Goal: Check status: Check status

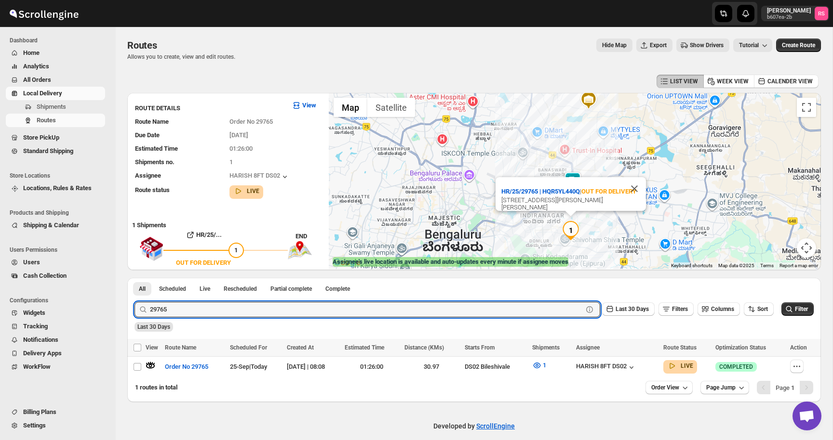
click at [171, 309] on input "29765" at bounding box center [366, 309] width 433 height 15
click at [134, 278] on button "Submit" at bounding box center [147, 283] width 27 height 10
click at [153, 366] on icon "button" at bounding box center [151, 366] width 10 height 10
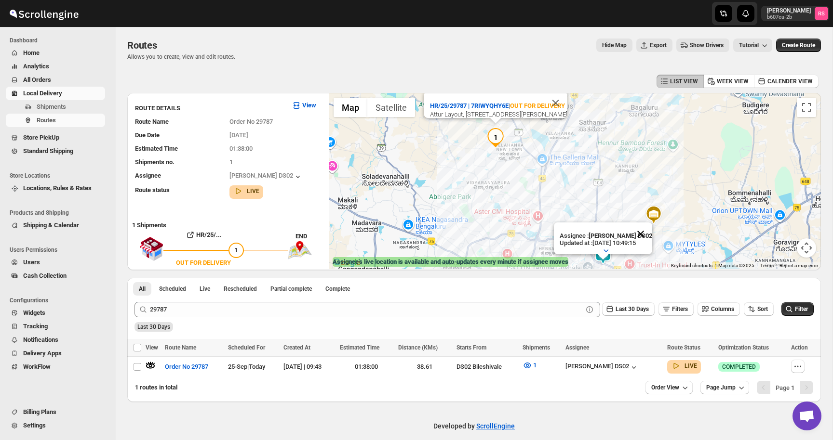
click at [639, 234] on button "Close" at bounding box center [640, 234] width 23 height 23
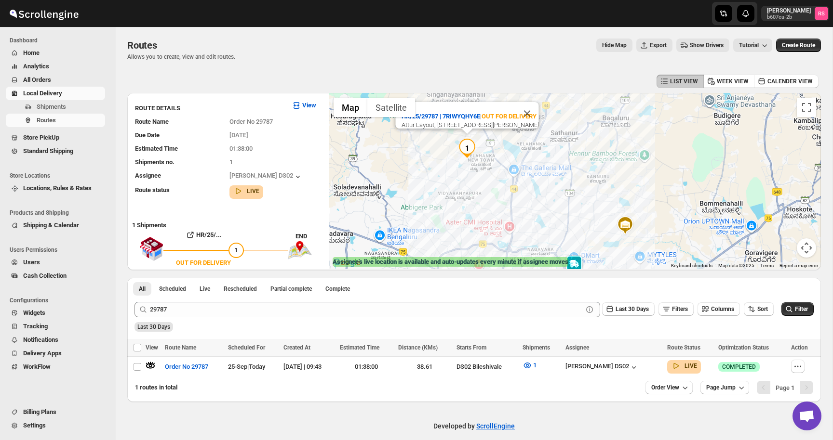
drag, startPoint x: 638, startPoint y: 224, endPoint x: 609, endPoint y: 234, distance: 30.0
click at [609, 234] on div "HR/25/29787 | 7RIWYQHY6E | OUT FOR DELIVERY Attur Layout, [STREET_ADDRESS][PERS…" at bounding box center [575, 181] width 492 height 176
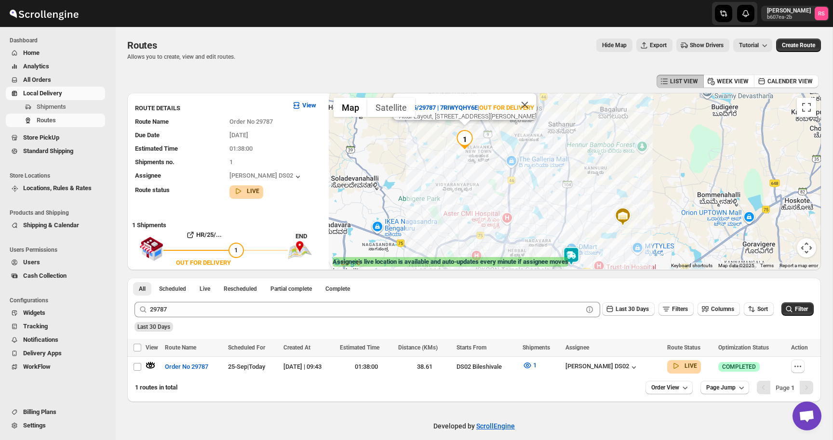
drag, startPoint x: 448, startPoint y: 216, endPoint x: 446, endPoint y: 206, distance: 10.4
click at [446, 206] on div "HR/25/29787 | 7RIWYQHY6E | OUT FOR DELIVERY Attur Layout, [STREET_ADDRESS][PERS…" at bounding box center [575, 181] width 492 height 176
click at [571, 253] on img at bounding box center [568, 255] width 19 height 19
click at [599, 369] on div "[PERSON_NAME] DS02" at bounding box center [601, 368] width 73 height 10
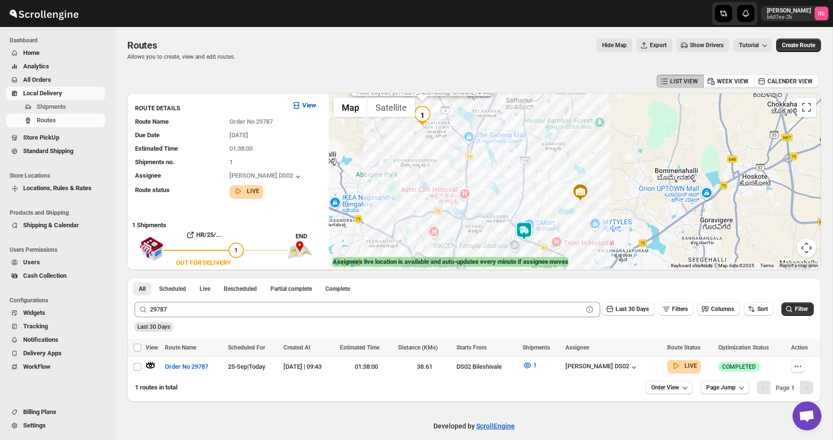
drag, startPoint x: 513, startPoint y: 183, endPoint x: 469, endPoint y: 159, distance: 49.6
click at [469, 159] on div "HR/25/29787 | 7RIWYQHY6E | OUT FOR DELIVERY Attur Layout, [STREET_ADDRESS][PERS…" at bounding box center [575, 181] width 492 height 176
click at [519, 228] on img at bounding box center [523, 230] width 19 height 19
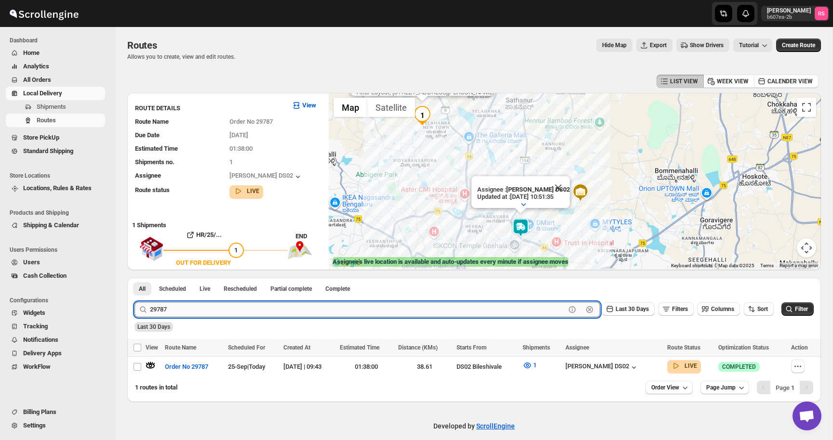
click at [327, 311] on input "29787" at bounding box center [357, 309] width 415 height 15
click at [134, 278] on button "Submit" at bounding box center [147, 283] width 27 height 10
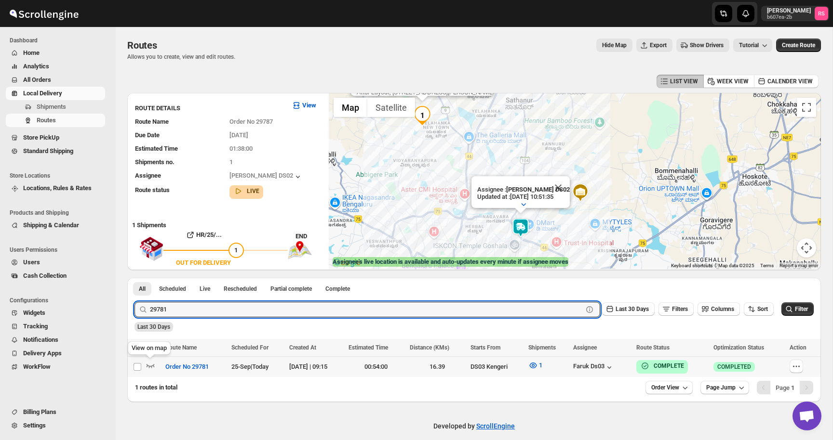
click at [151, 365] on icon "button" at bounding box center [151, 366] width 10 height 10
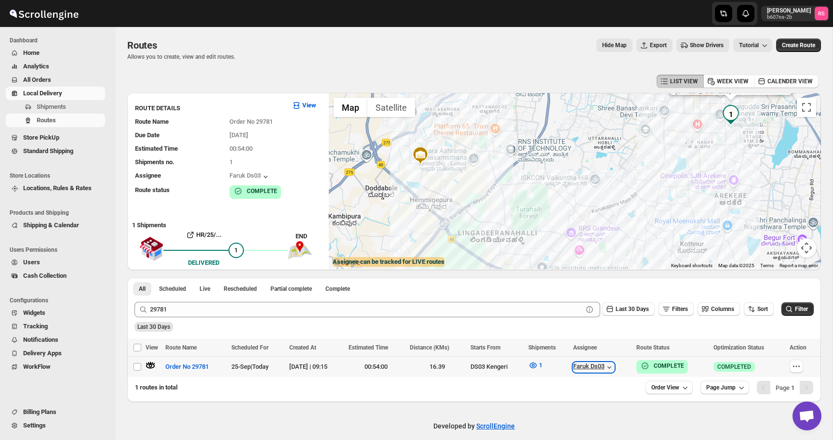
click at [613, 369] on div "Faruk Ds03" at bounding box center [593, 368] width 41 height 10
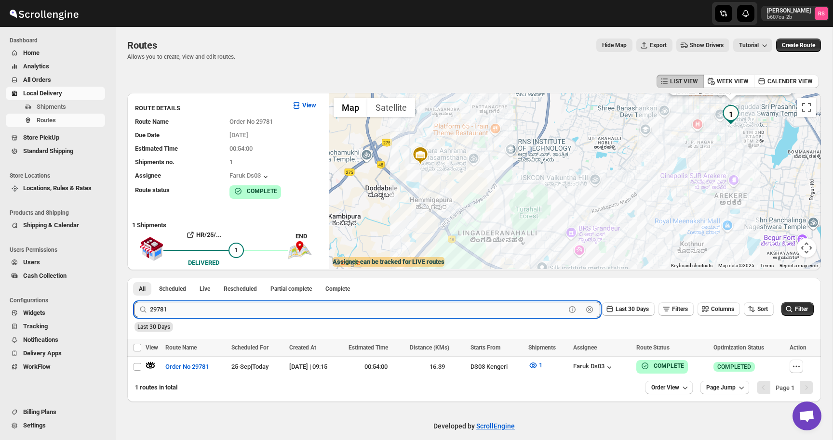
click at [195, 310] on input "29781" at bounding box center [357, 309] width 415 height 15
click at [134, 278] on button "Submit" at bounding box center [147, 283] width 27 height 10
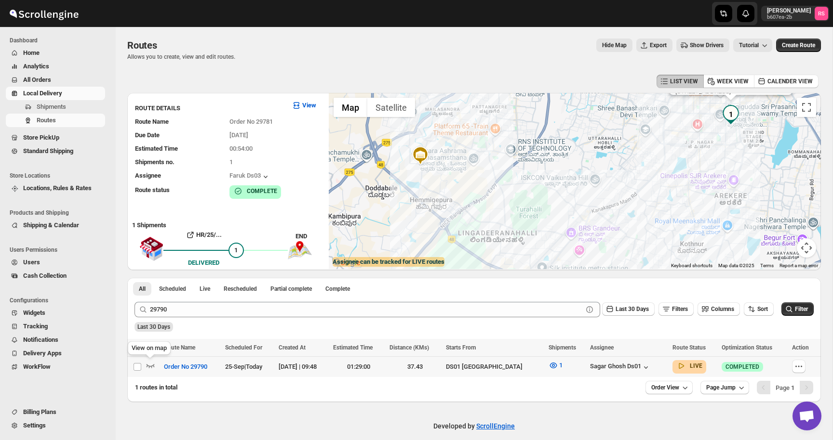
click at [151, 366] on icon "button" at bounding box center [150, 366] width 8 height 4
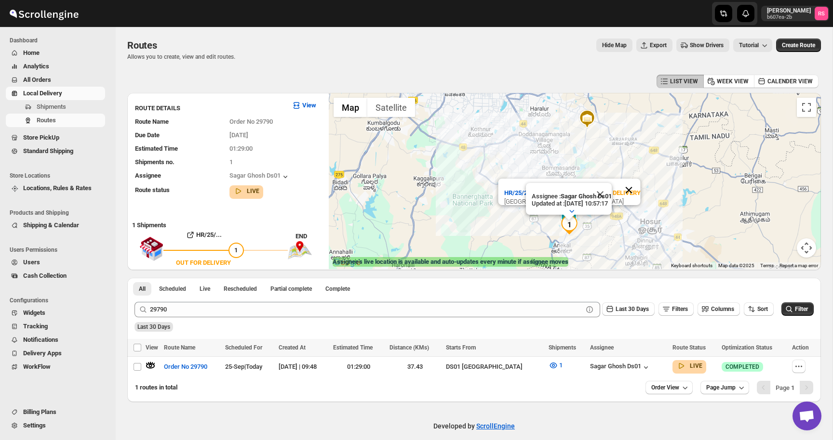
click at [632, 185] on button "Close" at bounding box center [628, 190] width 23 height 23
click at [611, 194] on button "Close" at bounding box center [599, 194] width 23 height 23
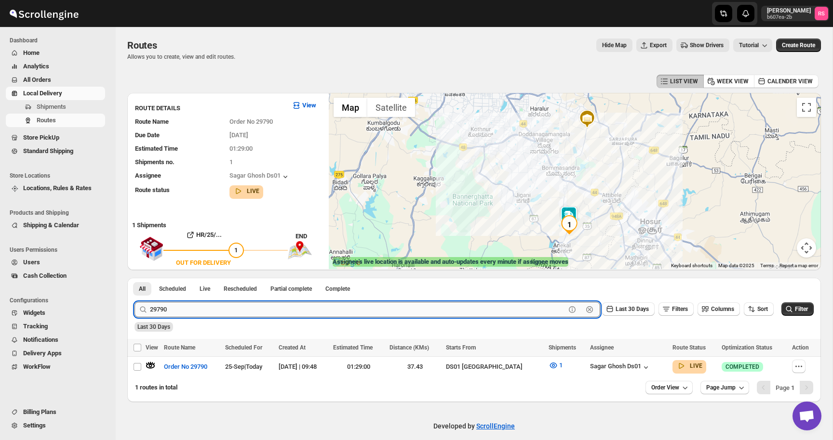
click at [179, 312] on input "29790" at bounding box center [357, 309] width 415 height 15
click at [216, 311] on input "29790" at bounding box center [357, 309] width 415 height 15
type input "29791"
click at [134, 278] on button "Submit" at bounding box center [147, 283] width 27 height 10
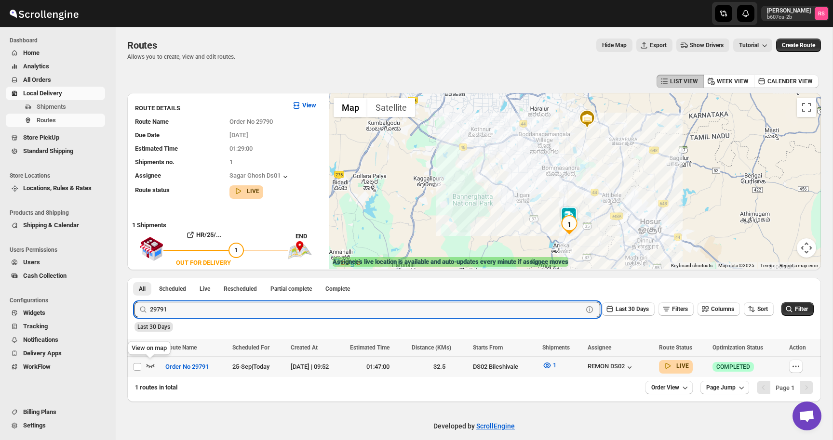
click at [148, 365] on icon "button" at bounding box center [151, 366] width 10 height 10
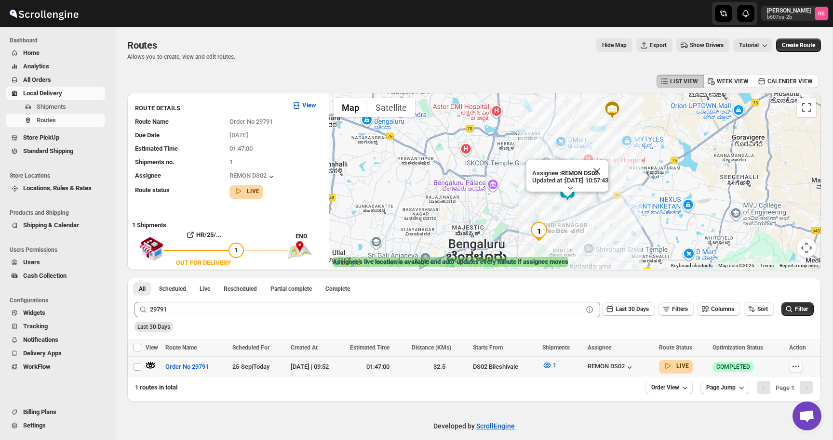
click at [795, 367] on icon "button" at bounding box center [796, 367] width 10 height 10
checkbox input "true"
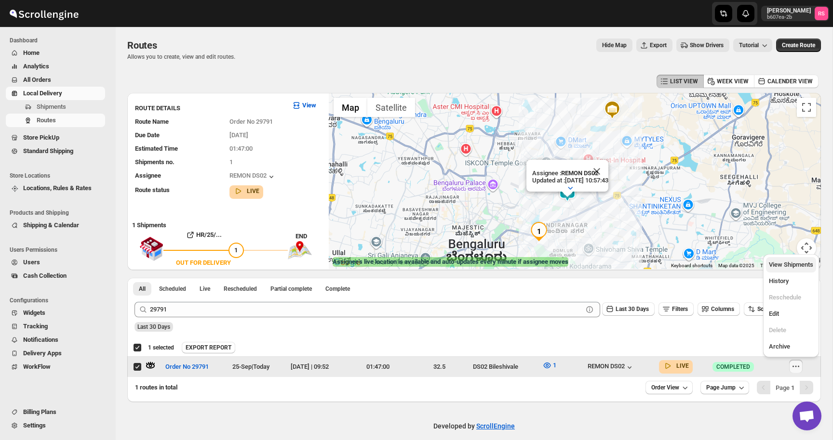
click at [775, 263] on span "View Shipments" at bounding box center [790, 264] width 44 height 7
checkbox input "false"
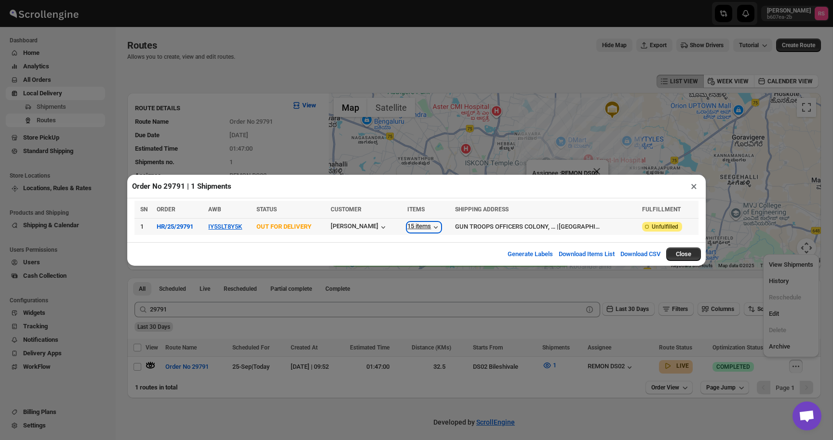
click at [424, 225] on div "15 items" at bounding box center [423, 228] width 33 height 10
click at [242, 229] on button "IY5SLT8Y5K" at bounding box center [225, 226] width 34 height 7
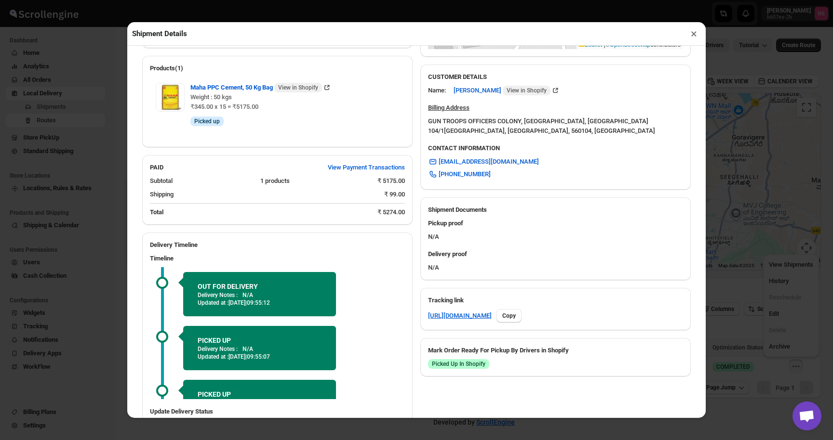
scroll to position [281, 0]
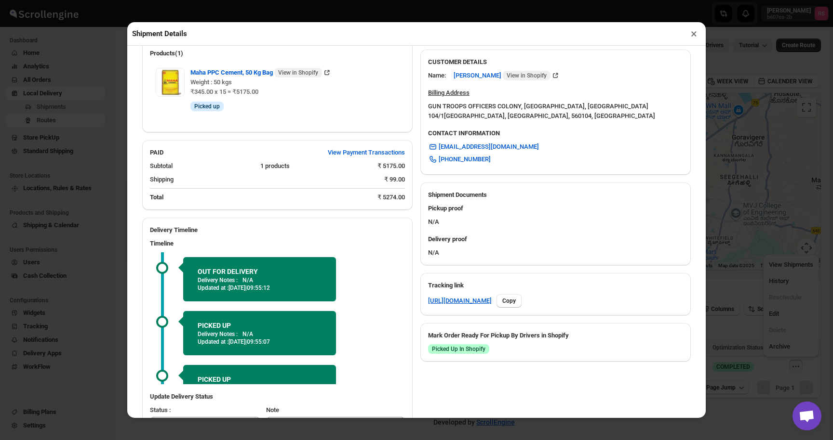
click at [690, 35] on button "×" at bounding box center [694, 33] width 14 height 13
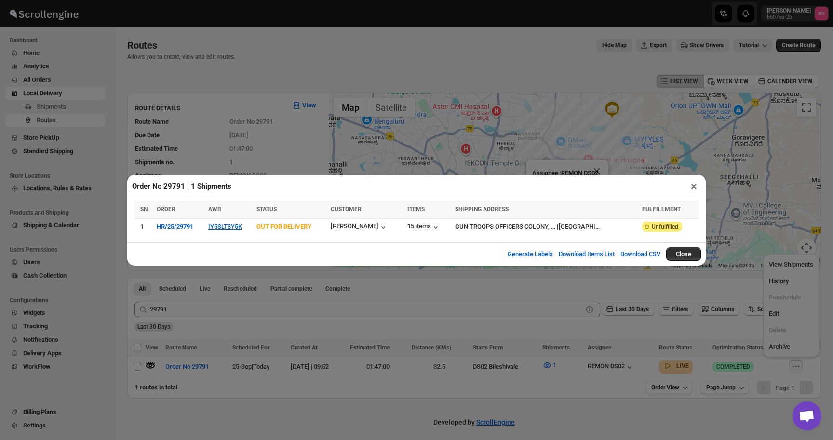
click at [692, 187] on button "×" at bounding box center [694, 186] width 14 height 13
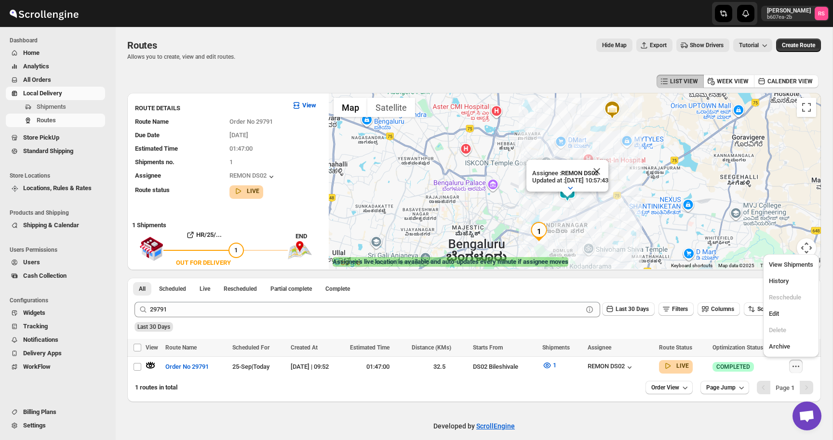
click at [523, 403] on div "Developed by ScrollEngine" at bounding box center [474, 426] width 716 height 48
drag, startPoint x: 381, startPoint y: 367, endPoint x: 408, endPoint y: 367, distance: 27.0
click at [406, 367] on div "01:47:00" at bounding box center [378, 367] width 56 height 10
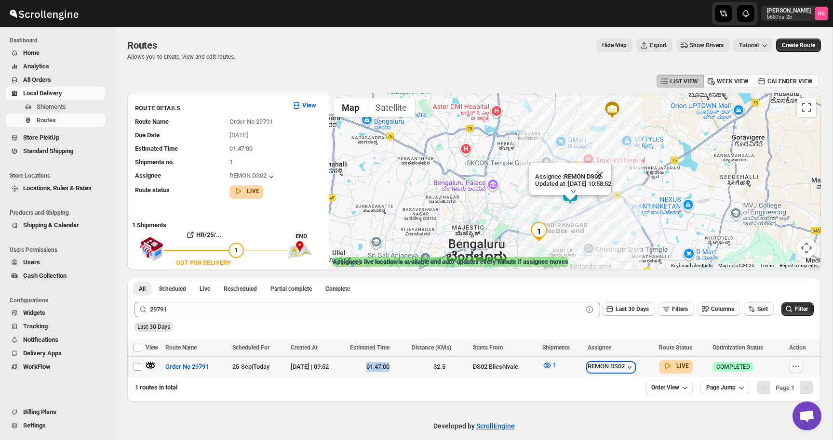
click at [615, 364] on div "REMON DS02" at bounding box center [610, 368] width 47 height 10
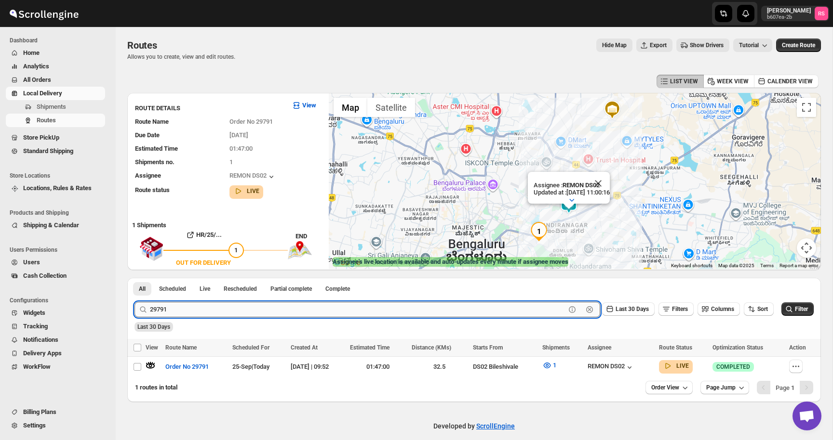
click at [206, 302] on input "29791" at bounding box center [357, 309] width 415 height 15
type input "29801"
click at [134, 278] on button "Submit" at bounding box center [147, 283] width 27 height 10
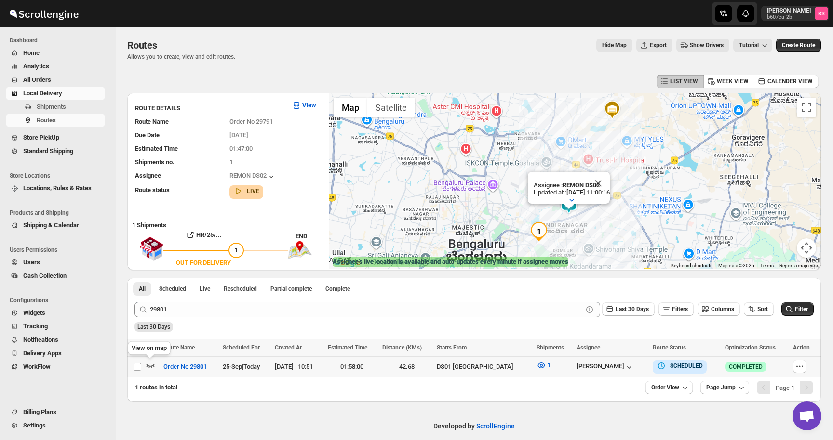
click at [151, 369] on icon "button" at bounding box center [151, 366] width 10 height 10
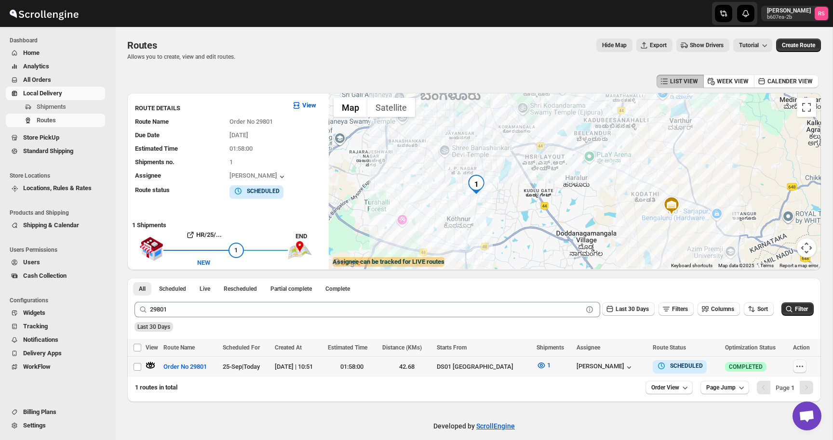
click at [795, 365] on icon "button" at bounding box center [799, 367] width 10 height 10
checkbox input "true"
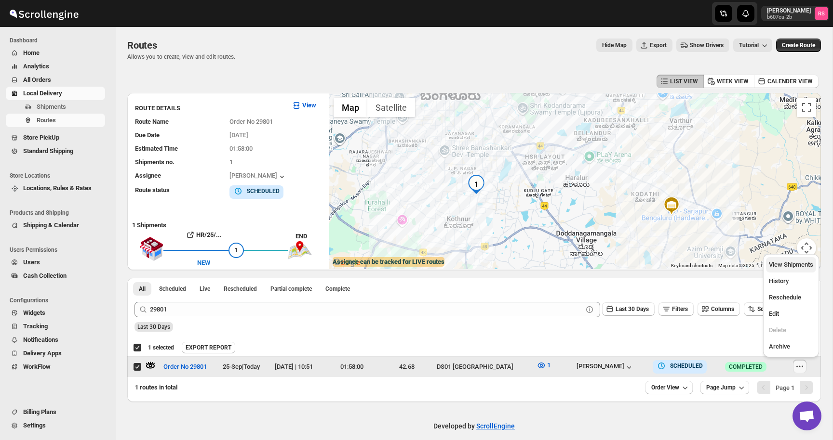
click at [796, 257] on button "View Shipments" at bounding box center [791, 264] width 50 height 15
checkbox input "false"
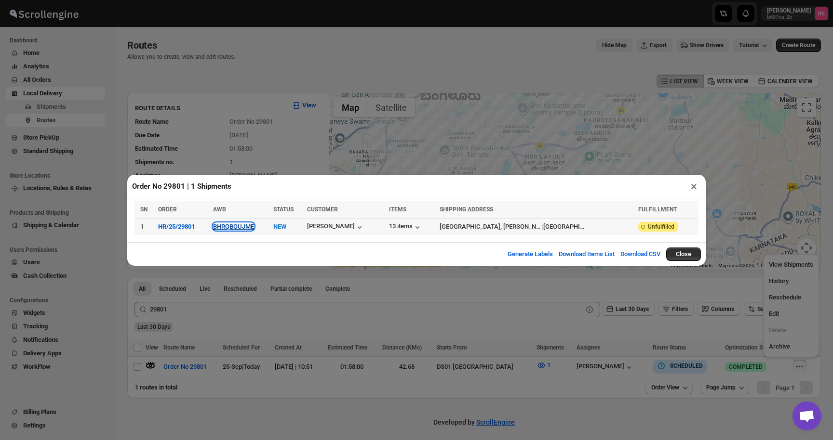
click at [252, 228] on button "BHRQBOUJME" at bounding box center [233, 226] width 41 height 7
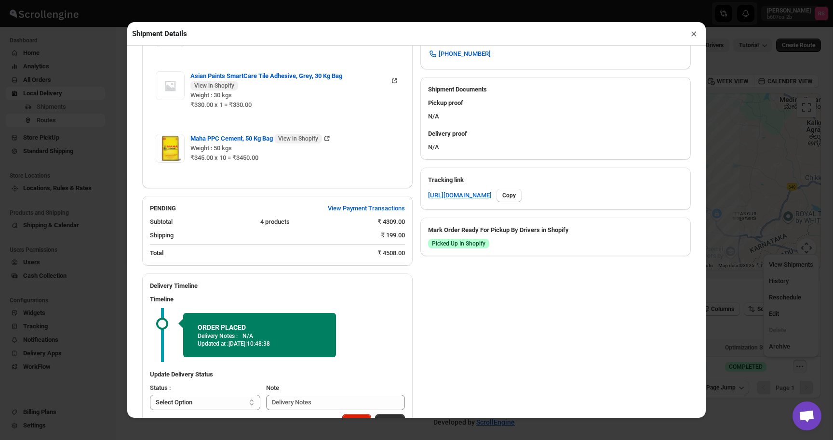
scroll to position [401, 0]
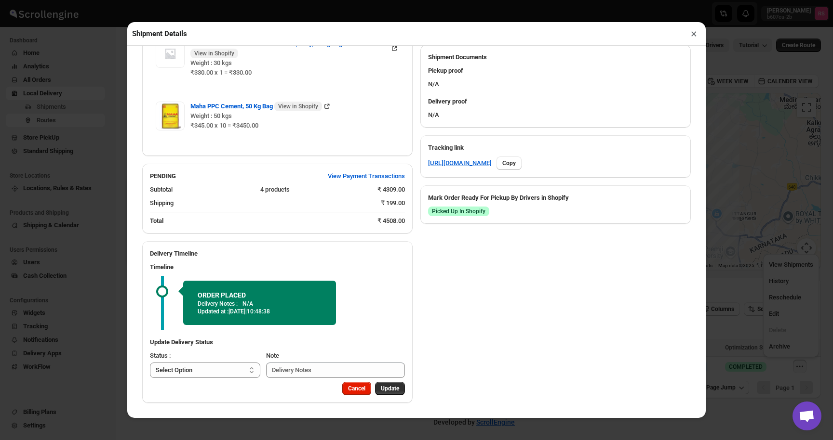
click at [694, 38] on button "×" at bounding box center [694, 33] width 14 height 13
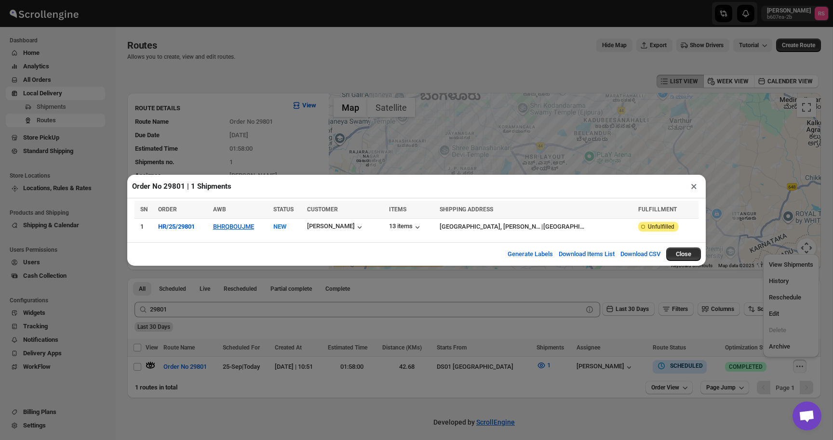
click at [344, 272] on div "Order No 29801 | 1 Shipments × SN ORDER AWB STATUS CUSTOMER ITEMS SHIPPING ADDR…" at bounding box center [416, 220] width 833 height 440
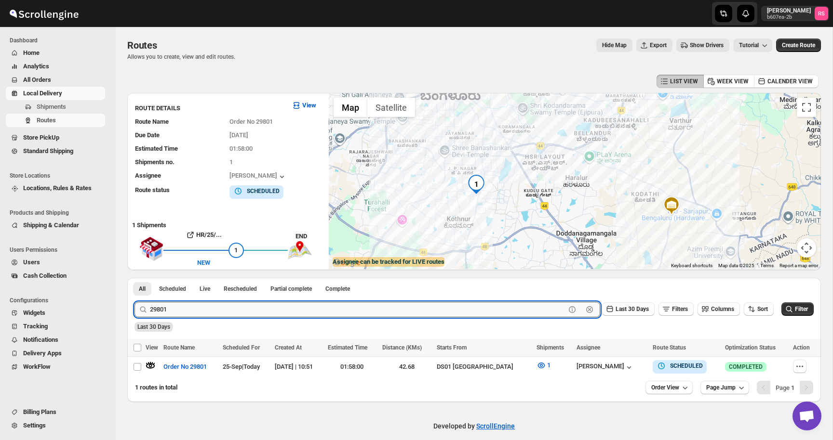
click at [241, 312] on input "29801" at bounding box center [357, 309] width 415 height 15
type input "29799"
click at [134, 278] on button "Submit" at bounding box center [147, 283] width 27 height 10
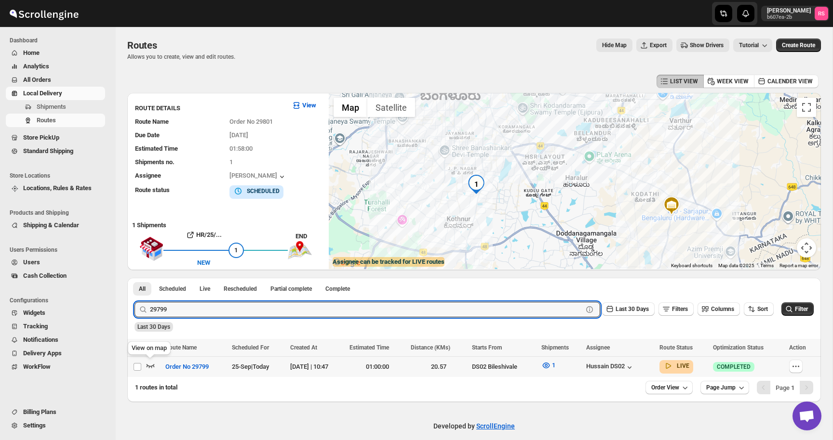
click at [153, 366] on icon "button" at bounding box center [150, 366] width 8 height 4
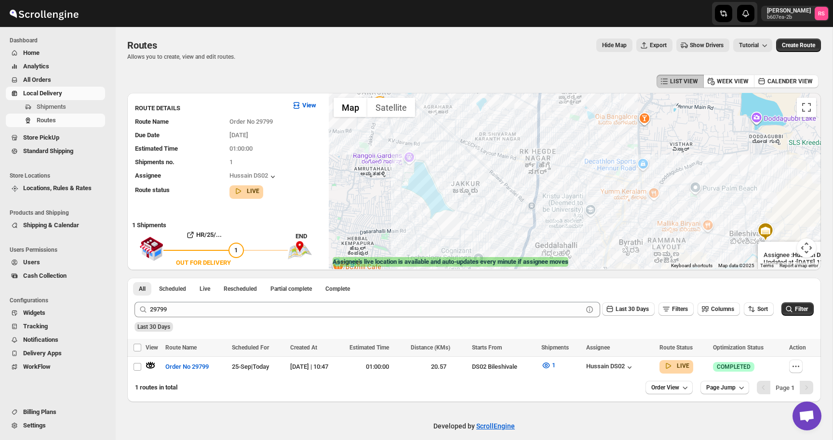
drag, startPoint x: 656, startPoint y: 214, endPoint x: 463, endPoint y: 178, distance: 196.6
click at [463, 178] on div "Assignee : Hussain DS02 Updated at : [DATE] 11:01:54 Duty mode Enabled Battery …" at bounding box center [575, 181] width 492 height 176
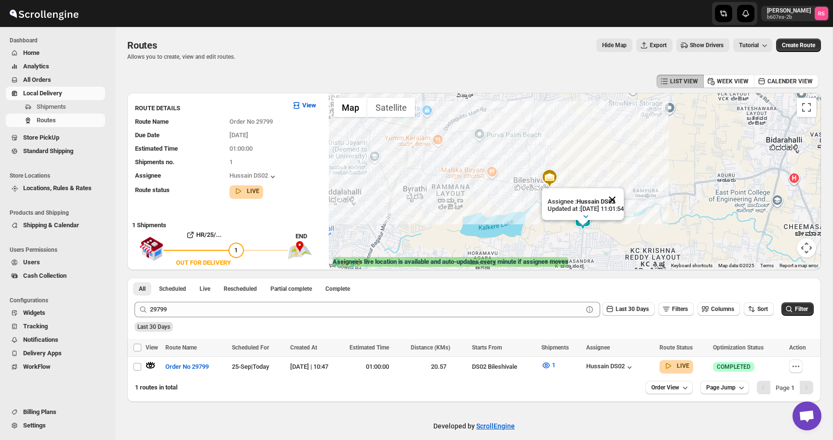
click at [623, 198] on button "Close" at bounding box center [611, 199] width 23 height 23
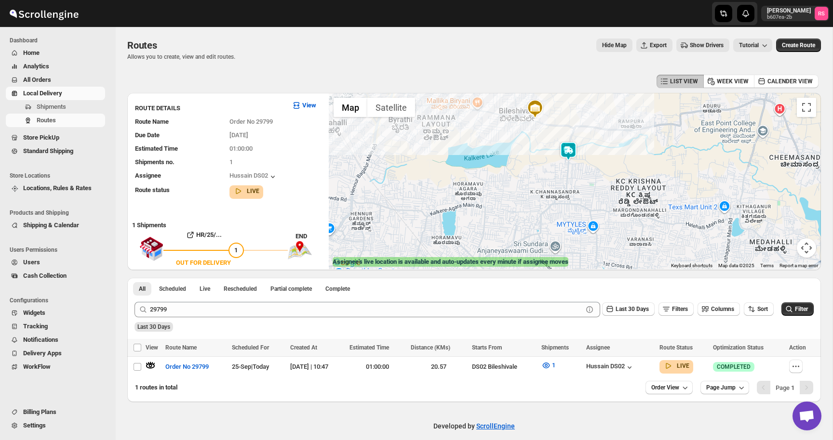
drag, startPoint x: 596, startPoint y: 217, endPoint x: 582, endPoint y: 147, distance: 71.9
click at [582, 147] on div at bounding box center [575, 181] width 492 height 176
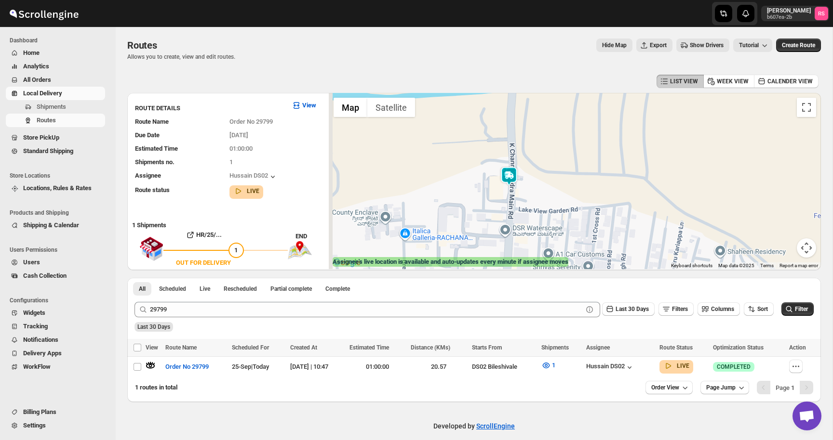
drag, startPoint x: 475, startPoint y: 187, endPoint x: 537, endPoint y: 187, distance: 62.6
click at [537, 187] on div at bounding box center [575, 181] width 492 height 176
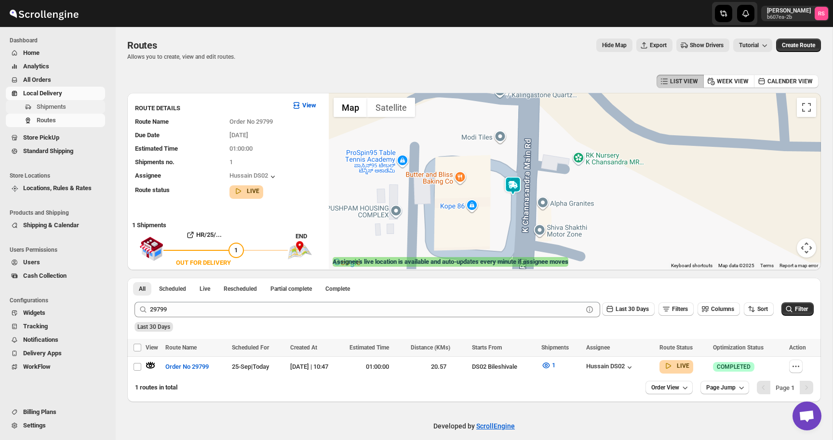
click at [48, 105] on span "Shipments" at bounding box center [51, 106] width 29 height 7
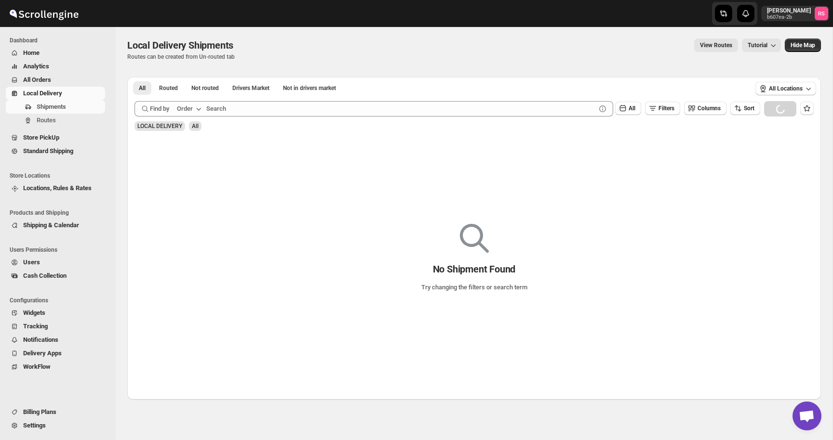
click at [54, 127] on div "Shipments Routes" at bounding box center [55, 115] width 111 height 31
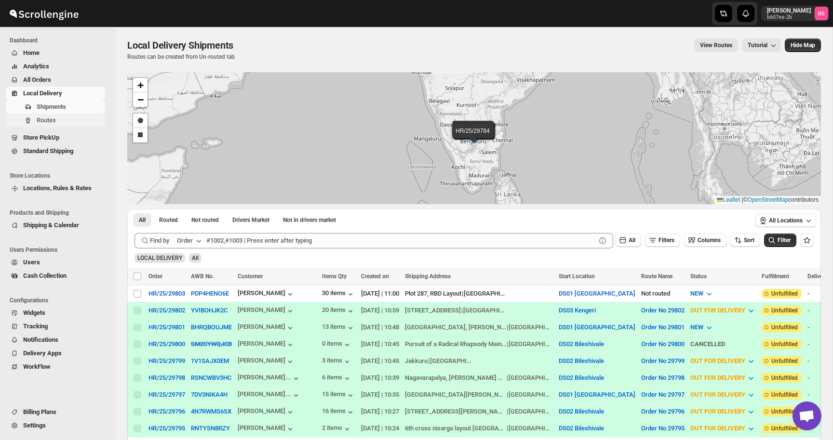
click at [54, 120] on span "Routes" at bounding box center [46, 120] width 19 height 7
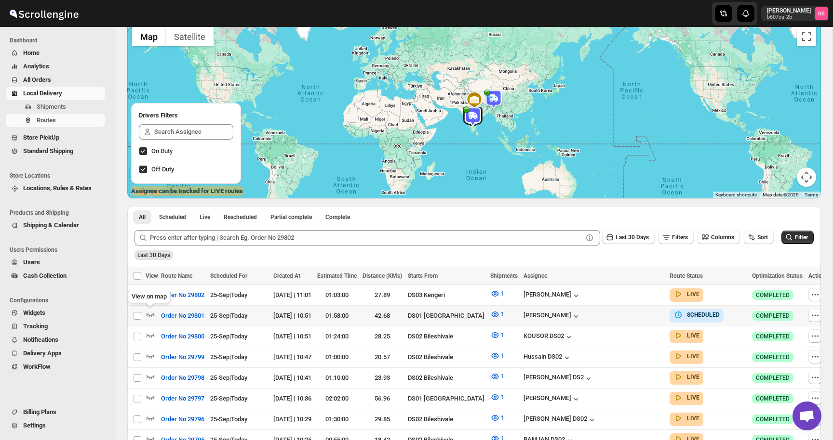
scroll to position [146, 0]
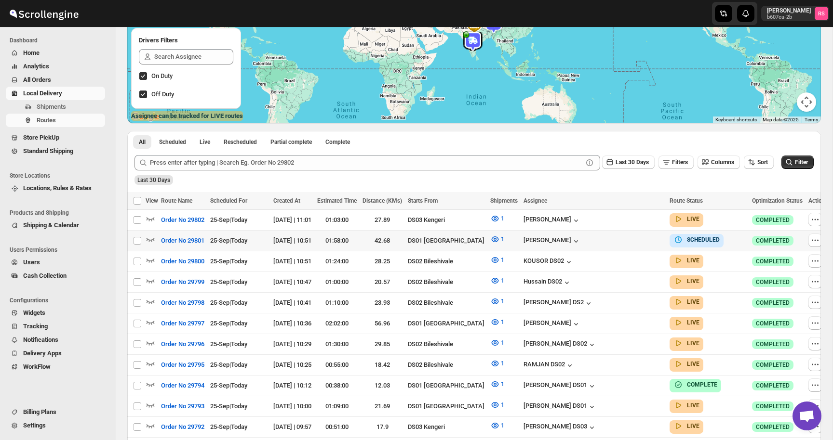
click at [243, 242] on span "25-Sep | [DATE]" at bounding box center [228, 240] width 37 height 7
click at [500, 240] on icon "button" at bounding box center [495, 240] width 10 height 10
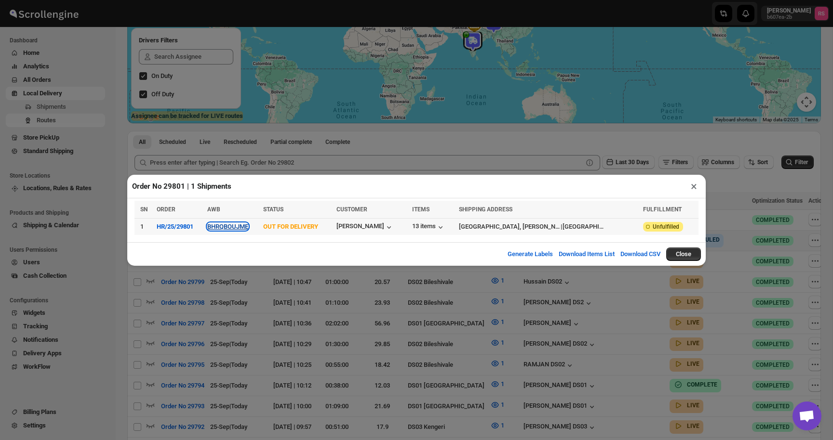
click at [241, 229] on button "BHRQBOUJME" at bounding box center [227, 226] width 41 height 7
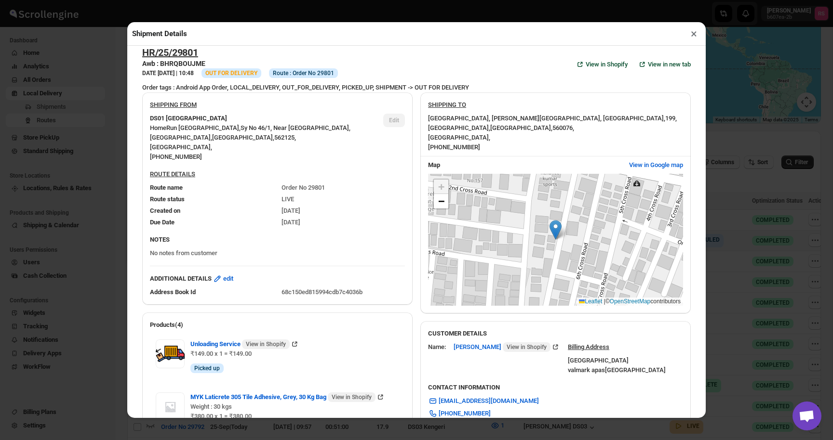
scroll to position [0, 0]
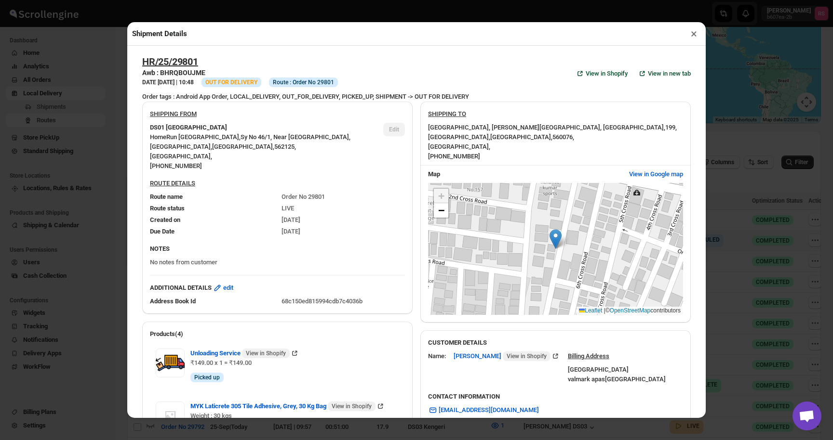
click at [691, 32] on button "×" at bounding box center [694, 33] width 14 height 13
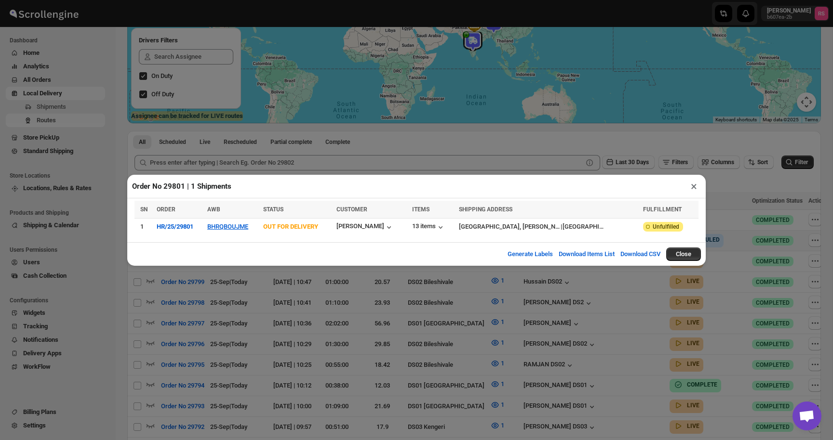
click at [694, 191] on button "×" at bounding box center [694, 186] width 14 height 13
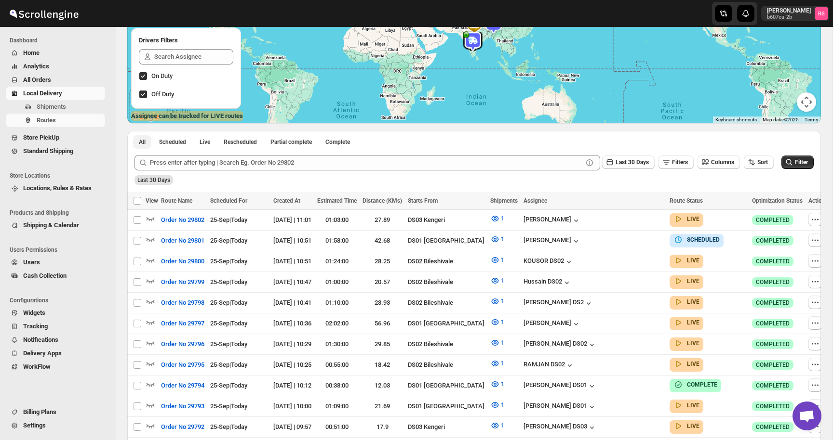
click at [204, 140] on span "Live" at bounding box center [204, 142] width 11 height 8
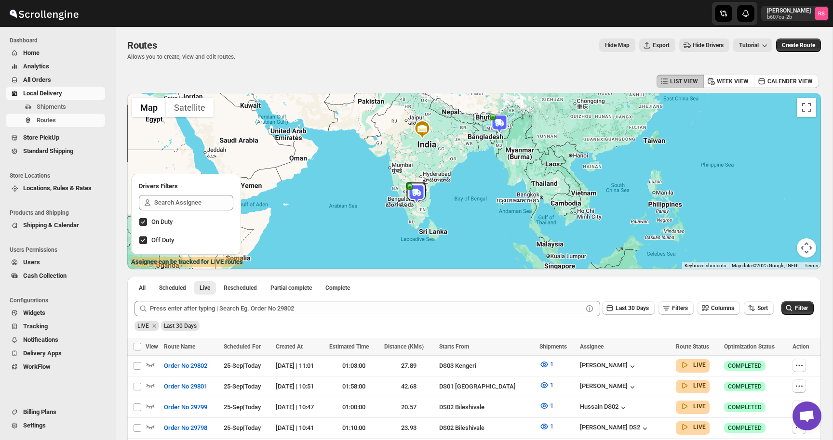
drag, startPoint x: 447, startPoint y: 224, endPoint x: 447, endPoint y: 149, distance: 74.7
click at [447, 149] on div at bounding box center [473, 181] width 693 height 176
click at [491, 125] on img at bounding box center [498, 124] width 19 height 19
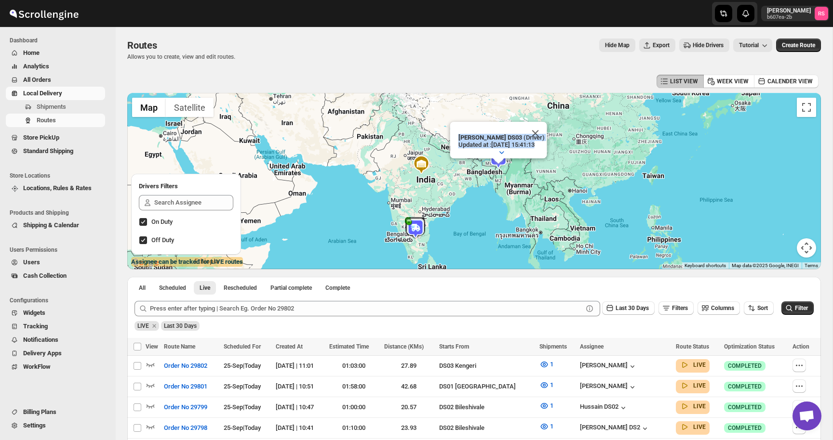
drag, startPoint x: 454, startPoint y: 136, endPoint x: 542, endPoint y: 151, distance: 88.5
click at [542, 151] on div "[PERSON_NAME] DS03 (Driver) Updated at : [DATE] 15:41:13" at bounding box center [500, 145] width 91 height 27
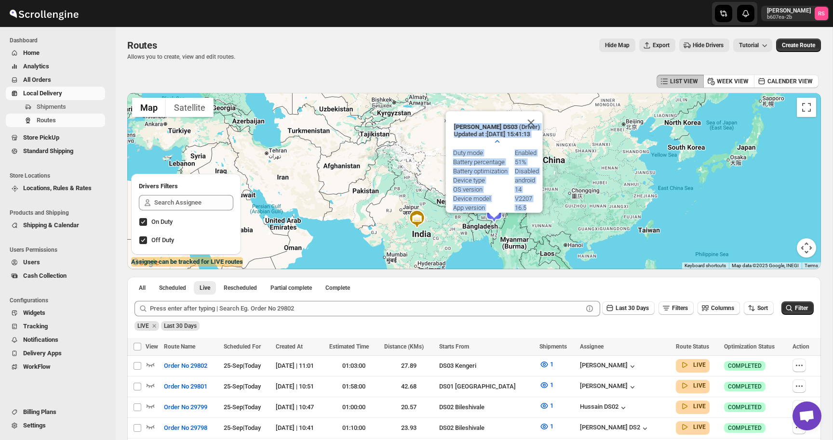
drag, startPoint x: 485, startPoint y: 191, endPoint x: 478, endPoint y: 260, distance: 69.7
click at [478, 260] on div "[PERSON_NAME] DS03 (Driver) Updated at : [DATE] 15:41:13 Duty mode Enabled Batt…" at bounding box center [473, 181] width 693 height 176
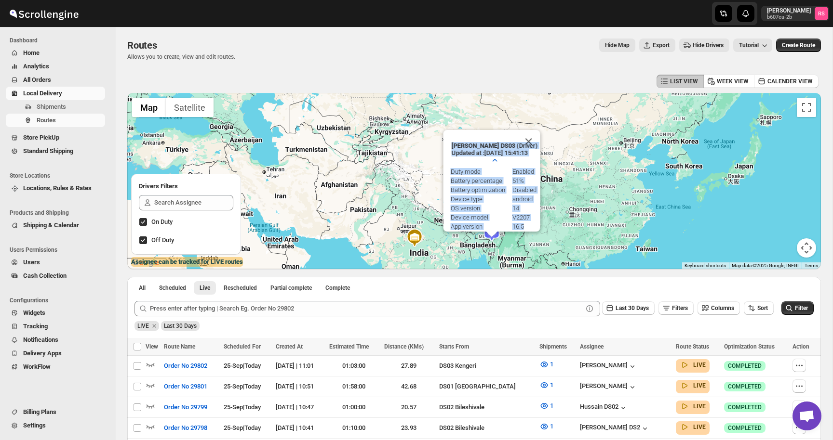
click at [514, 143] on p "[PERSON_NAME] DS03 (Driver)" at bounding box center [494, 145] width 86 height 7
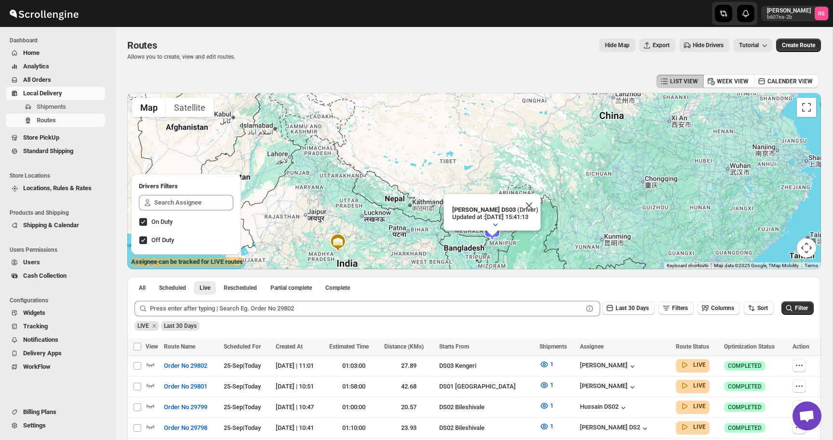
drag, startPoint x: 445, startPoint y: 207, endPoint x: 536, endPoint y: 220, distance: 92.0
click at [536, 220] on div "[PERSON_NAME] DS03 (Driver) Updated at : [DATE] 15:41:13" at bounding box center [494, 217] width 91 height 27
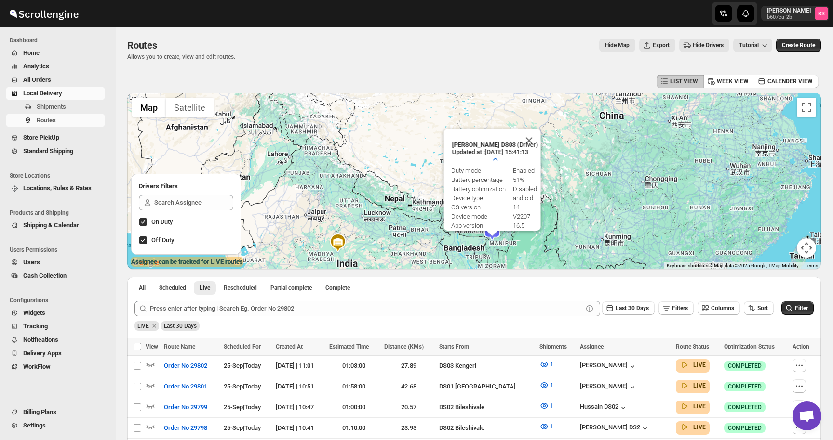
click at [468, 142] on b "[PERSON_NAME] DS03" at bounding box center [483, 144] width 64 height 7
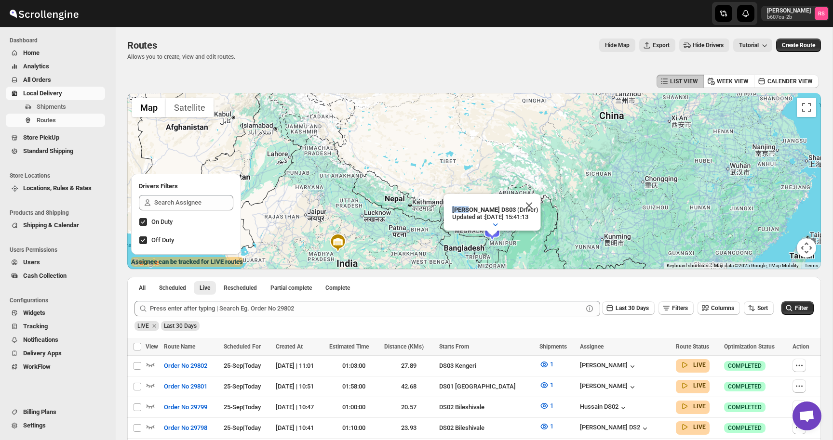
click at [468, 142] on div "[PERSON_NAME] DS03 (Driver) Updated at : [DATE] 15:41:13 Duty mode Enabled Batt…" at bounding box center [473, 181] width 693 height 176
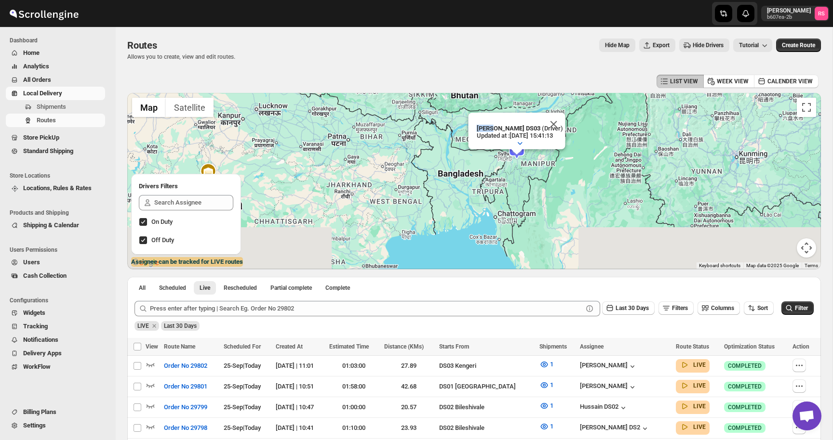
drag, startPoint x: 478, startPoint y: 260, endPoint x: 478, endPoint y: 77, distance: 183.1
click at [478, 77] on div "LIST VIEW WEEK VIEW CALENDER VIEW ← Move left → Move right ↑ Move up ↓ Move dow…" at bounding box center [473, 330] width 693 height 516
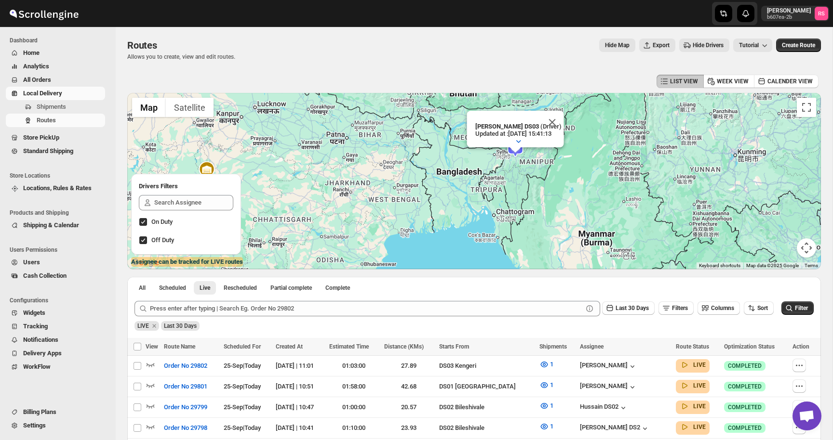
click at [331, 78] on div "LIST VIEW WEEK VIEW CALENDER VIEW" at bounding box center [473, 81] width 693 height 18
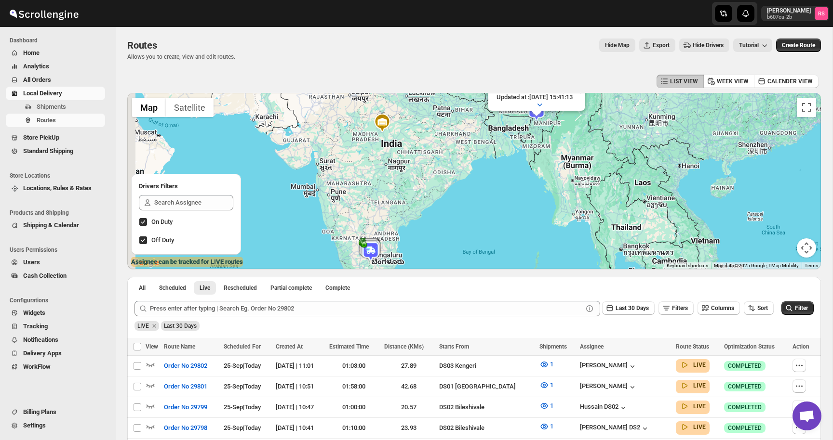
drag, startPoint x: 451, startPoint y: 191, endPoint x: 500, endPoint y: 154, distance: 61.2
click at [500, 154] on div "[PERSON_NAME] DS03 (Driver) Updated at : [DATE] 15:41:13 Duty mode Enabled Batt…" at bounding box center [473, 181] width 693 height 176
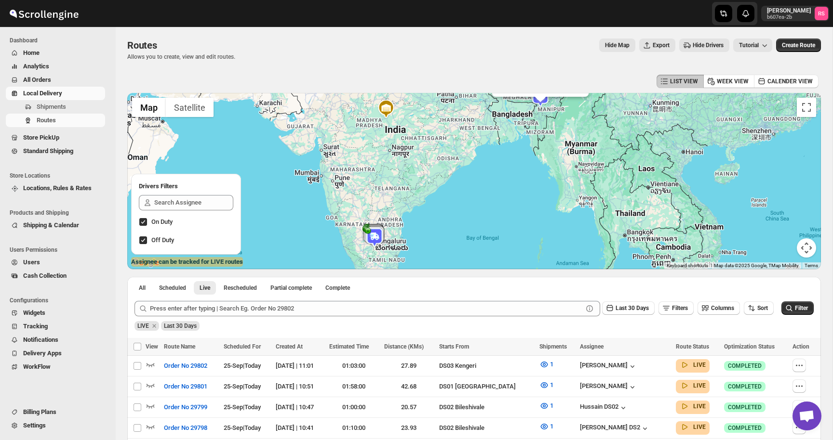
click at [500, 154] on div "[PERSON_NAME] DS03 (Driver) Updated at : [DATE] 15:41:13 Duty mode Enabled Batt…" at bounding box center [473, 181] width 693 height 176
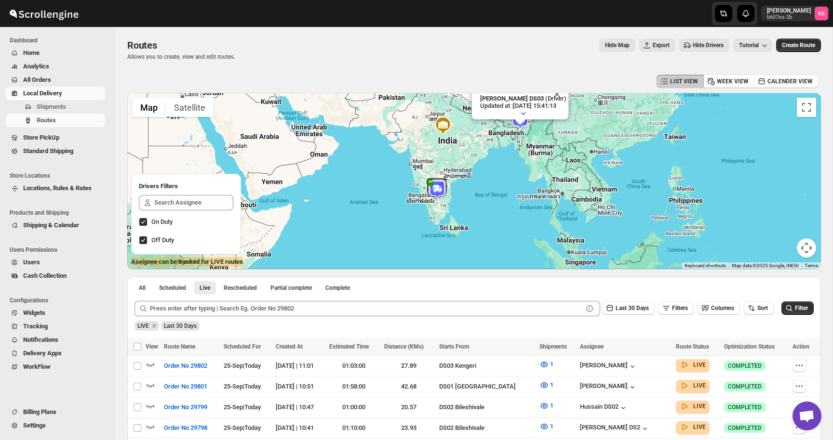
click at [496, 157] on div "[PERSON_NAME] DS03 (Driver) Updated at : [DATE] 15:41:13 Duty mode Enabled Batt…" at bounding box center [473, 181] width 693 height 176
click at [498, 157] on div "[PERSON_NAME] DS03 (Driver) Updated at : [DATE] 15:41:13 Duty mode Enabled Batt…" at bounding box center [473, 181] width 693 height 176
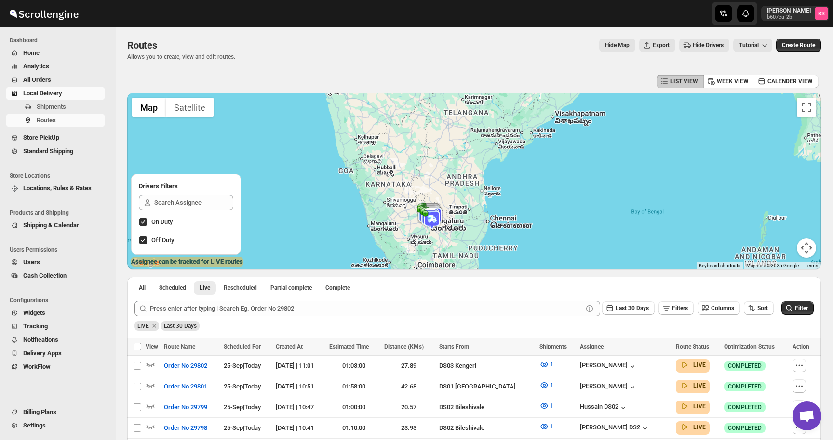
drag, startPoint x: 436, startPoint y: 203, endPoint x: 441, endPoint y: 169, distance: 34.7
click at [441, 169] on div "[PERSON_NAME] DS03 (Driver) Updated at : [DATE] 15:41:13 Duty mode Enabled Batt…" at bounding box center [473, 181] width 693 height 176
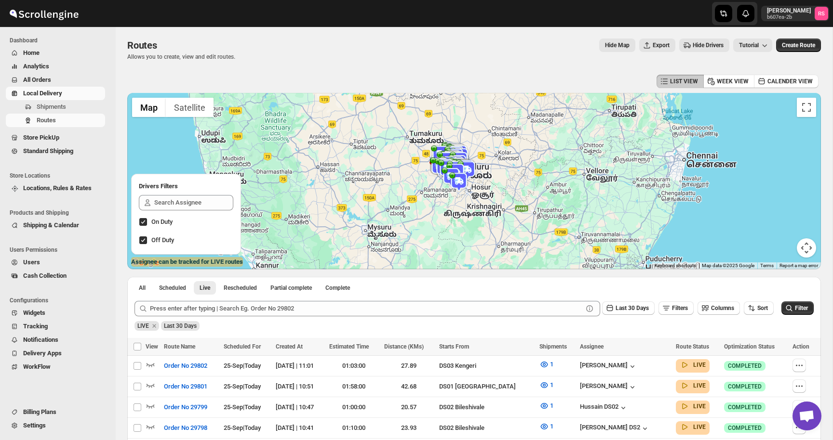
drag, startPoint x: 406, startPoint y: 231, endPoint x: 458, endPoint y: 136, distance: 107.8
click at [458, 136] on div "To navigate, press the arrow keys. [PERSON_NAME] DS03 (Driver) Updated at : [DA…" at bounding box center [473, 181] width 693 height 176
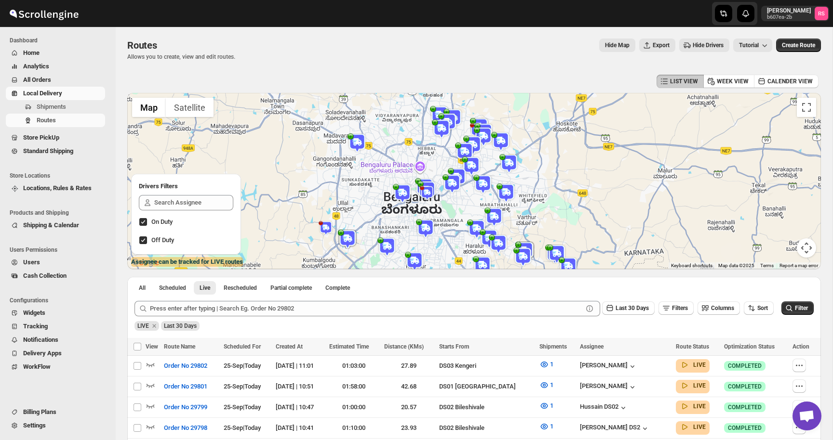
drag, startPoint x: 423, startPoint y: 135, endPoint x: 389, endPoint y: 172, distance: 50.1
click at [389, 172] on div "[PERSON_NAME] DS03 (Driver) Updated at : [DATE] 15:41:13 Duty mode Enabled Batt…" at bounding box center [473, 181] width 693 height 176
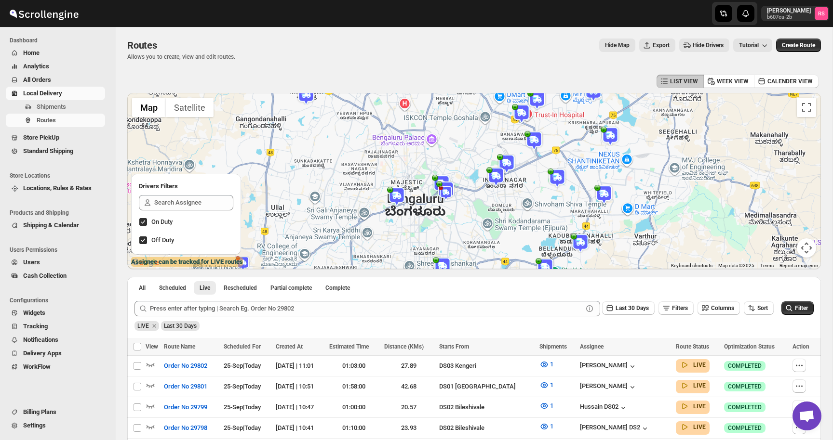
drag, startPoint x: 458, startPoint y: 144, endPoint x: 482, endPoint y: 77, distance: 71.2
click at [482, 77] on div "LIST VIEW WEEK VIEW CALENDER VIEW ← Move left → Move right ↑ Move up ↓ Move dow…" at bounding box center [473, 330] width 693 height 516
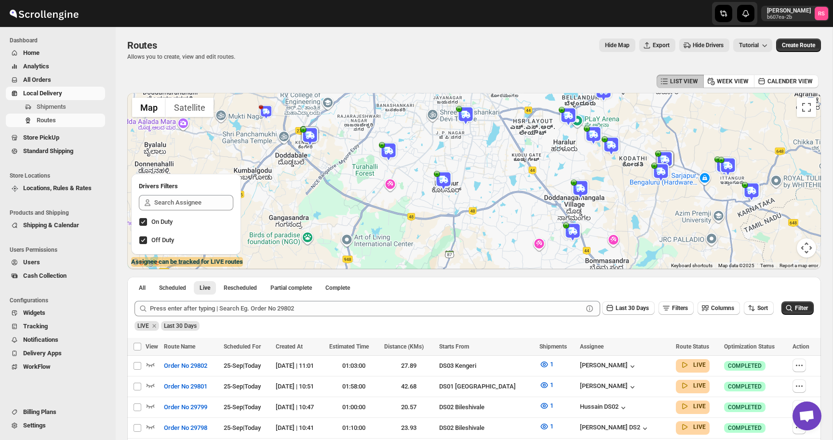
drag, startPoint x: 449, startPoint y: 190, endPoint x: 467, endPoint y: 71, distance: 120.5
click at [467, 71] on div "Routes. This page is ready Routes Allows you to create, view and edit routes. H…" at bounding box center [474, 307] width 716 height 561
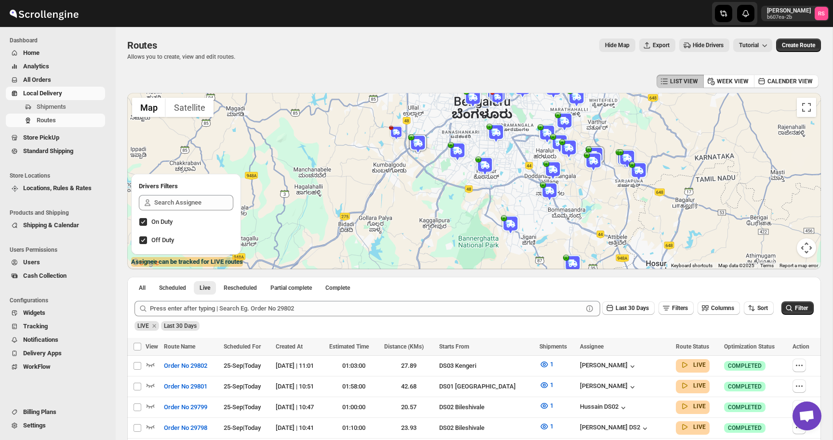
drag, startPoint x: 446, startPoint y: 201, endPoint x: 480, endPoint y: 217, distance: 37.3
click at [480, 217] on div "[PERSON_NAME] DS03 (Driver) Updated at : [DATE] 15:41:13 Duty mode Enabled Batt…" at bounding box center [473, 181] width 693 height 176
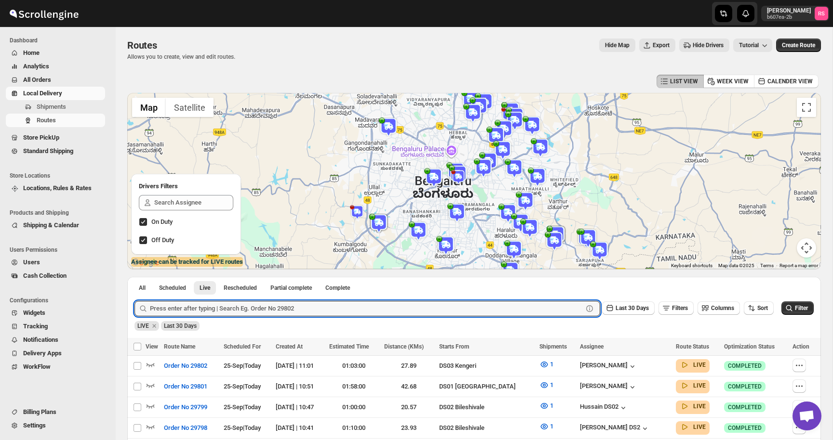
drag, startPoint x: 519, startPoint y: 151, endPoint x: 479, endPoint y: 232, distance: 90.3
click at [479, 232] on div "[PERSON_NAME] DS03 (Driver) Updated at : [DATE] 15:41:13 Duty mode Enabled Batt…" at bounding box center [473, 181] width 693 height 176
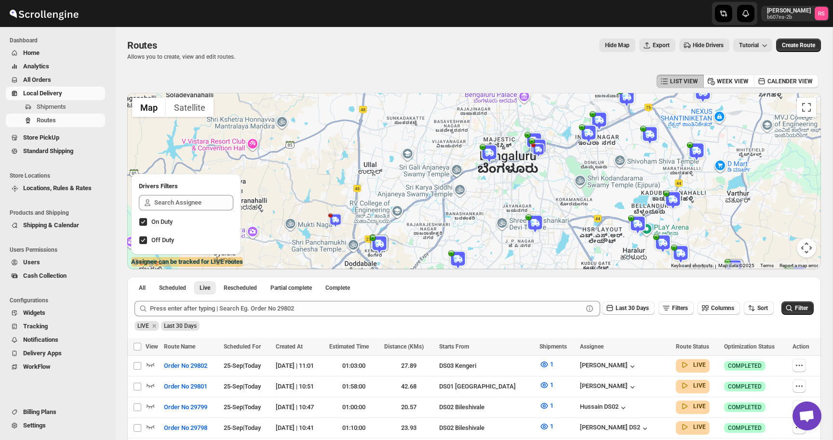
drag, startPoint x: 331, startPoint y: 186, endPoint x: 444, endPoint y: 175, distance: 113.8
click at [445, 175] on div "[PERSON_NAME] DS03 (Driver) Updated at : [DATE] 15:41:13 Duty mode Enabled Batt…" at bounding box center [473, 181] width 693 height 176
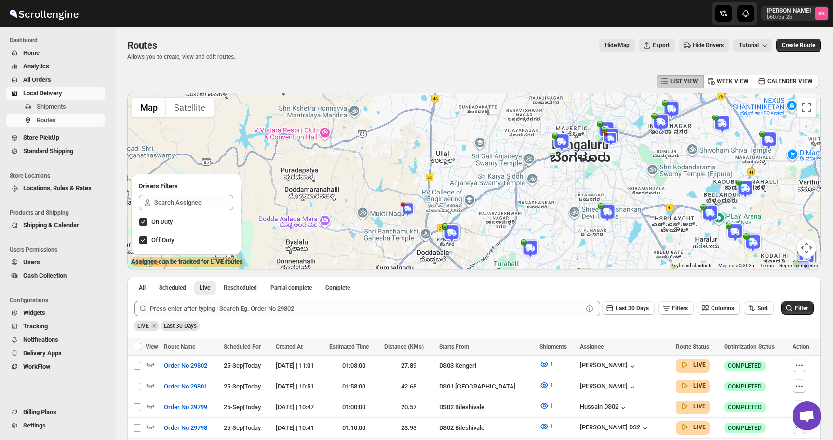
click at [412, 208] on img at bounding box center [407, 209] width 14 height 14
click at [451, 180] on button "Close" at bounding box center [439, 181] width 23 height 23
click at [450, 233] on img at bounding box center [451, 233] width 19 height 19
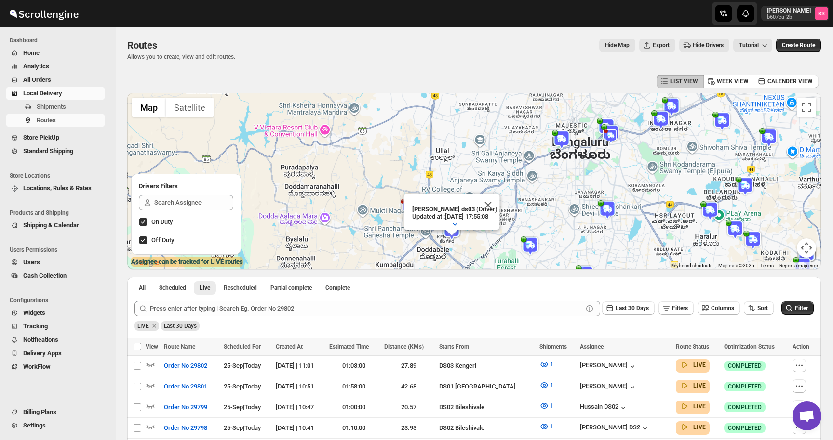
click at [614, 136] on img at bounding box center [610, 136] width 14 height 14
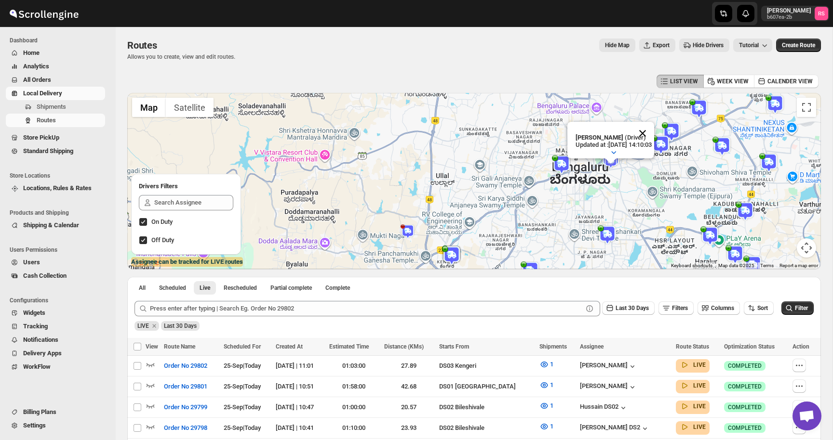
click at [654, 134] on button "Close" at bounding box center [642, 133] width 23 height 23
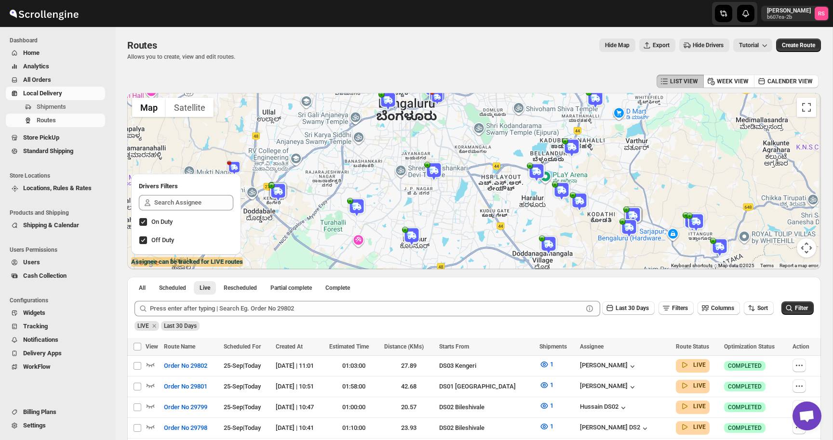
drag, startPoint x: 605, startPoint y: 220, endPoint x: 403, endPoint y: 183, distance: 205.6
click at [403, 183] on div at bounding box center [473, 181] width 693 height 176
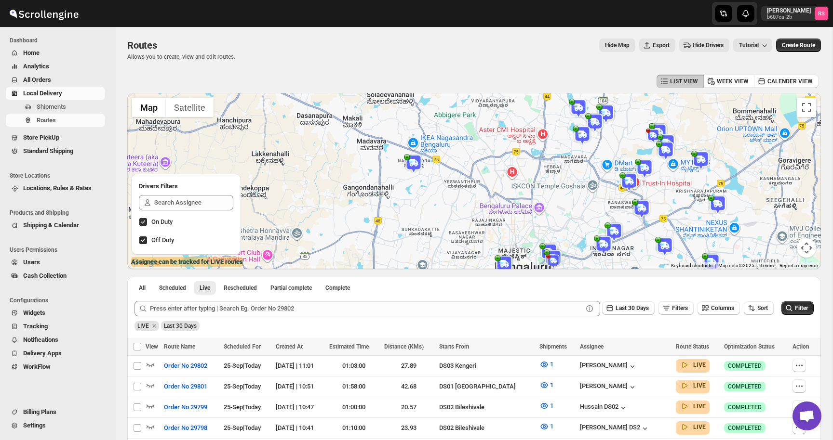
drag, startPoint x: 437, startPoint y: 129, endPoint x: 582, endPoint y: 264, distance: 199.1
click at [582, 264] on div at bounding box center [473, 181] width 693 height 176
click at [649, 142] on img at bounding box center [652, 136] width 14 height 14
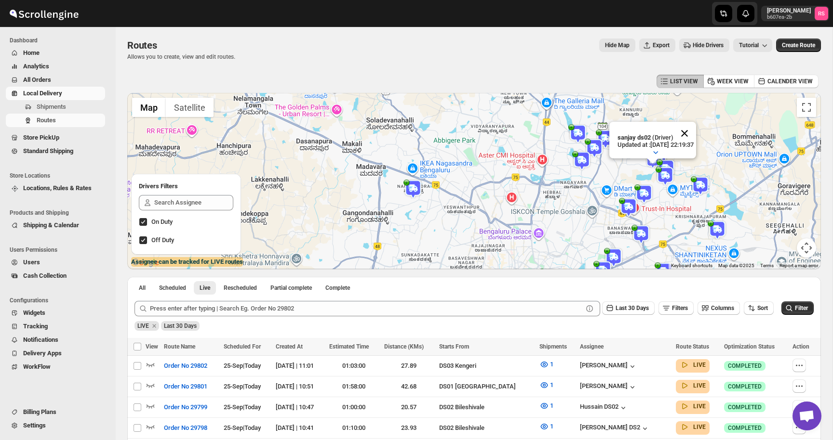
click at [696, 131] on button "Close" at bounding box center [684, 133] width 23 height 23
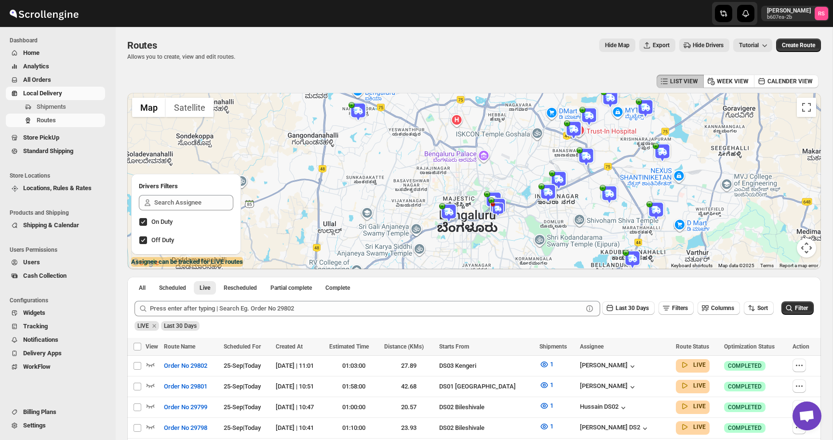
drag, startPoint x: 579, startPoint y: 198, endPoint x: 505, endPoint y: 82, distance: 138.2
click at [505, 82] on div "LIST VIEW WEEK VIEW CALENDER VIEW ← Move left → Move right ↑ Move up ↓ Move dow…" at bounding box center [473, 330] width 693 height 516
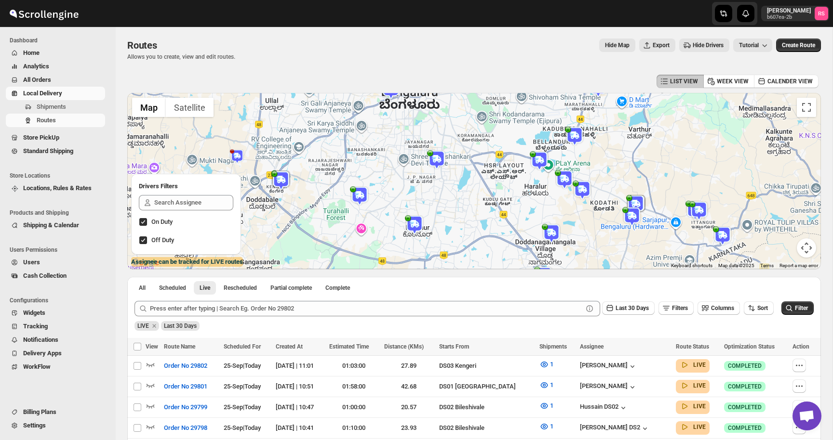
drag, startPoint x: 510, startPoint y: 134, endPoint x: 615, endPoint y: 291, distance: 187.9
click at [615, 291] on div "LIST VIEW WEEK VIEW CALENDER VIEW ← Move left → Move right ↑ Move up ↓ Move dow…" at bounding box center [473, 330] width 693 height 516
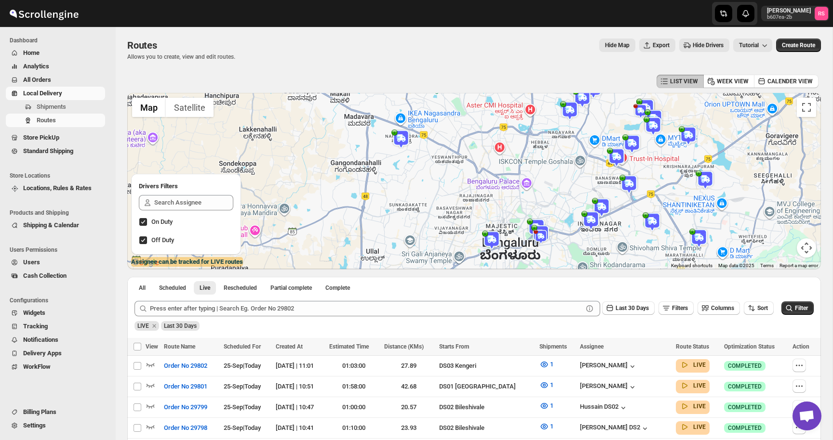
click at [641, 108] on img at bounding box center [640, 111] width 14 height 14
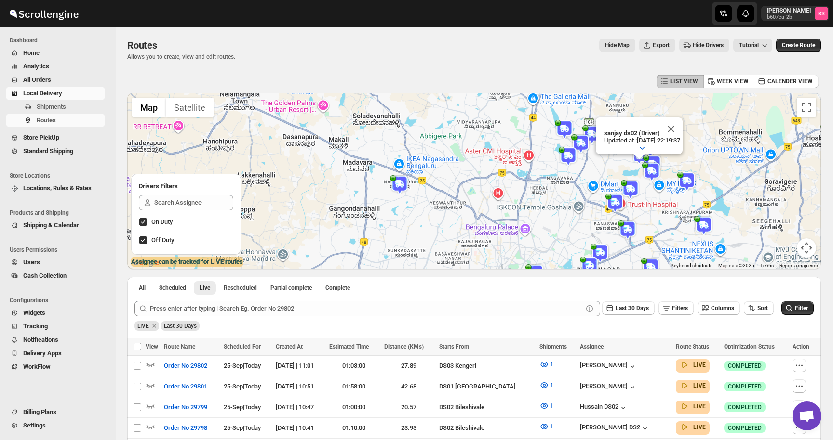
drag, startPoint x: 591, startPoint y: 237, endPoint x: 565, endPoint y: 89, distance: 149.8
click at [565, 89] on div "LIST VIEW WEEK VIEW CALENDER VIEW ← Move left → Move right ↑ Move up ↓ Move dow…" at bounding box center [473, 330] width 693 height 516
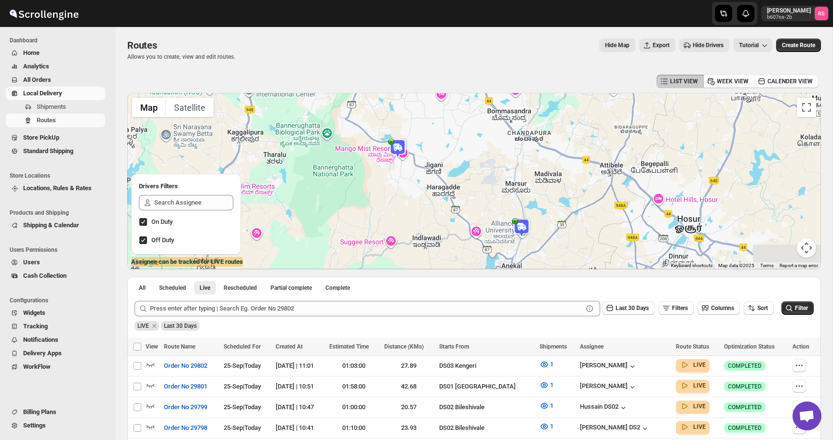
drag, startPoint x: 622, startPoint y: 173, endPoint x: 526, endPoint y: 251, distance: 122.6
click at [526, 251] on div "sanjay ds02 (Driver) Updated at : [DATE] 22:19:37 Duty mode Disabled Battery pe…" at bounding box center [473, 181] width 693 height 176
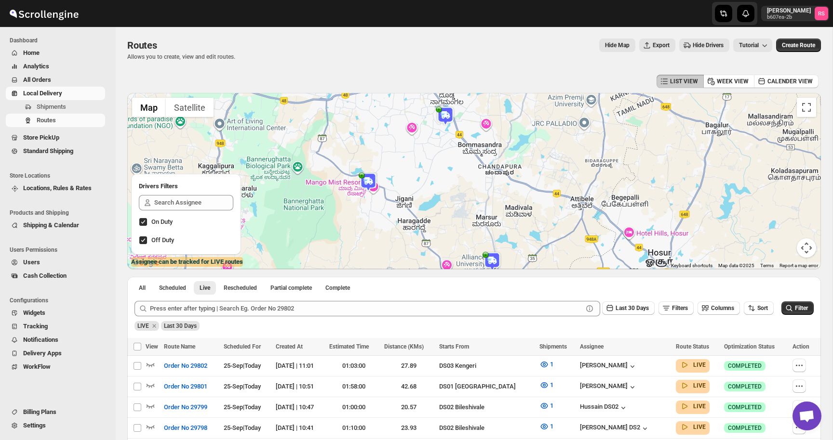
click at [369, 185] on img at bounding box center [367, 181] width 19 height 19
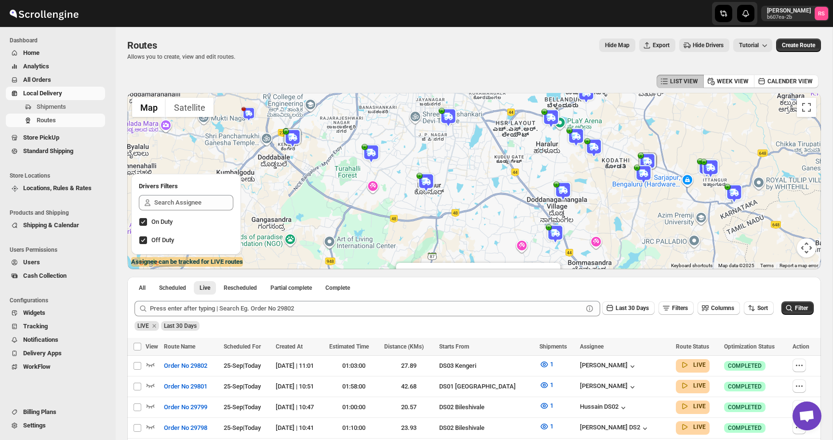
drag, startPoint x: 358, startPoint y: 123, endPoint x: 473, endPoint y: 246, distance: 167.7
click at [473, 246] on div "[DEMOGRAPHIC_DATA] [PERSON_NAME] DS01 (Driver) Updated at : [DATE] 13:12:56 Dut…" at bounding box center [473, 181] width 693 height 176
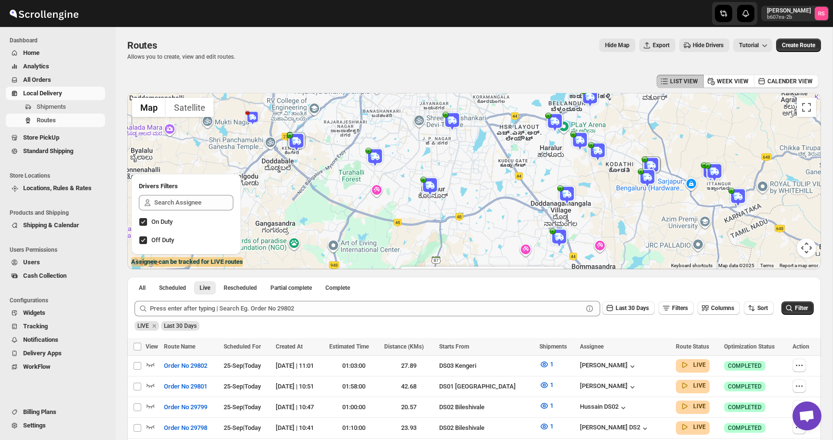
click at [558, 234] on img at bounding box center [558, 237] width 19 height 19
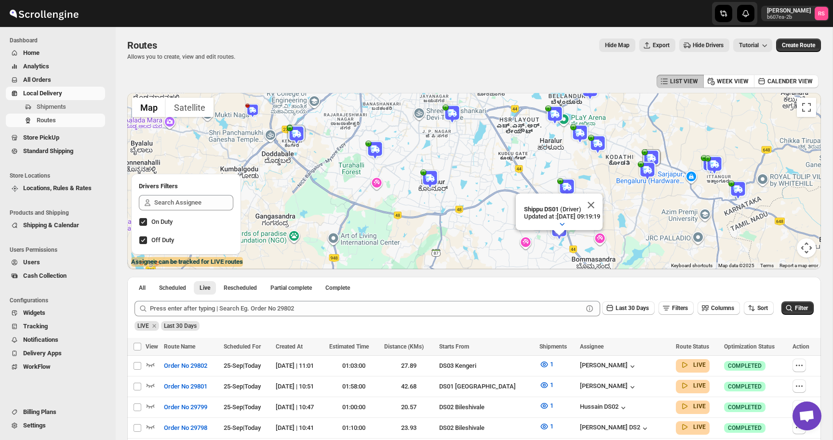
click at [692, 43] on span "Hide Drivers" at bounding box center [707, 45] width 31 height 8
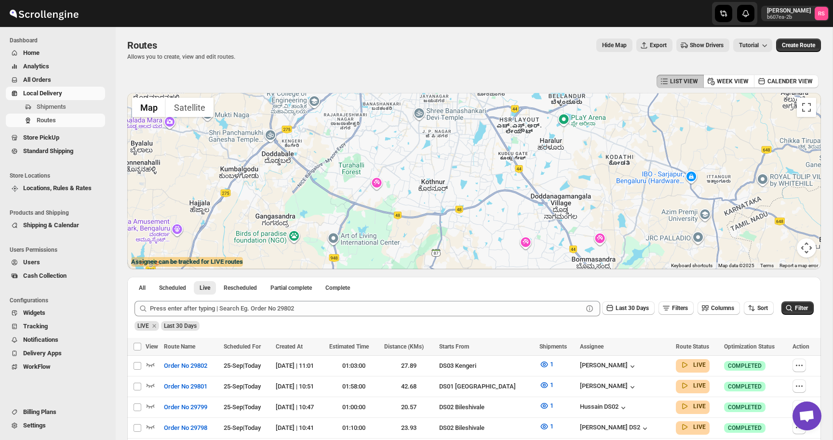
click at [691, 43] on span "Show Drivers" at bounding box center [706, 45] width 34 height 8
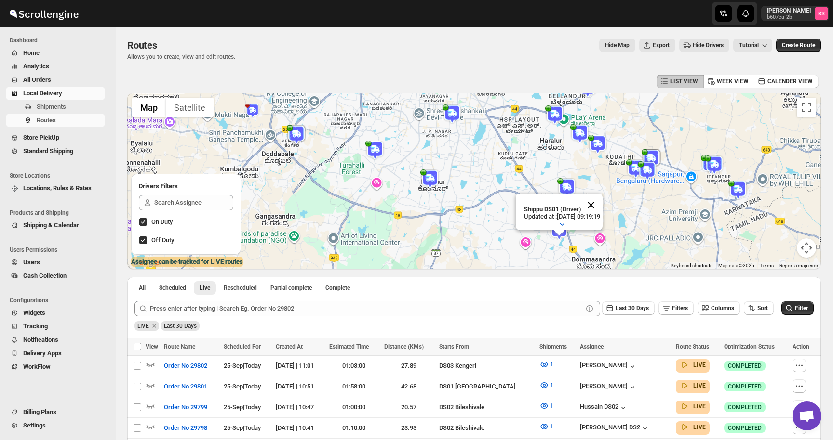
click at [600, 201] on button "Close" at bounding box center [590, 205] width 23 height 23
click at [631, 169] on img at bounding box center [635, 168] width 19 height 19
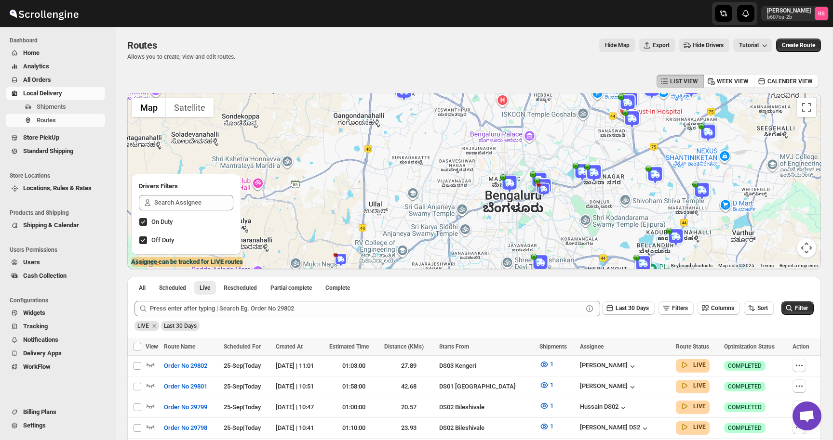
drag, startPoint x: 469, startPoint y: 126, endPoint x: 558, endPoint y: 278, distance: 176.0
click at [558, 278] on div "LIST VIEW WEEK VIEW CALENDER VIEW ← Move left → Move right ↑ Move up ↓ Move dow…" at bounding box center [473, 330] width 693 height 516
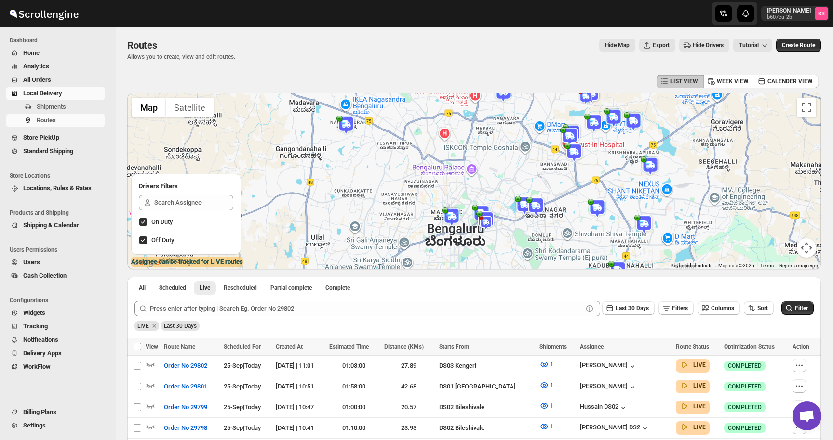
drag, startPoint x: 561, startPoint y: 159, endPoint x: 472, endPoint y: 222, distance: 109.6
click at [472, 222] on div "[PERSON_NAME] (Driver) Updated at : [DATE] 11:09:54 Duty mode Enabled Battery p…" at bounding box center [473, 181] width 693 height 176
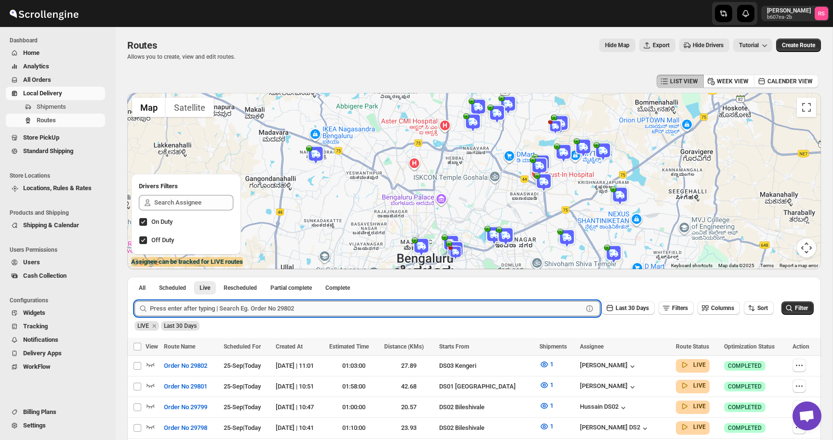
click at [175, 304] on input "text" at bounding box center [366, 308] width 433 height 15
click at [134, 277] on button "Submit" at bounding box center [147, 282] width 27 height 10
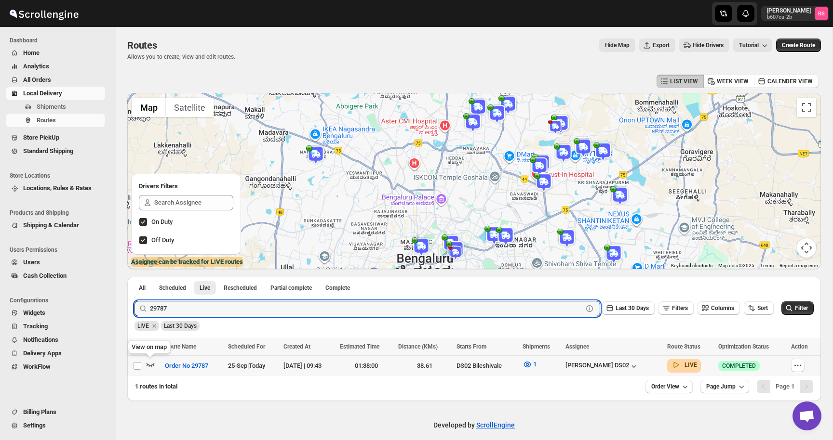
click at [148, 364] on icon "button" at bounding box center [151, 365] width 10 height 10
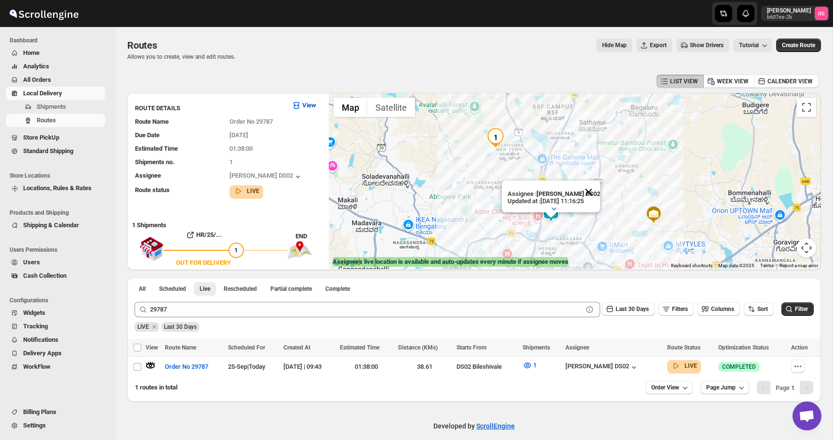
click at [586, 191] on button "Close" at bounding box center [588, 192] width 23 height 23
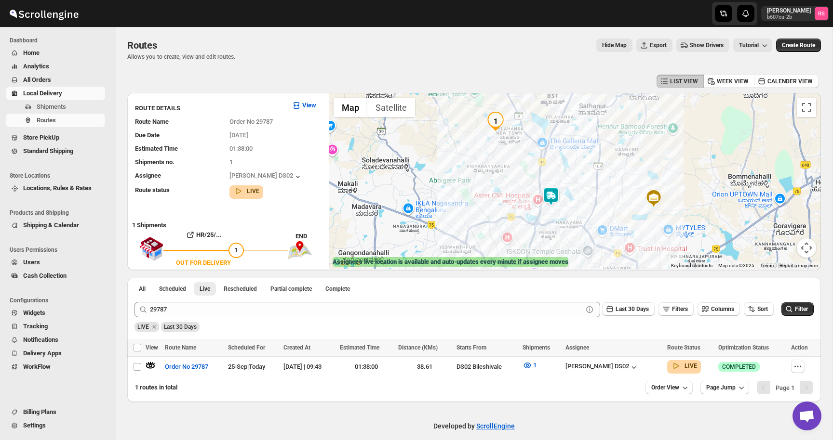
drag, startPoint x: 568, startPoint y: 196, endPoint x: 568, endPoint y: 177, distance: 18.8
click at [568, 177] on div at bounding box center [575, 181] width 492 height 176
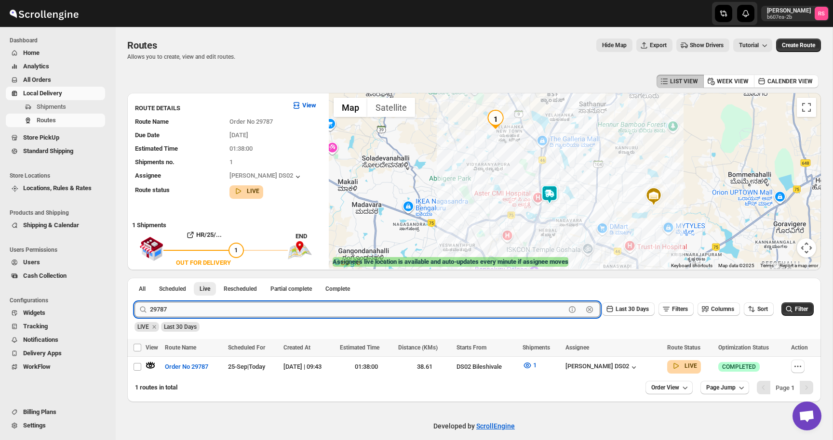
click at [176, 314] on input "29787" at bounding box center [357, 309] width 415 height 15
click at [134, 278] on button "Submit" at bounding box center [147, 283] width 27 height 10
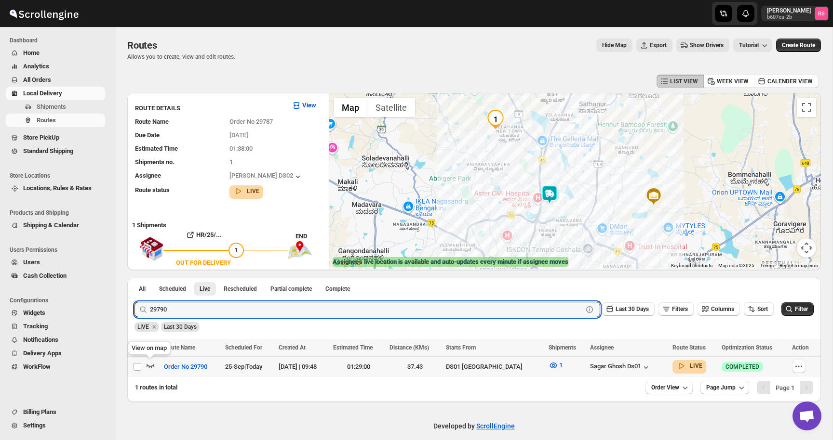
click at [146, 363] on icon "button" at bounding box center [151, 366] width 10 height 10
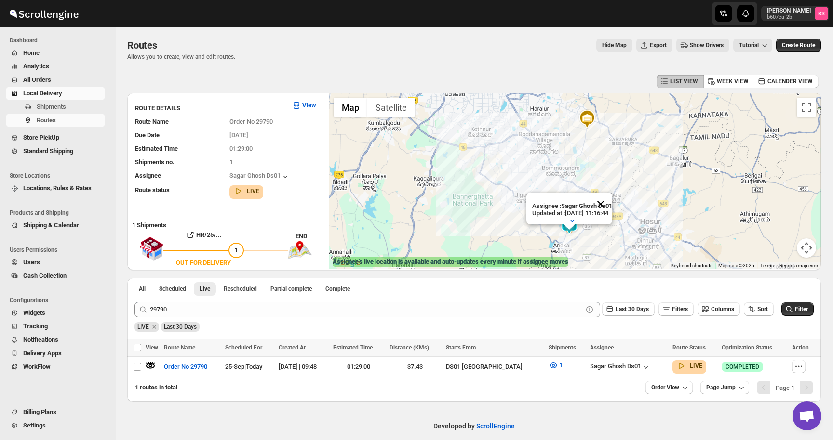
click at [612, 204] on button "Close" at bounding box center [600, 204] width 23 height 23
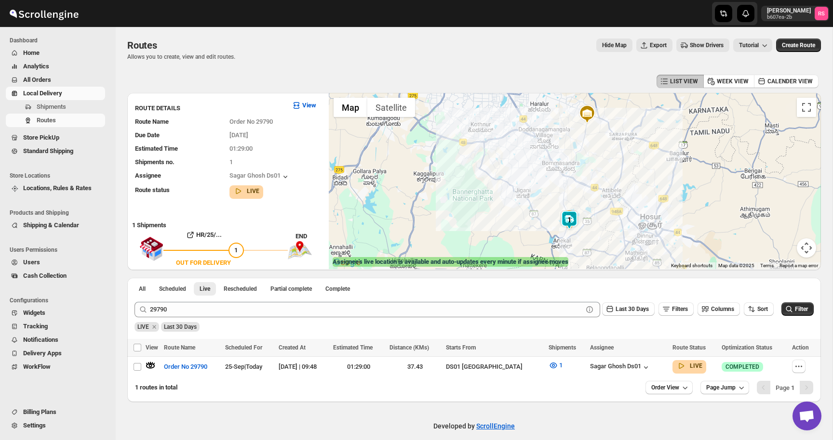
drag, startPoint x: 563, startPoint y: 224, endPoint x: 563, endPoint y: 191, distance: 32.8
click at [563, 211] on img at bounding box center [568, 220] width 19 height 19
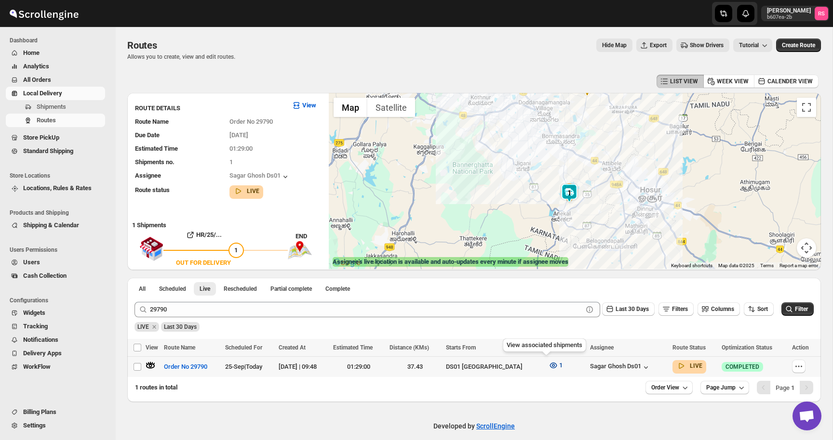
click at [549, 363] on icon "button" at bounding box center [552, 366] width 7 height 6
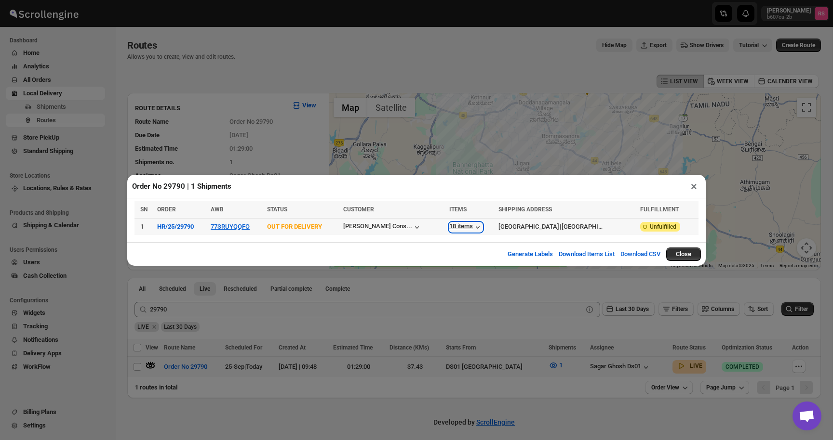
click at [473, 225] on icon "button" at bounding box center [478, 228] width 10 height 10
click at [449, 225] on div "18 items" at bounding box center [465, 228] width 33 height 10
click at [462, 221] on td "18 items" at bounding box center [470, 226] width 49 height 17
click at [462, 223] on div "18 items" at bounding box center [465, 228] width 33 height 10
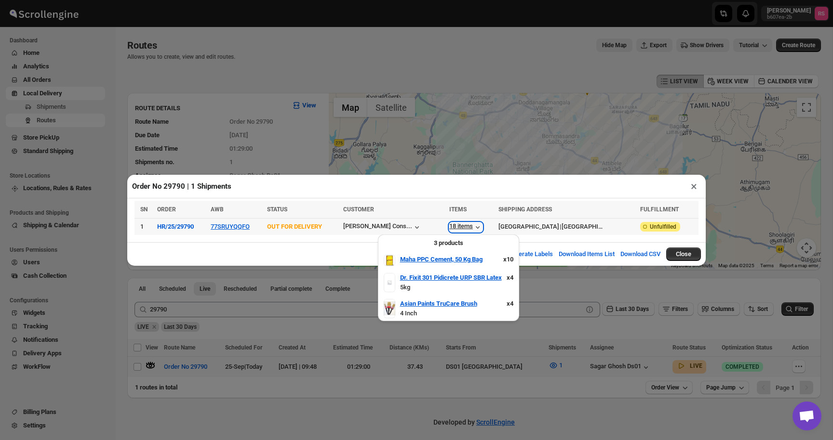
click at [463, 223] on div "18 items" at bounding box center [465, 228] width 33 height 10
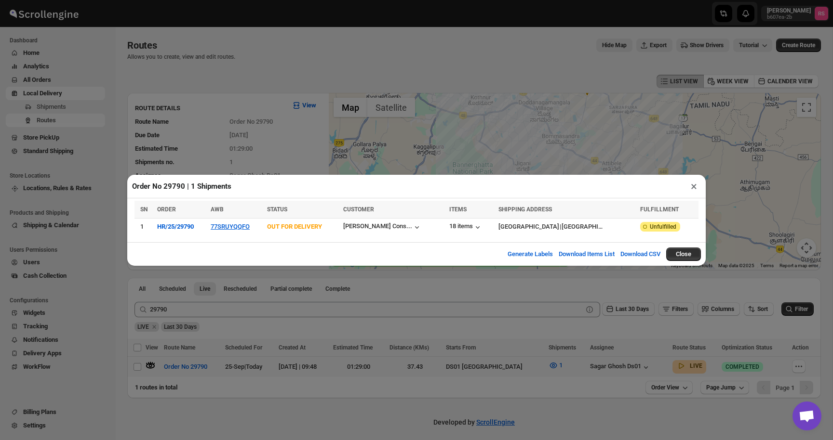
click at [695, 186] on button "×" at bounding box center [694, 186] width 14 height 13
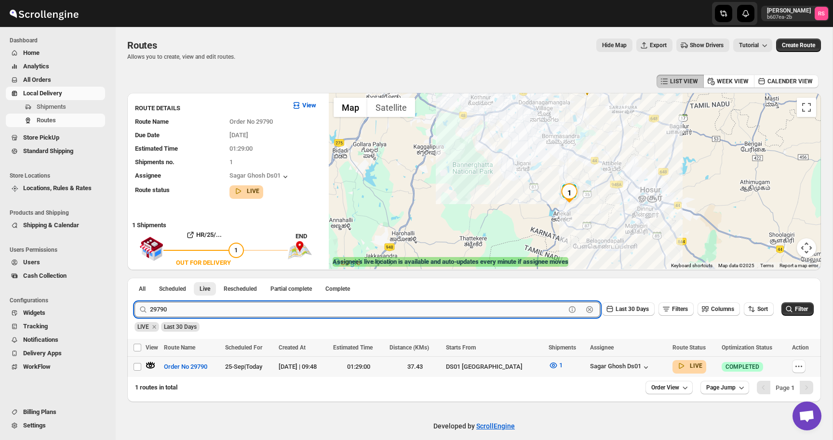
click at [180, 307] on input "29790" at bounding box center [357, 309] width 415 height 15
click at [134, 278] on button "Submit" at bounding box center [147, 283] width 27 height 10
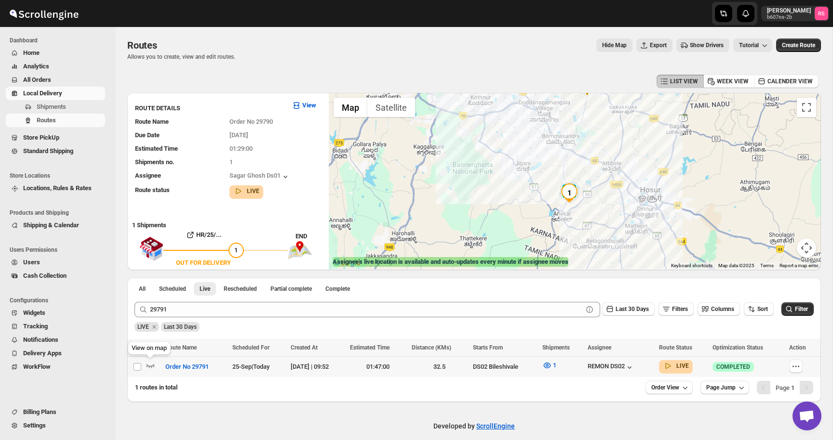
click at [149, 370] on span at bounding box center [151, 368] width 10 height 7
click at [150, 366] on icon "button" at bounding box center [150, 366] width 8 height 4
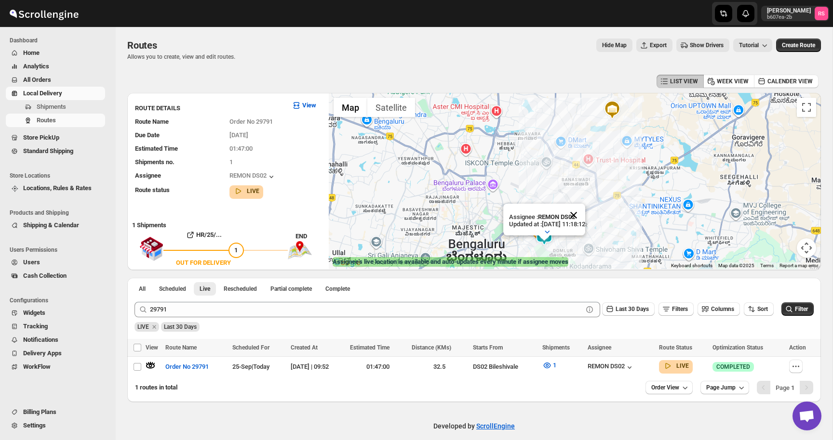
click at [584, 213] on button "Close" at bounding box center [573, 215] width 23 height 23
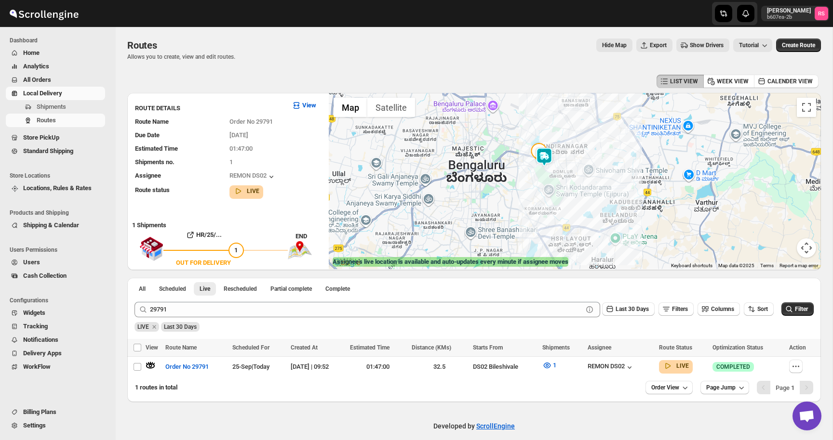
drag, startPoint x: 584, startPoint y: 212, endPoint x: 583, endPoint y: 132, distance: 80.5
click at [583, 132] on div at bounding box center [575, 181] width 492 height 176
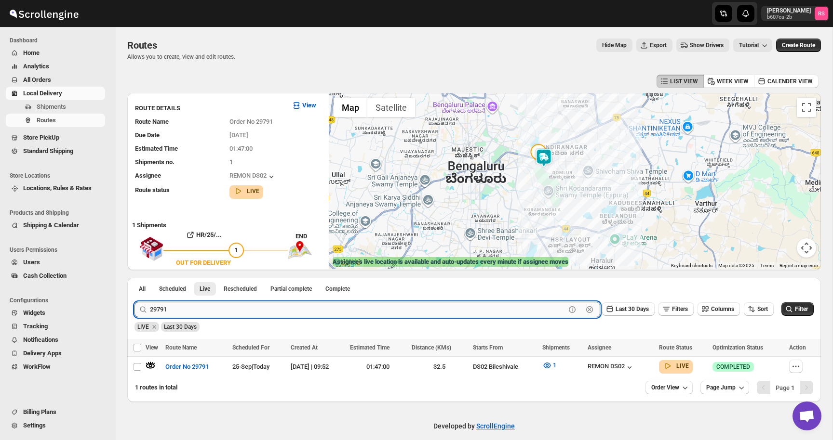
click at [207, 304] on input "29791" at bounding box center [357, 309] width 415 height 15
click at [223, 305] on input "29791" at bounding box center [357, 309] width 415 height 15
click at [134, 278] on button "Submit" at bounding box center [147, 283] width 27 height 10
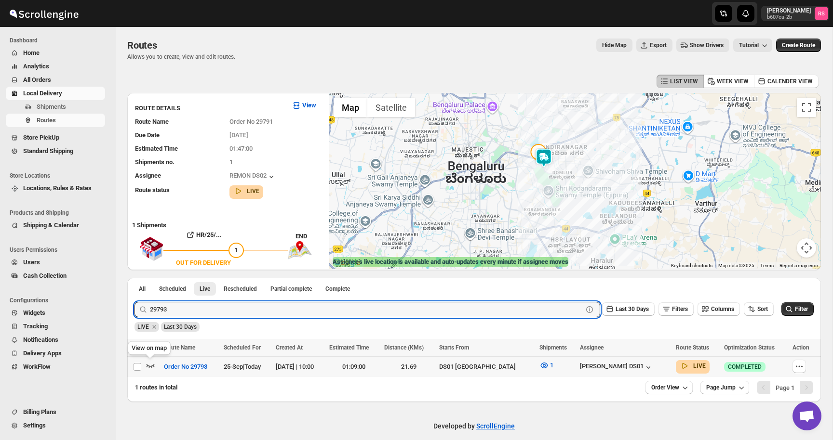
click at [151, 367] on icon "button" at bounding box center [150, 366] width 8 height 4
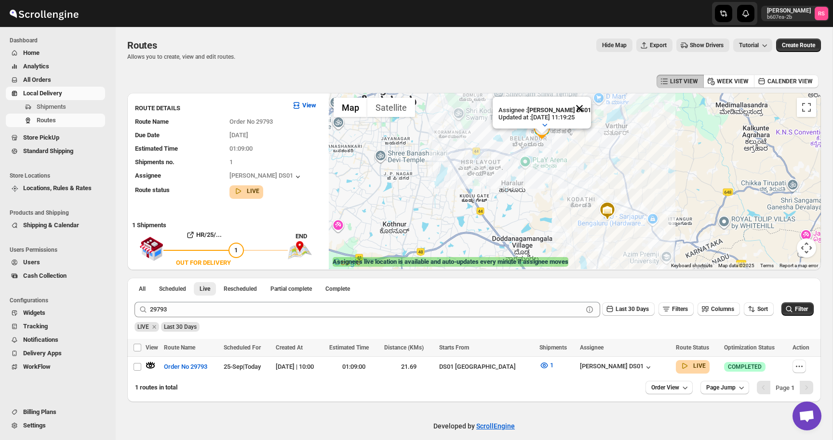
click at [582, 109] on button "Close" at bounding box center [579, 108] width 23 height 23
drag, startPoint x: 576, startPoint y: 148, endPoint x: 576, endPoint y: 184, distance: 35.7
click at [576, 184] on div at bounding box center [575, 181] width 492 height 176
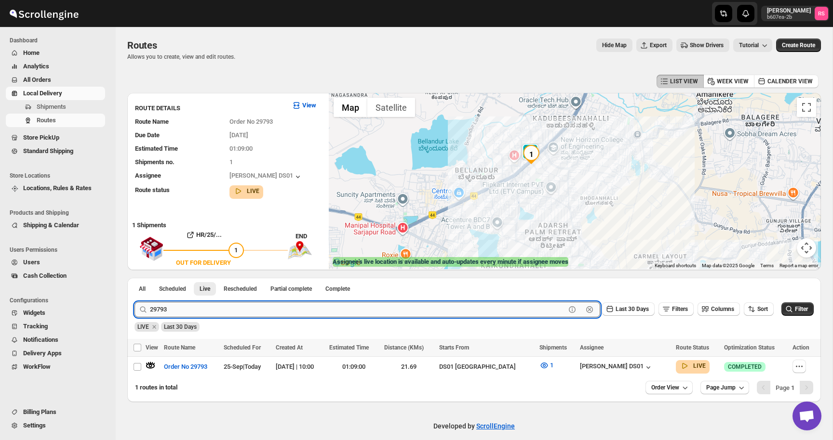
click at [186, 315] on input "29793" at bounding box center [357, 309] width 415 height 15
click at [198, 312] on input "29793" at bounding box center [357, 309] width 415 height 15
click at [134, 278] on button "Submit" at bounding box center [147, 283] width 27 height 10
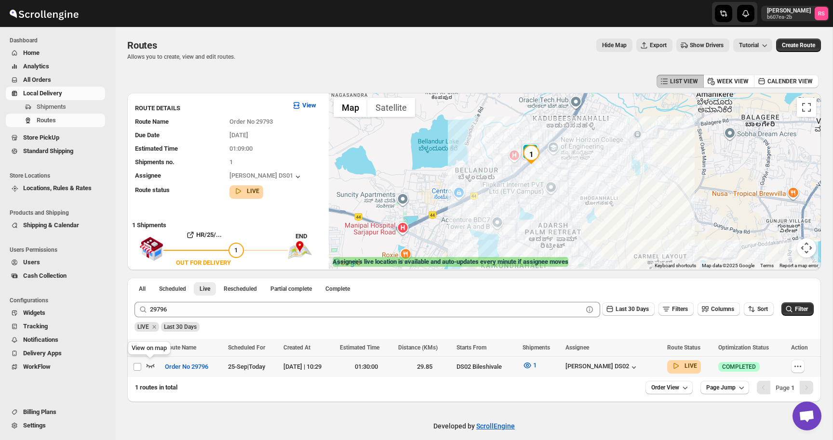
click at [149, 365] on icon "button" at bounding box center [151, 366] width 10 height 10
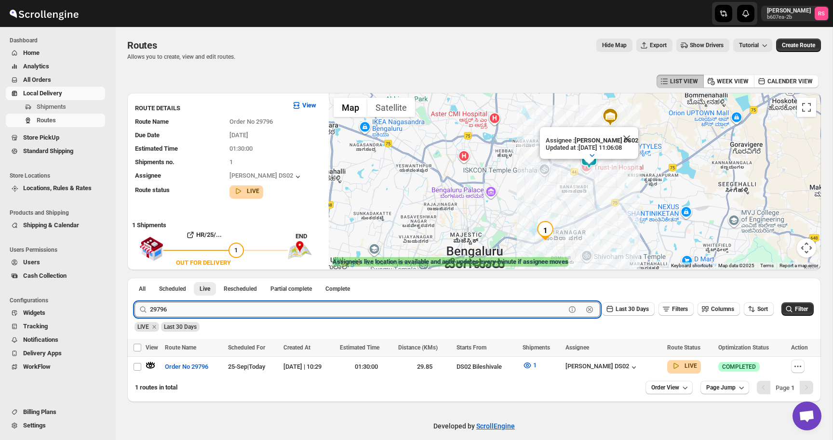
click at [211, 308] on input "29796" at bounding box center [357, 309] width 415 height 15
click at [230, 307] on input "29796" at bounding box center [357, 309] width 415 height 15
click at [186, 313] on input "29796" at bounding box center [357, 309] width 415 height 15
type input "29797"
click at [134, 278] on button "Submit" at bounding box center [147, 283] width 27 height 10
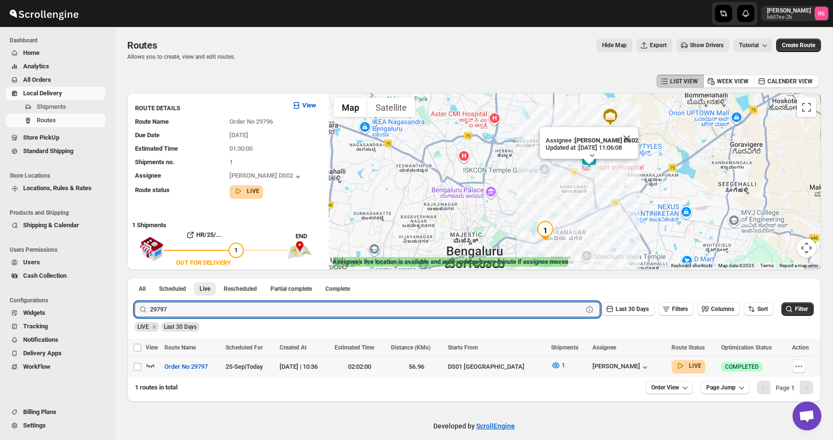
click at [153, 365] on icon "button" at bounding box center [151, 366] width 10 height 10
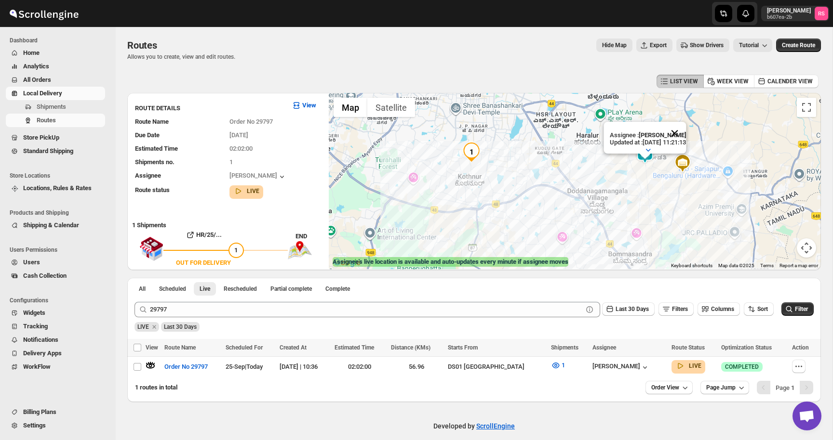
click at [686, 134] on button "Close" at bounding box center [673, 133] width 23 height 23
click at [648, 149] on img at bounding box center [644, 154] width 19 height 19
click at [648, 150] on img at bounding box center [644, 154] width 19 height 19
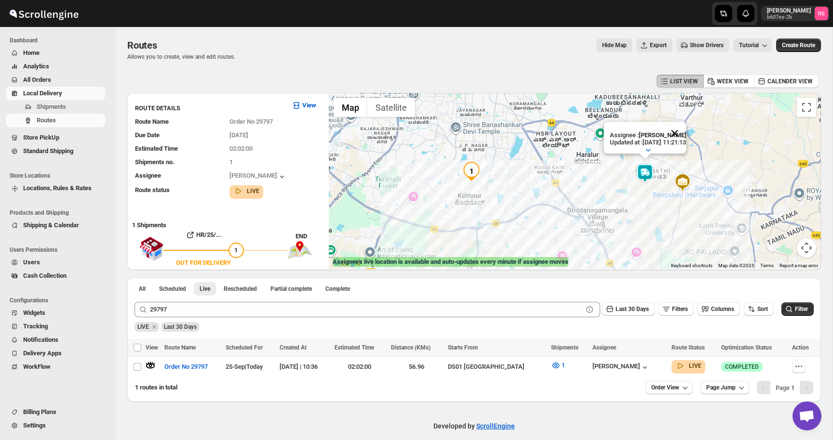
click at [686, 132] on button "Close" at bounding box center [673, 133] width 23 height 23
click at [556, 363] on icon "button" at bounding box center [556, 366] width 10 height 10
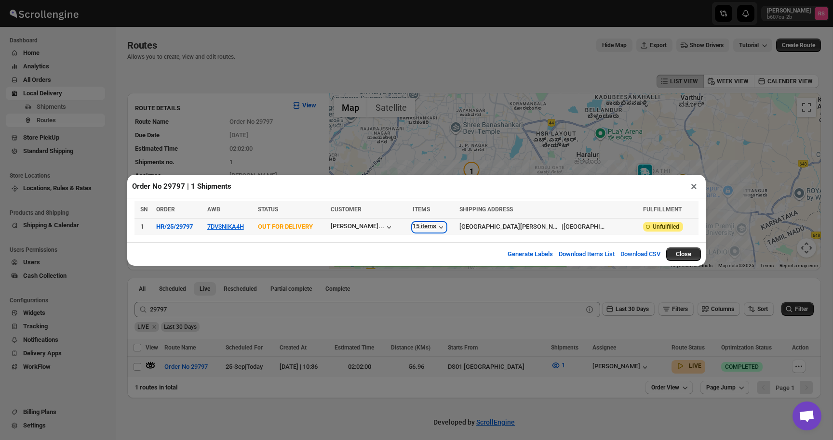
click at [440, 227] on div "15 items" at bounding box center [428, 228] width 33 height 10
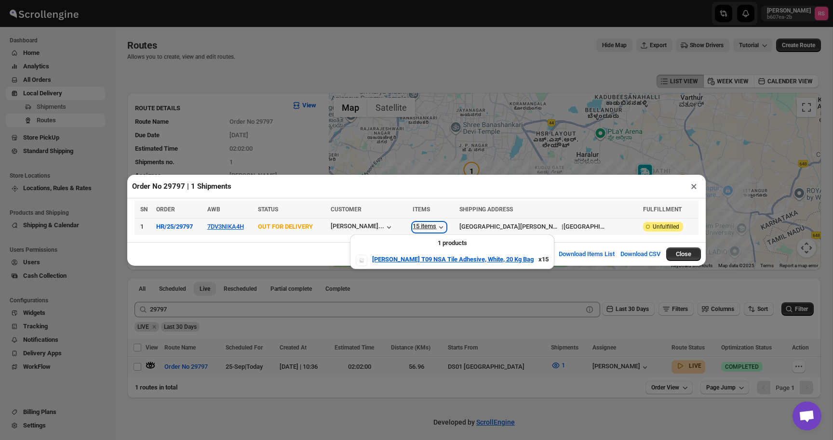
click at [440, 227] on div "15 items" at bounding box center [428, 228] width 33 height 10
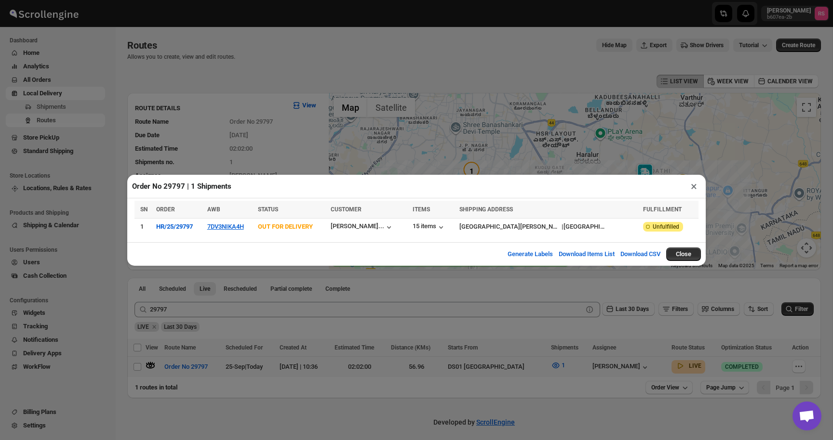
click at [688, 185] on button "×" at bounding box center [694, 186] width 14 height 13
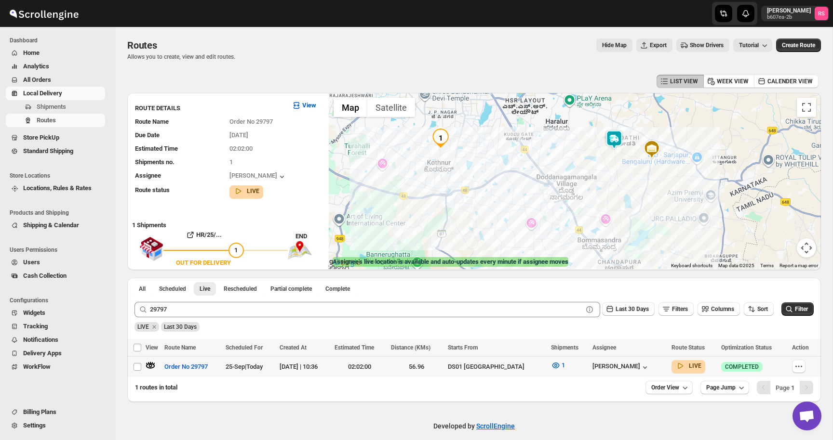
drag, startPoint x: 688, startPoint y: 185, endPoint x: 654, endPoint y: 150, distance: 48.7
click at [654, 150] on img at bounding box center [651, 149] width 19 height 19
click at [807, 367] on div at bounding box center [803, 367] width 23 height 14
checkbox input "true"
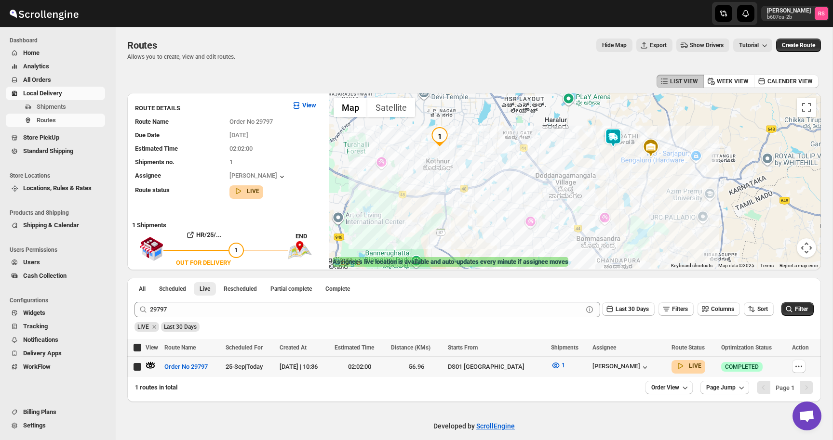
checkbox input "true"
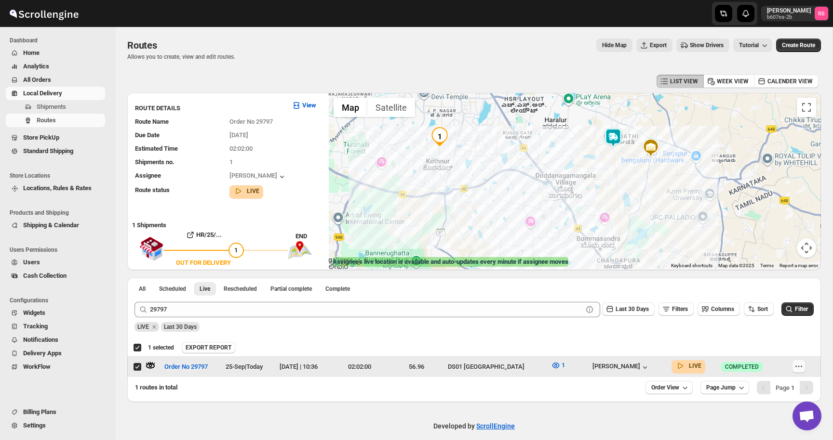
click at [803, 367] on button "button" at bounding box center [798, 366] width 13 height 13
checkbox input "false"
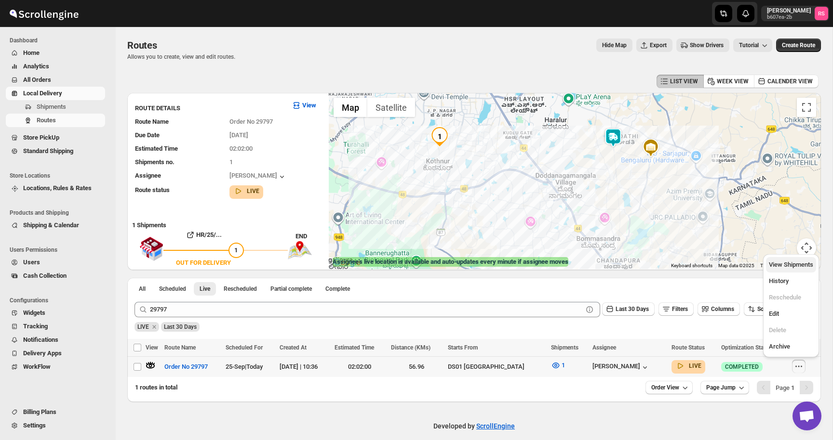
click at [784, 266] on span "View Shipments" at bounding box center [790, 264] width 44 height 7
checkbox input "true"
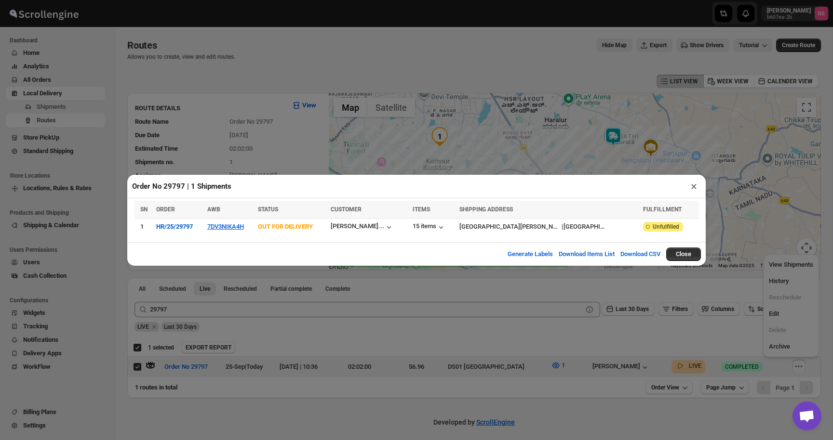
click at [693, 186] on button "×" at bounding box center [694, 186] width 14 height 13
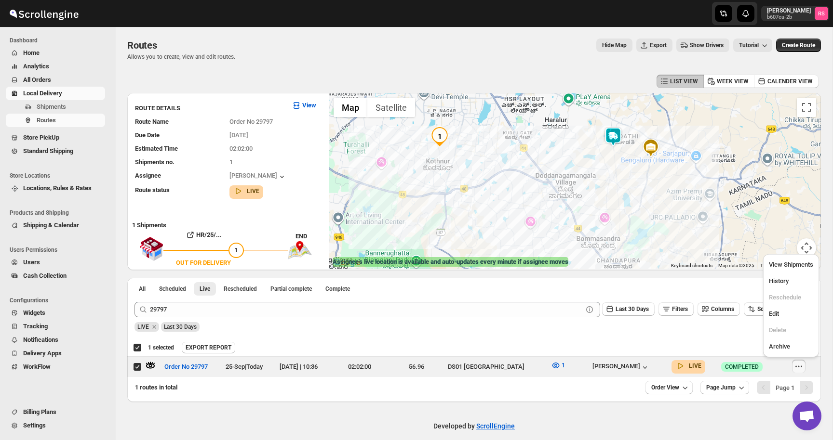
click at [612, 131] on img at bounding box center [612, 136] width 19 height 19
click at [612, 134] on img at bounding box center [612, 136] width 19 height 19
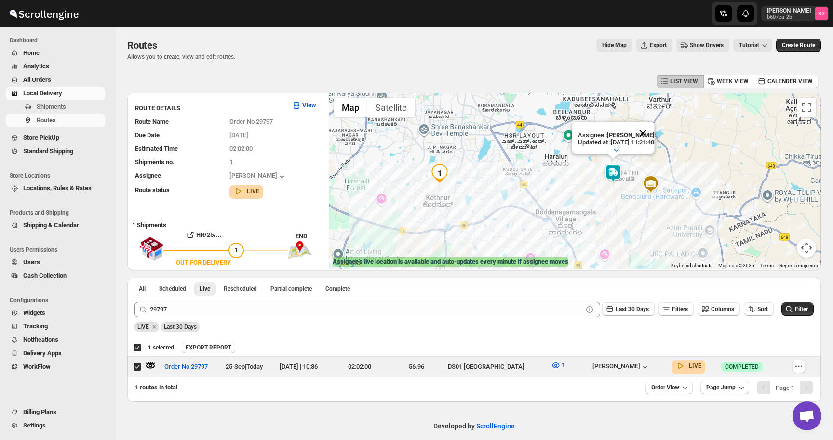
click at [652, 130] on button "Close" at bounding box center [642, 133] width 23 height 23
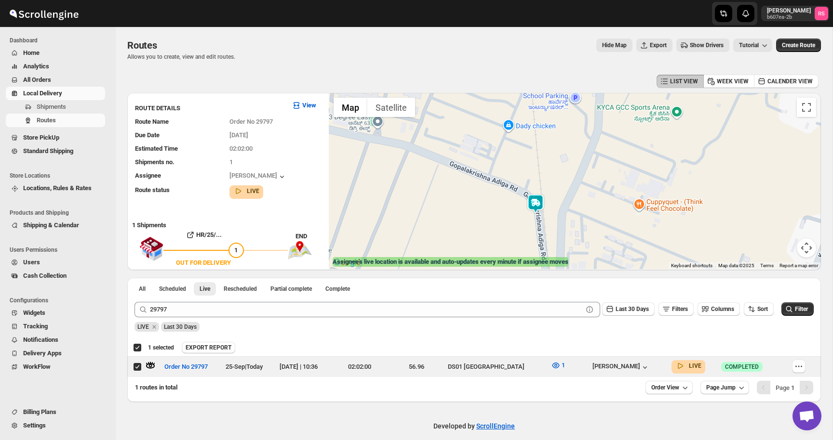
drag, startPoint x: 600, startPoint y: 214, endPoint x: 485, endPoint y: 213, distance: 114.7
click at [485, 213] on div at bounding box center [575, 181] width 492 height 176
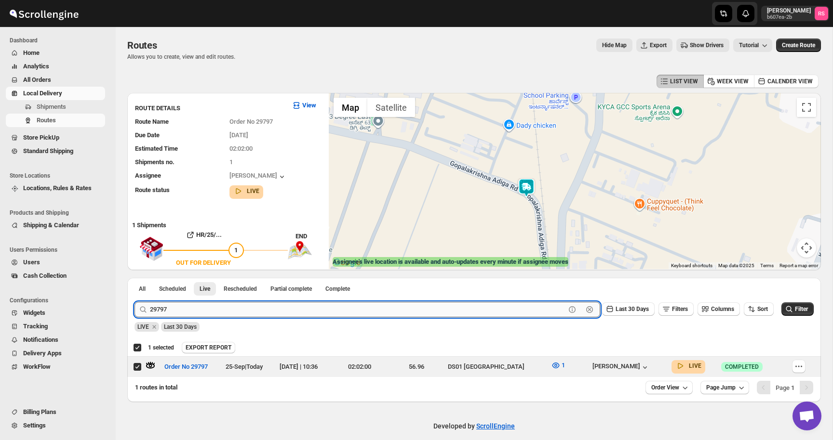
click at [202, 306] on input "29797" at bounding box center [357, 309] width 415 height 15
click at [240, 309] on input "29797" at bounding box center [357, 309] width 415 height 15
click at [134, 278] on button "Submit" at bounding box center [147, 283] width 27 height 10
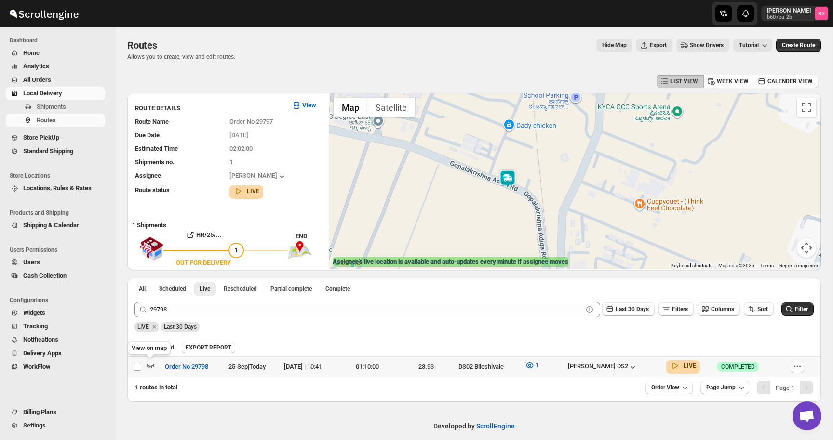
click at [148, 366] on icon "button" at bounding box center [150, 366] width 8 height 4
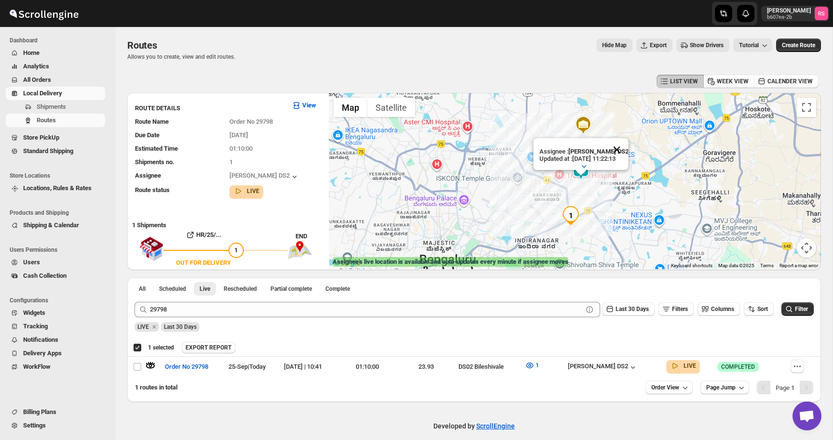
click at [616, 151] on button "Close" at bounding box center [616, 149] width 23 height 23
click at [612, 362] on div "[PERSON_NAME] DS2" at bounding box center [614, 367] width 93 height 11
click at [612, 364] on div "[PERSON_NAME] DS2" at bounding box center [603, 368] width 70 height 10
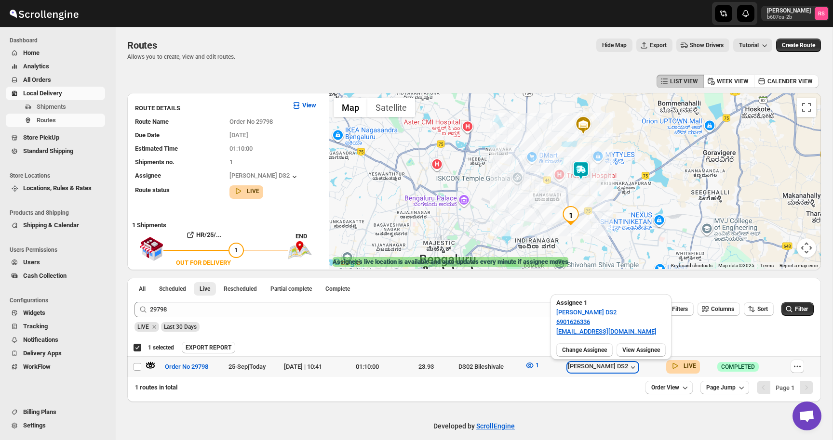
click at [612, 364] on div "[PERSON_NAME] DS2" at bounding box center [603, 368] width 70 height 10
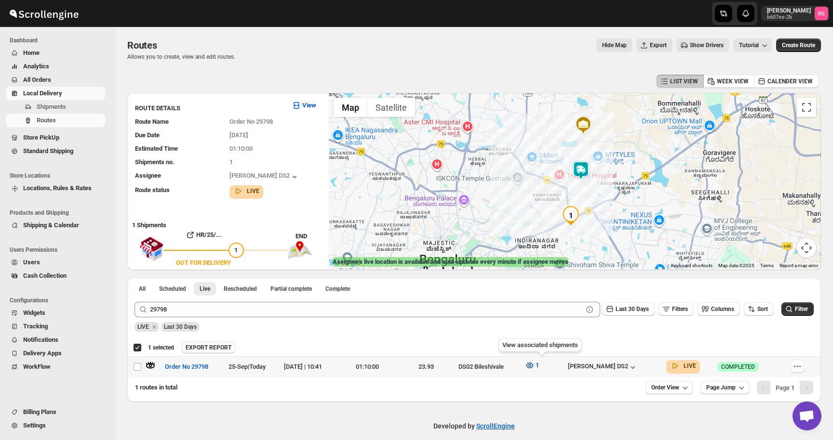
click at [539, 362] on span "1" at bounding box center [536, 365] width 3 height 7
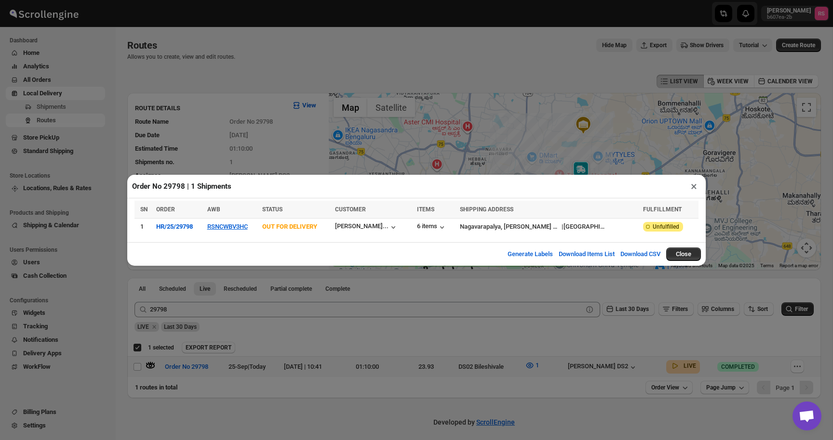
click at [694, 184] on button "×" at bounding box center [694, 186] width 14 height 13
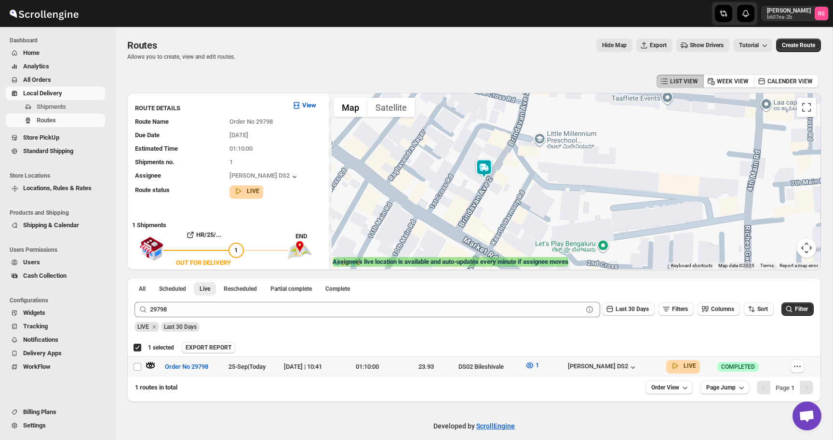
drag, startPoint x: 496, startPoint y: 223, endPoint x: 604, endPoint y: 91, distance: 170.5
click at [604, 91] on div "LIST VIEW WEEK VIEW CALENDER VIEW ROUTE DETAILS View Route Name Order No 29798 …" at bounding box center [473, 237] width 693 height 330
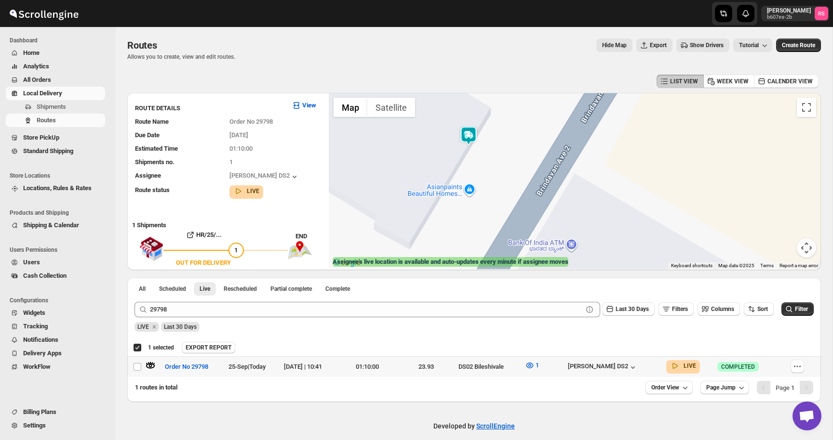
drag, startPoint x: 468, startPoint y: 192, endPoint x: 516, endPoint y: 135, distance: 74.2
click at [516, 135] on div at bounding box center [575, 181] width 492 height 176
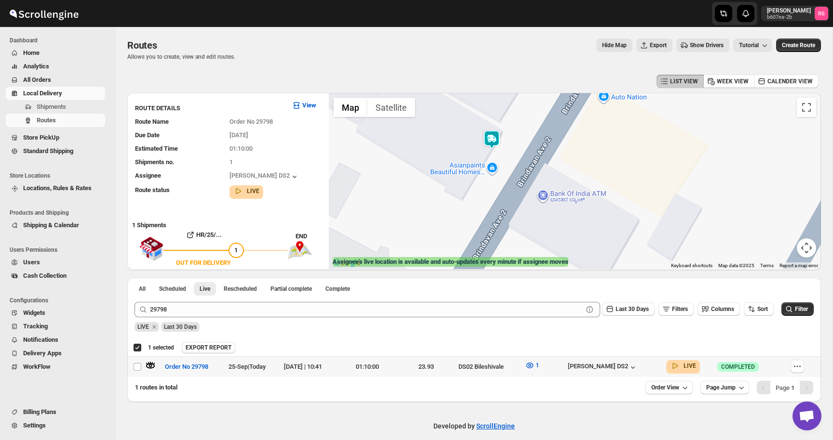
drag, startPoint x: 516, startPoint y: 144, endPoint x: 516, endPoint y: 153, distance: 9.2
click at [516, 153] on div at bounding box center [575, 181] width 492 height 176
click at [544, 371] on button "1" at bounding box center [532, 365] width 26 height 15
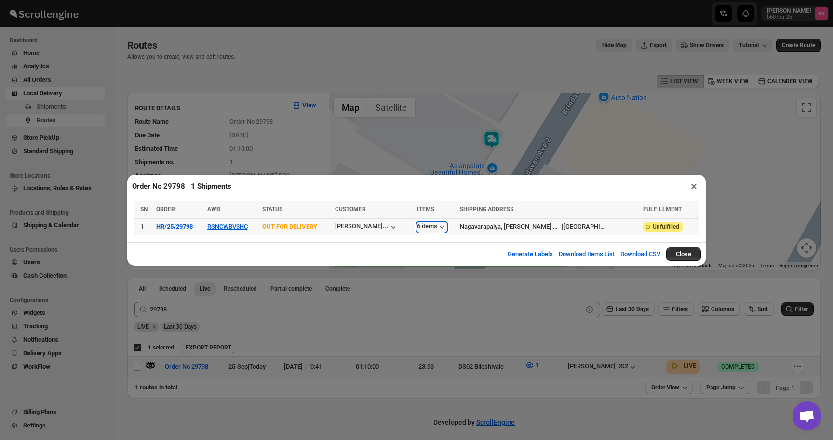
click at [446, 227] on div "6 items" at bounding box center [432, 228] width 30 height 10
click at [690, 185] on button "×" at bounding box center [694, 186] width 14 height 13
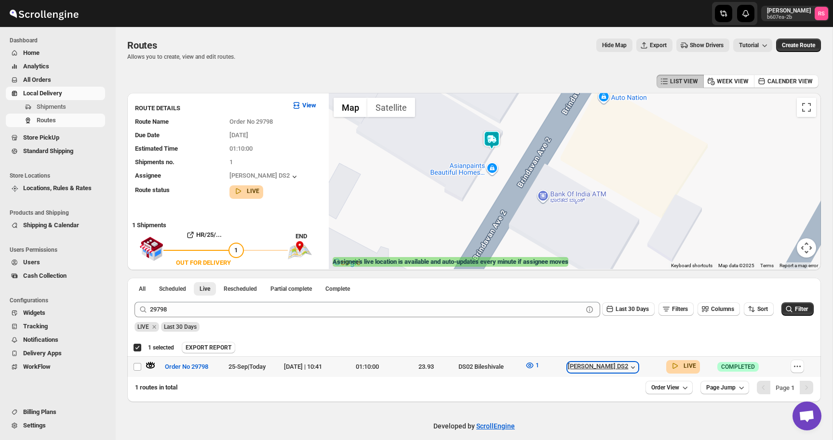
click at [603, 371] on div "[PERSON_NAME] DS2" at bounding box center [603, 368] width 70 height 10
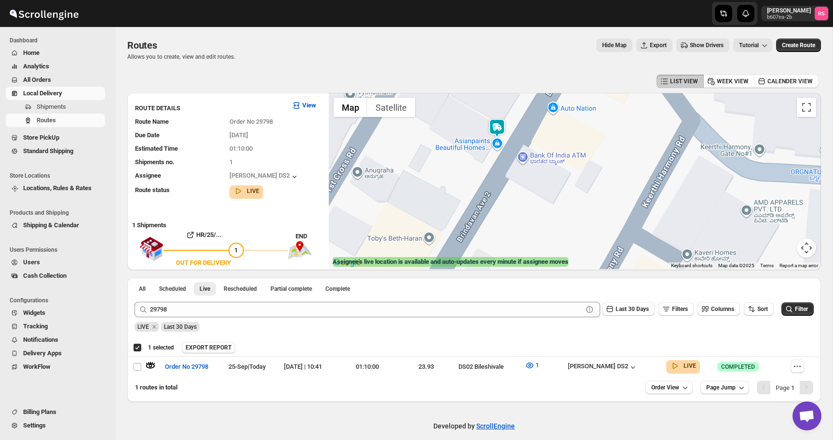
drag, startPoint x: 502, startPoint y: 125, endPoint x: 502, endPoint y: 146, distance: 20.7
click at [502, 138] on img at bounding box center [496, 128] width 19 height 19
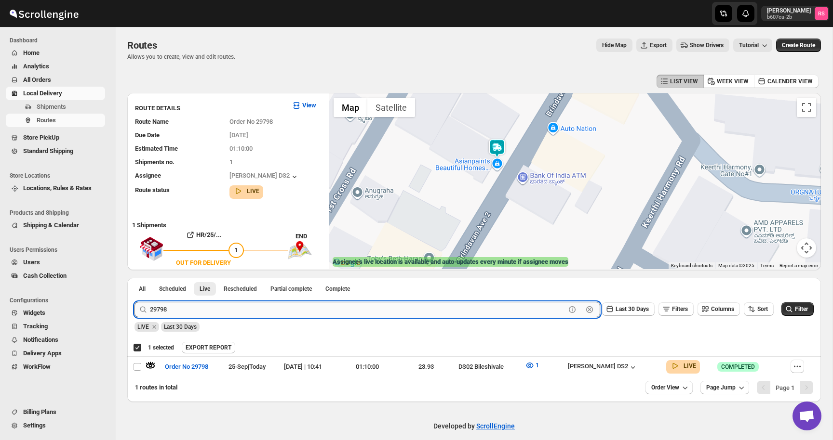
click at [178, 314] on input "29798" at bounding box center [357, 309] width 415 height 15
click at [212, 314] on input "29798" at bounding box center [357, 309] width 415 height 15
type input "29799"
click at [134, 278] on button "Submit" at bounding box center [147, 283] width 27 height 10
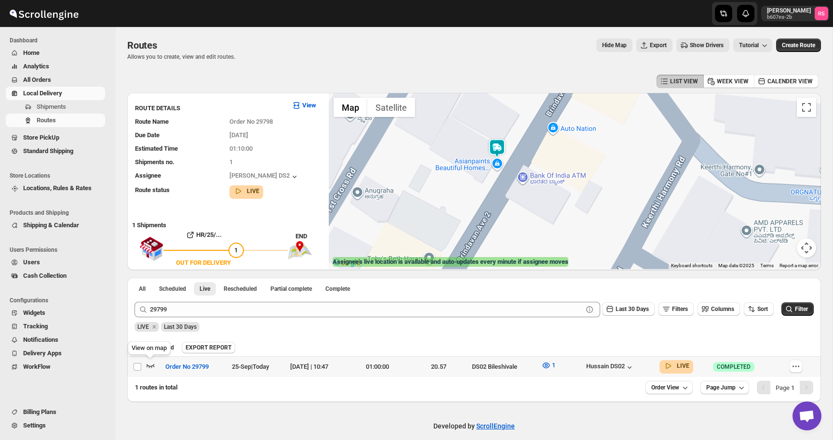
click at [148, 363] on icon "button" at bounding box center [151, 366] width 10 height 10
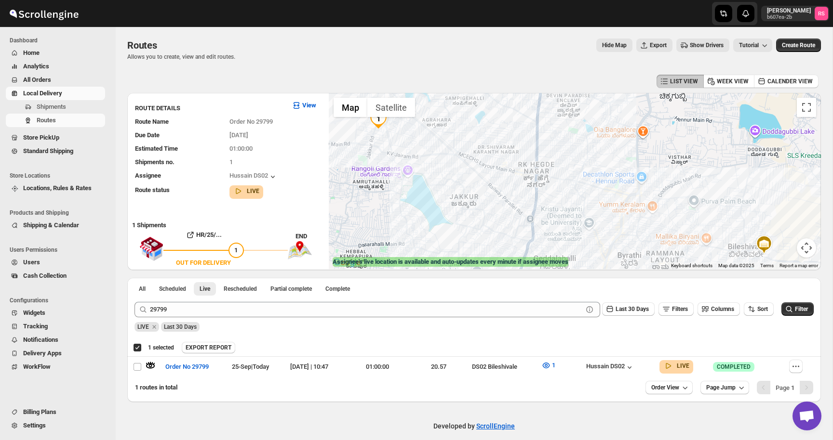
drag, startPoint x: 569, startPoint y: 200, endPoint x: 567, endPoint y: 214, distance: 14.5
click at [567, 214] on div "Assignee : Hussain DS02 Updated at : [DATE] 11:24:15 Duty mode Enabled Battery …" at bounding box center [575, 181] width 492 height 176
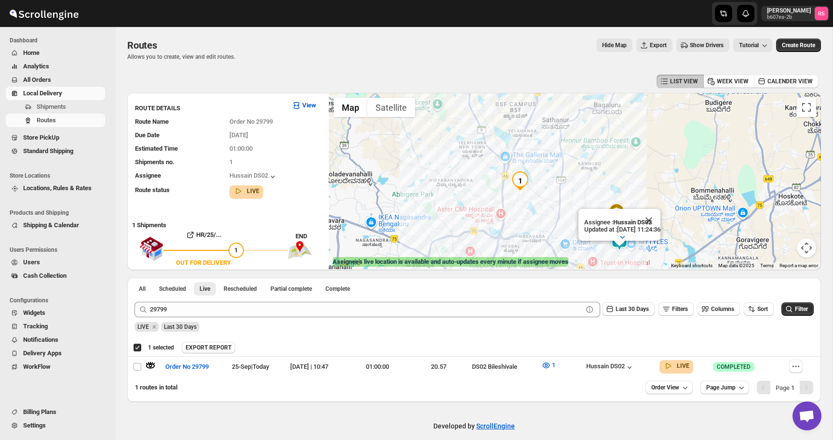
drag, startPoint x: 567, startPoint y: 214, endPoint x: 547, endPoint y: 115, distance: 101.3
click at [547, 115] on div "Assignee : Hussain DS02 Updated at : [DATE] 11:24:36 Duty mode Enabled Battery …" at bounding box center [575, 181] width 492 height 176
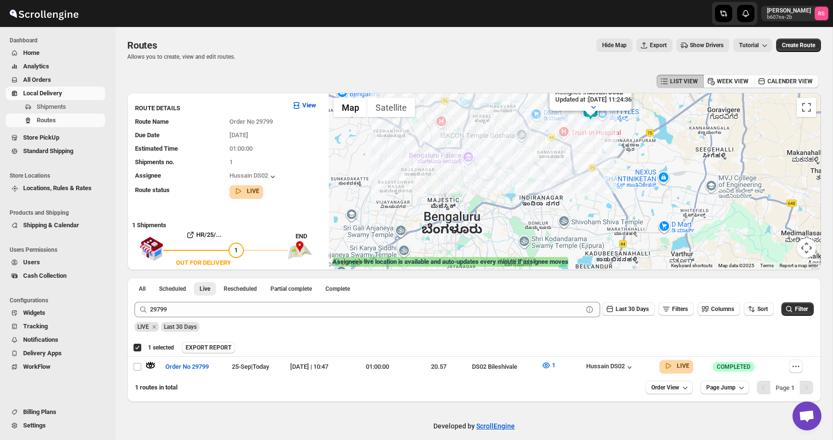
drag, startPoint x: 610, startPoint y: 115, endPoint x: 610, endPoint y: 136, distance: 20.7
click at [610, 136] on div "Assignee : Hussain DS02 Updated at : [DATE] 11:24:36 Duty mode Enabled Battery …" at bounding box center [575, 181] width 492 height 176
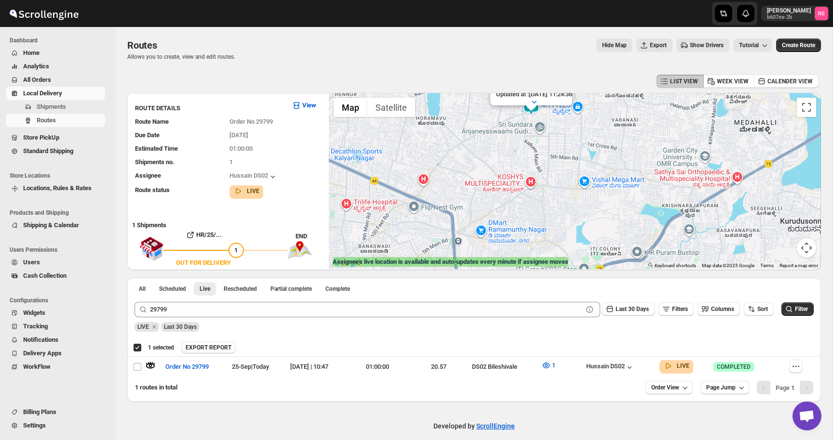
drag, startPoint x: 610, startPoint y: 136, endPoint x: 615, endPoint y: 167, distance: 31.8
click at [615, 167] on div "Assignee : Hussain DS02 Updated at : [DATE] 11:24:36 Duty mode Enabled Battery …" at bounding box center [575, 181] width 492 height 176
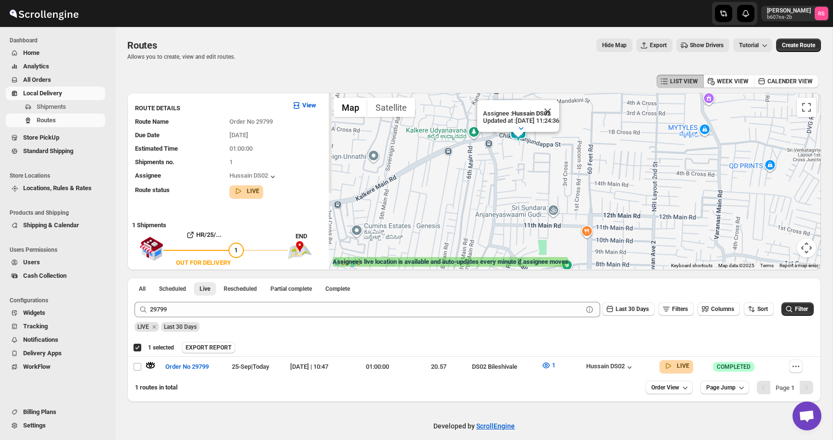
drag, startPoint x: 550, startPoint y: 164, endPoint x: 571, endPoint y: 198, distance: 40.5
click at [571, 198] on div "Assignee : Hussain DS02 Updated at : [DATE] 11:24:36 Duty mode Enabled Battery …" at bounding box center [575, 181] width 492 height 176
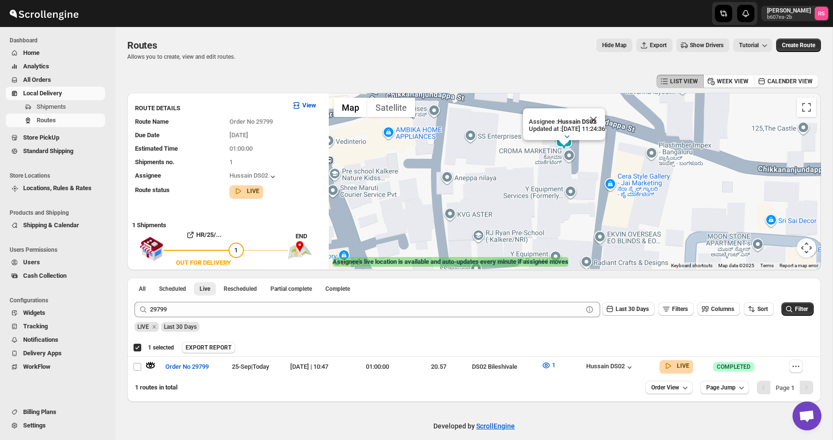
drag, startPoint x: 567, startPoint y: 157, endPoint x: 553, endPoint y: 180, distance: 26.4
click at [553, 180] on div "Assignee : Hussain DS02 Updated at : [DATE] 11:24:36 Duty mode Enabled Battery …" at bounding box center [575, 181] width 492 height 176
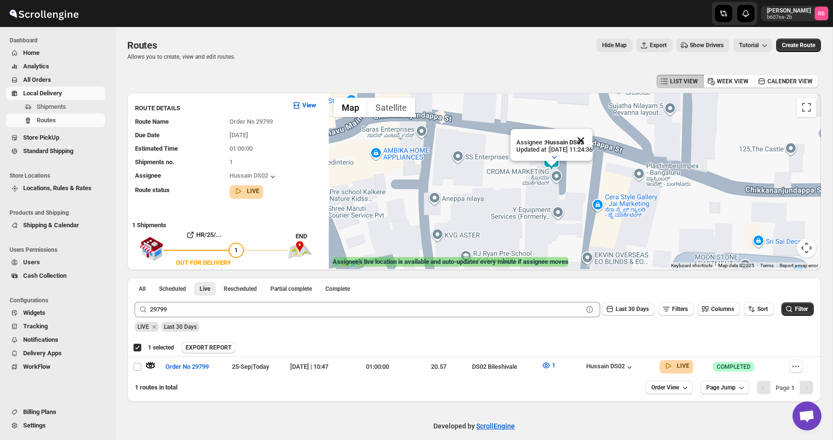
click at [592, 140] on button "Close" at bounding box center [580, 140] width 23 height 23
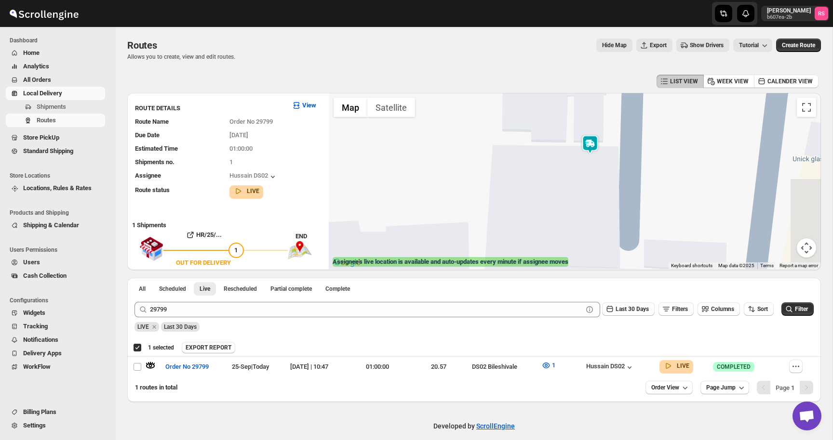
drag, startPoint x: 455, startPoint y: 209, endPoint x: 366, endPoint y: 255, distance: 100.4
click at [366, 255] on div at bounding box center [575, 181] width 492 height 176
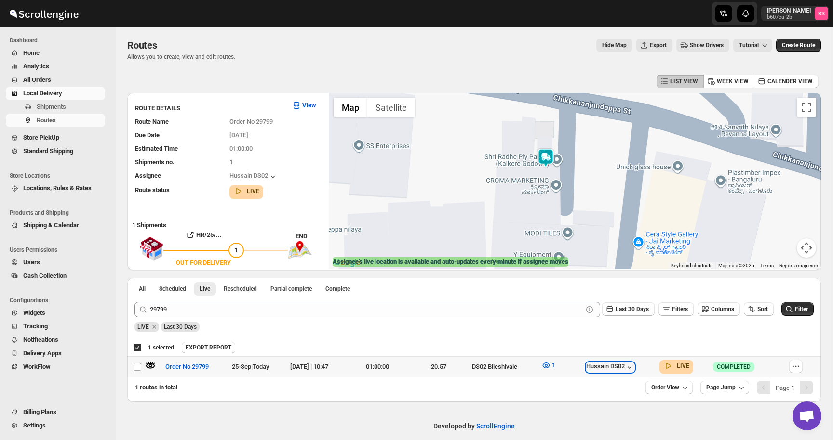
click at [628, 368] on div "Hussain DS02" at bounding box center [610, 368] width 48 height 10
click at [595, 280] on div "All Scheduled Live Rescheduled Partial complete Complete More views All Schedul…" at bounding box center [473, 286] width 693 height 17
click at [555, 365] on span "1" at bounding box center [553, 365] width 3 height 7
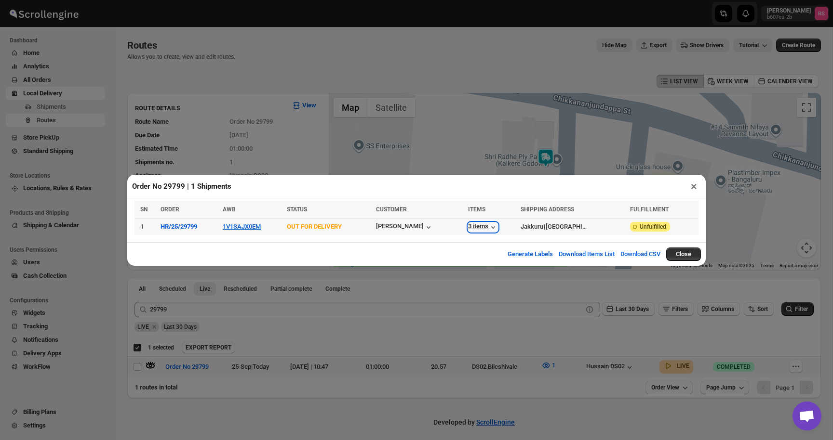
click at [495, 228] on div "3 items" at bounding box center [483, 228] width 30 height 10
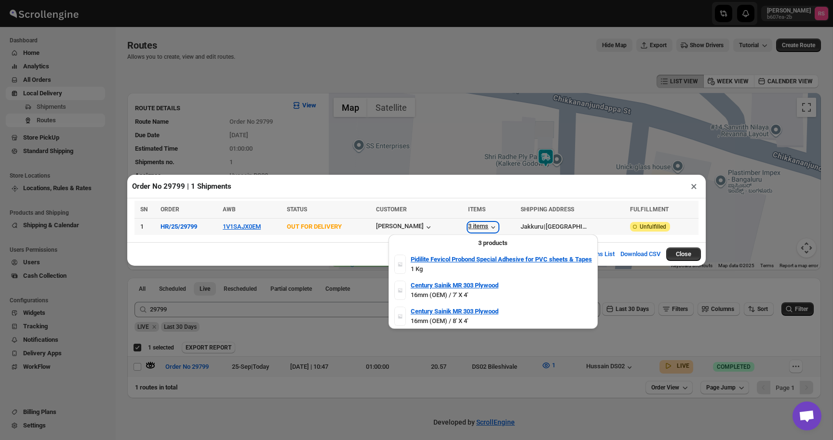
click at [496, 224] on div "3 items" at bounding box center [483, 228] width 30 height 10
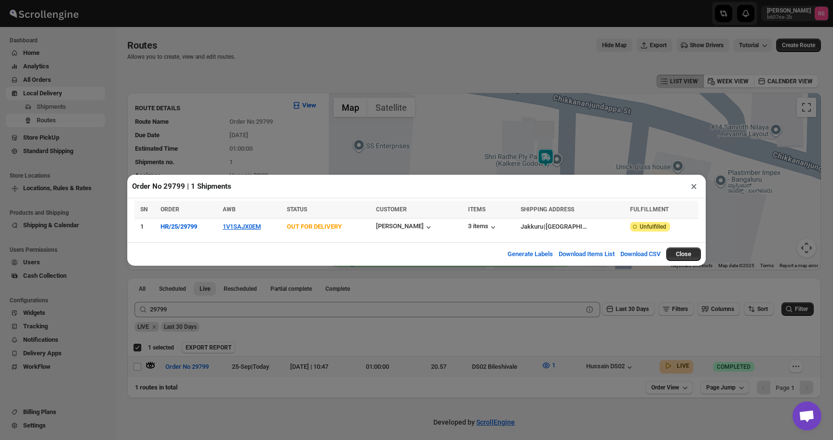
click at [689, 190] on button "×" at bounding box center [694, 186] width 14 height 13
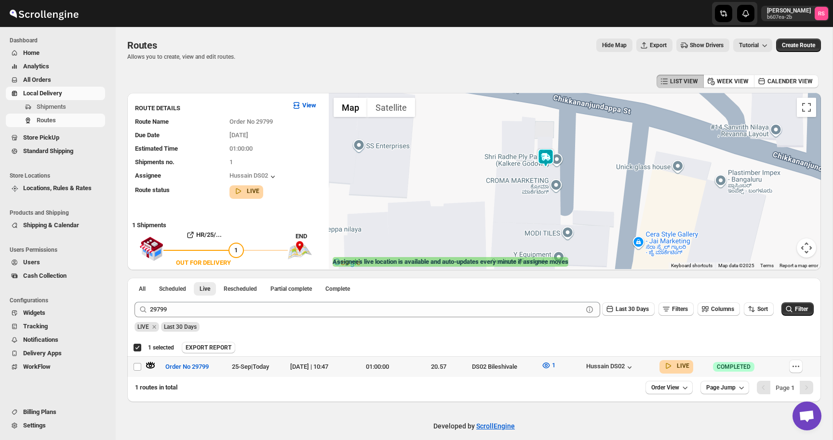
click at [547, 160] on img at bounding box center [545, 157] width 19 height 19
click at [547, 156] on img at bounding box center [545, 157] width 19 height 19
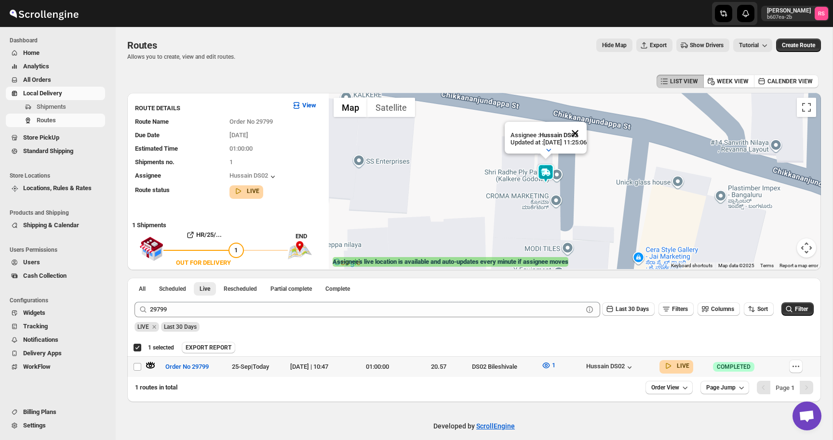
click at [586, 134] on button "Close" at bounding box center [574, 133] width 23 height 23
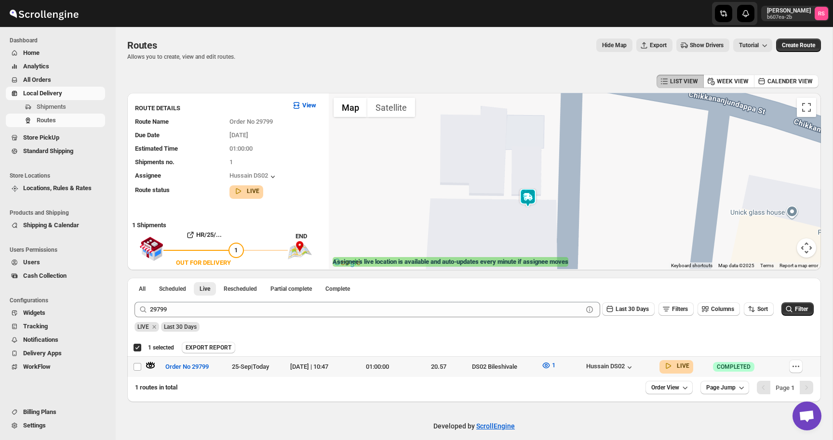
drag, startPoint x: 542, startPoint y: 181, endPoint x: 543, endPoint y: 151, distance: 29.9
click at [543, 151] on div at bounding box center [575, 181] width 492 height 176
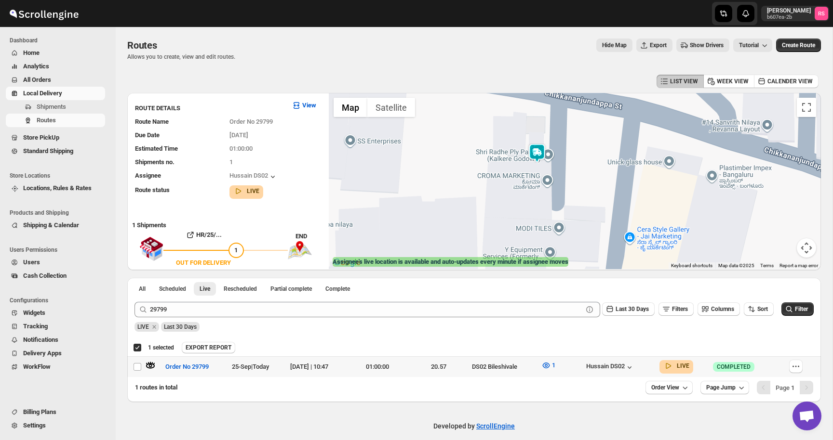
click at [538, 150] on img at bounding box center [536, 153] width 19 height 19
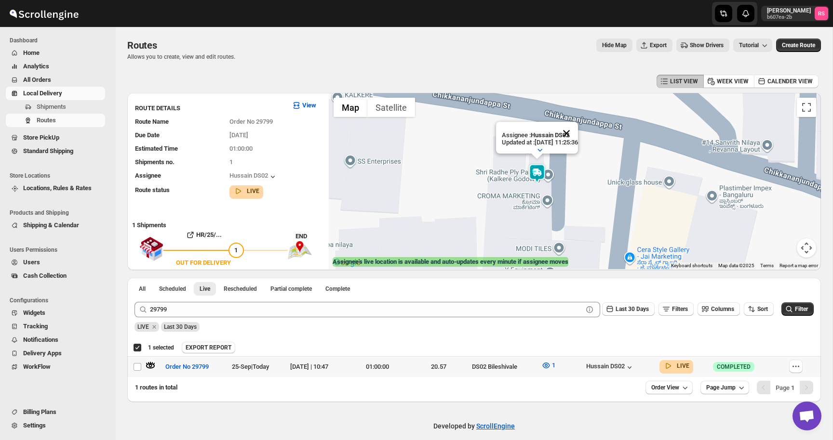
click at [572, 132] on button "Close" at bounding box center [566, 133] width 23 height 23
click at [533, 172] on img at bounding box center [536, 173] width 19 height 19
click at [575, 137] on button "Close" at bounding box center [566, 133] width 23 height 23
click at [541, 171] on img at bounding box center [536, 173] width 19 height 19
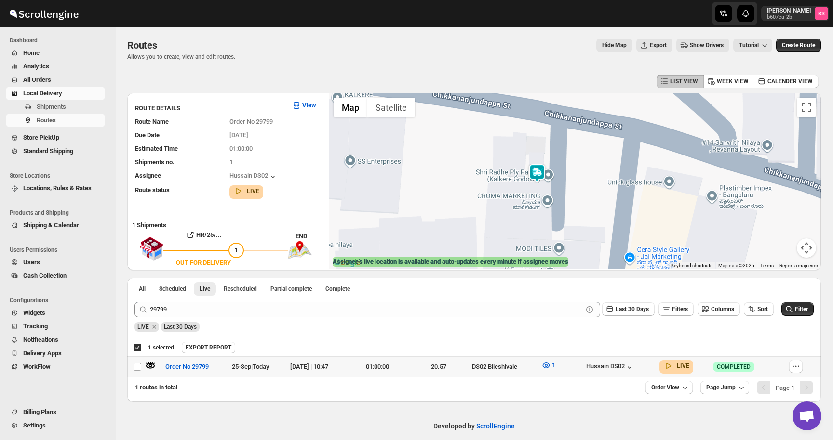
click at [537, 172] on img at bounding box center [536, 173] width 19 height 19
click at [573, 133] on button "Close" at bounding box center [566, 133] width 23 height 23
click at [537, 174] on img at bounding box center [536, 173] width 19 height 19
click at [578, 132] on button "Close" at bounding box center [566, 133] width 23 height 23
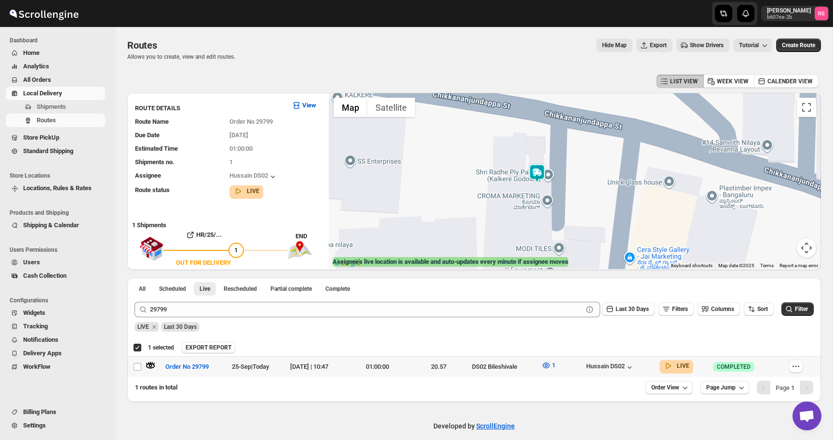
click at [540, 171] on img at bounding box center [536, 173] width 19 height 19
click at [574, 135] on button "Close" at bounding box center [566, 133] width 23 height 23
click at [536, 172] on img at bounding box center [536, 173] width 19 height 19
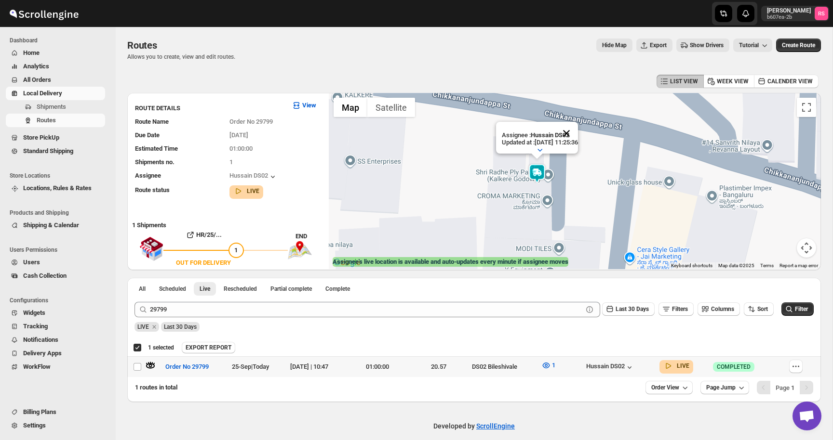
click at [575, 135] on button "Close" at bounding box center [566, 133] width 23 height 23
click at [537, 169] on img at bounding box center [536, 173] width 19 height 19
click at [576, 132] on button "Close" at bounding box center [566, 133] width 23 height 23
click at [540, 169] on img at bounding box center [536, 173] width 19 height 19
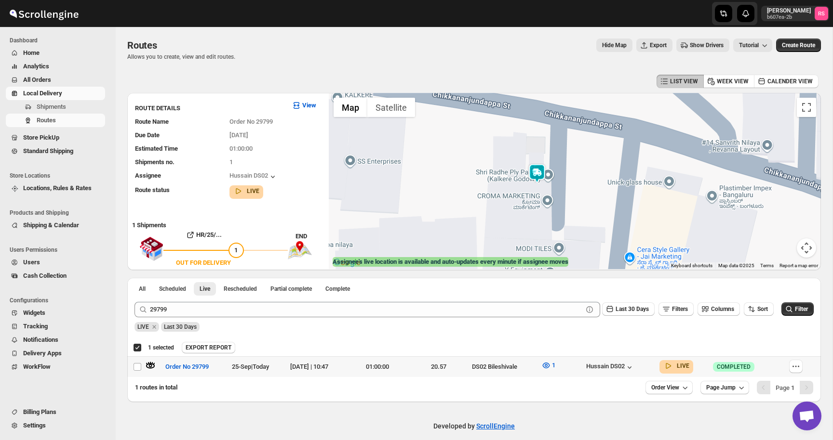
click at [540, 169] on img at bounding box center [536, 173] width 19 height 19
click at [577, 129] on button "Close" at bounding box center [566, 133] width 23 height 23
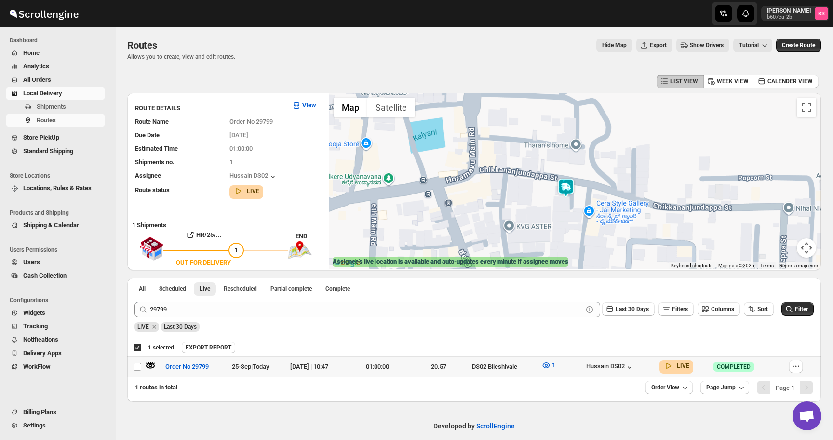
drag, startPoint x: 575, startPoint y: 133, endPoint x: 576, endPoint y: 217, distance: 83.4
click at [576, 217] on div at bounding box center [575, 181] width 492 height 176
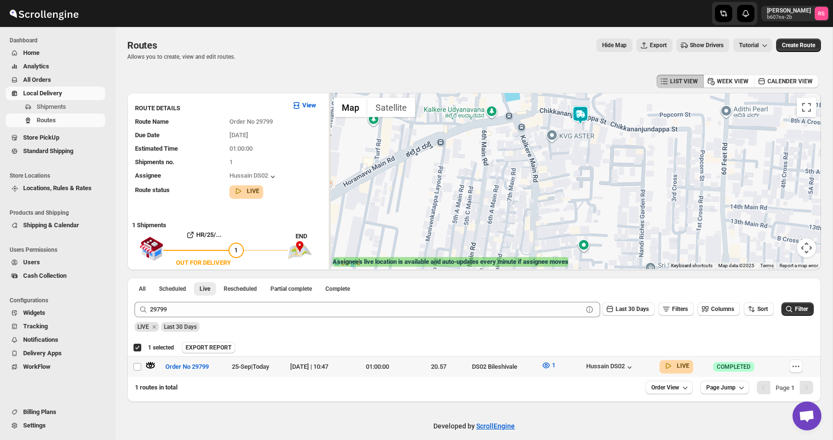
drag, startPoint x: 576, startPoint y: 217, endPoint x: 590, endPoint y: 109, distance: 108.3
click at [589, 109] on img at bounding box center [579, 115] width 19 height 19
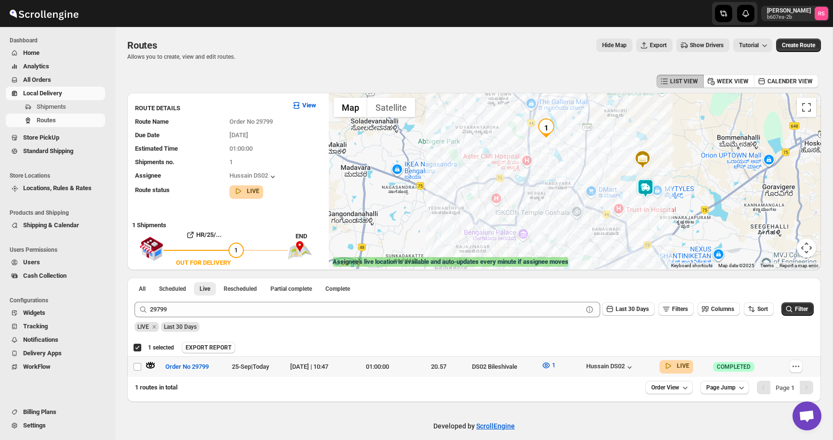
drag, startPoint x: 581, startPoint y: 143, endPoint x: 646, endPoint y: 199, distance: 86.1
click at [646, 199] on div at bounding box center [575, 181] width 492 height 176
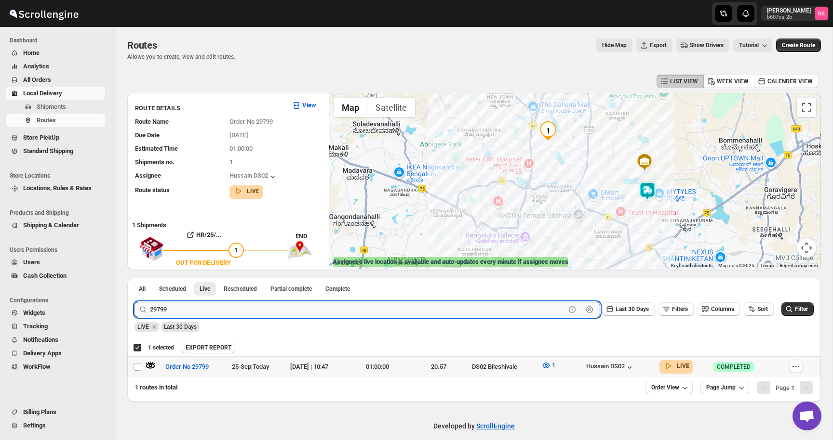
click at [201, 312] on input "29799" at bounding box center [357, 309] width 415 height 15
click at [230, 319] on div "LIVE Last 30 Days" at bounding box center [472, 324] width 681 height 16
click at [234, 312] on input "29799" at bounding box center [357, 309] width 415 height 15
click at [259, 307] on input "29799" at bounding box center [357, 309] width 415 height 15
click at [134, 278] on button "Submit" at bounding box center [147, 283] width 27 height 10
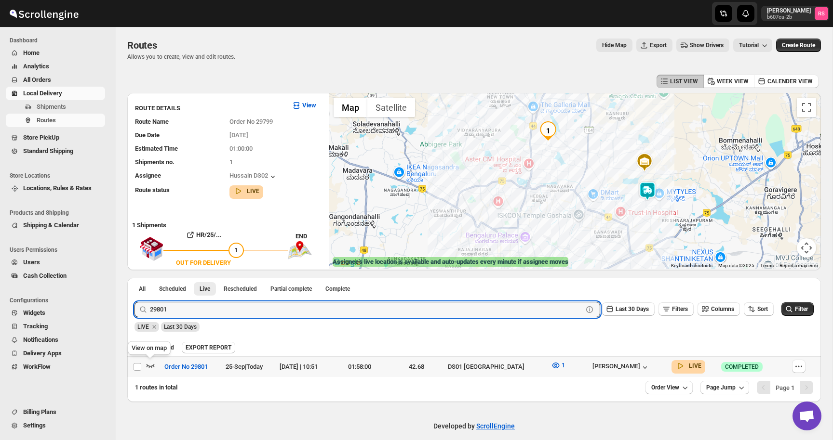
click at [151, 364] on icon "button" at bounding box center [151, 366] width 10 height 10
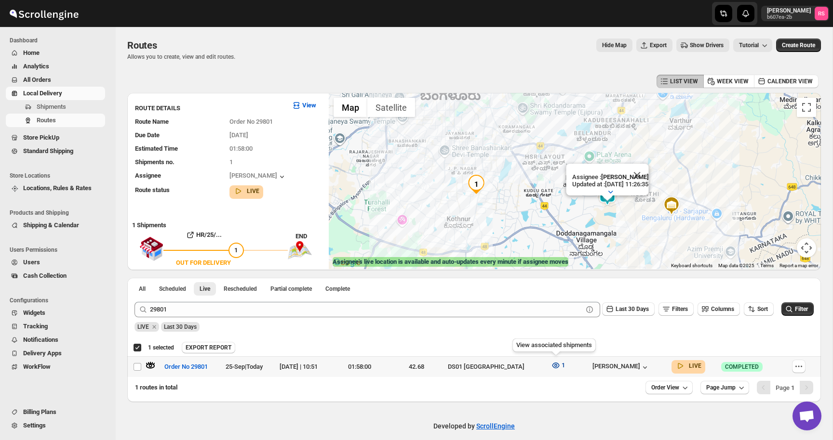
click at [555, 369] on icon "button" at bounding box center [556, 366] width 10 height 10
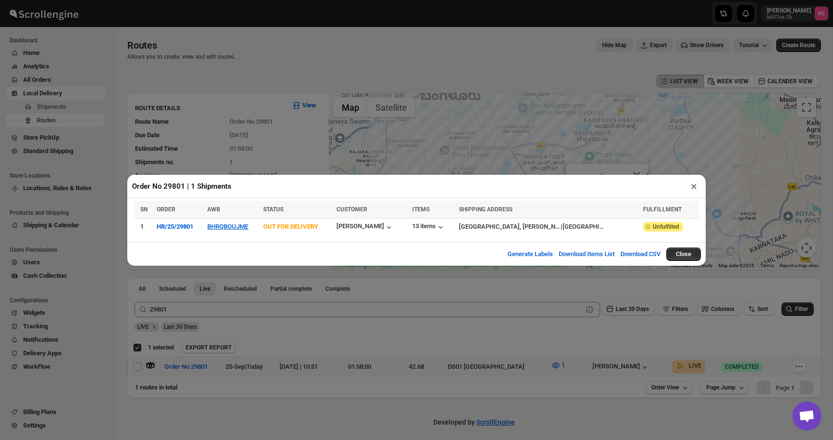
click at [198, 307] on div "Order No 29801 | 1 Shipments × SN ORDER AWB STATUS CUSTOMER ITEMS SHIPPING ADDR…" at bounding box center [416, 220] width 833 height 440
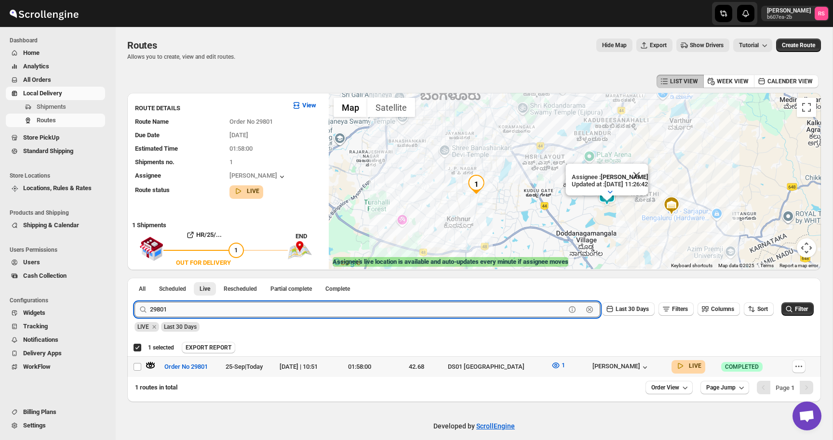
click at [191, 309] on input "29801" at bounding box center [357, 309] width 415 height 15
click at [134, 278] on button "Submit" at bounding box center [147, 283] width 27 height 10
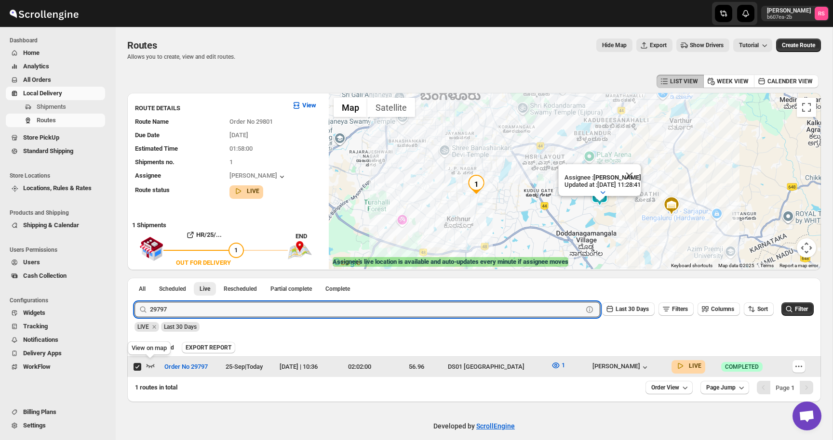
click at [152, 364] on icon "button" at bounding box center [151, 366] width 10 height 10
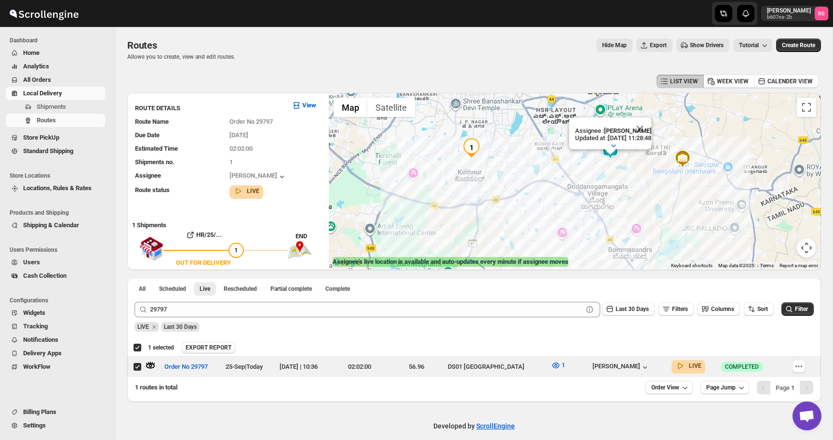
drag, startPoint x: 526, startPoint y: 158, endPoint x: 526, endPoint y: 185, distance: 27.5
click at [526, 185] on div "Assignee : Vikas Rathod Updated at : 25/09/2025, 11:28:48 Duty mode Enabled Bat…" at bounding box center [575, 181] width 492 height 176
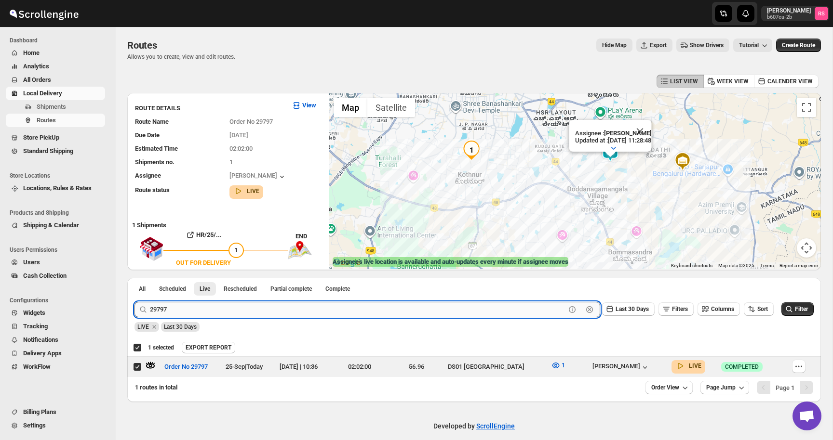
click at [261, 316] on input "29797" at bounding box center [357, 309] width 415 height 15
click at [134, 278] on button "Submit" at bounding box center [147, 283] width 27 height 10
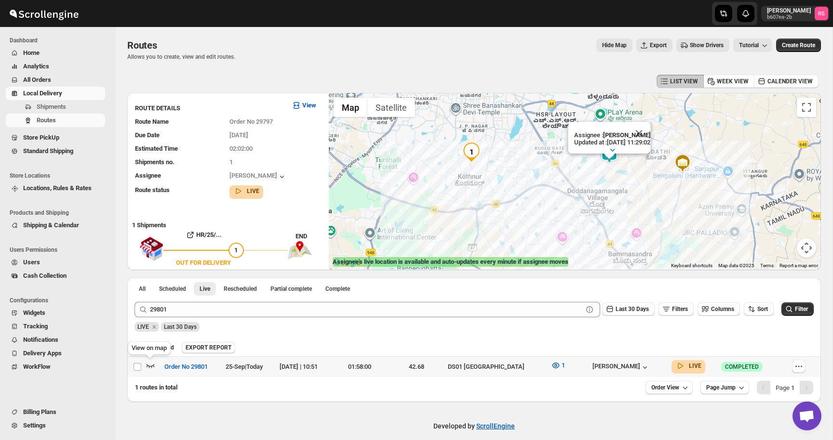
click at [152, 366] on icon "button" at bounding box center [150, 366] width 8 height 4
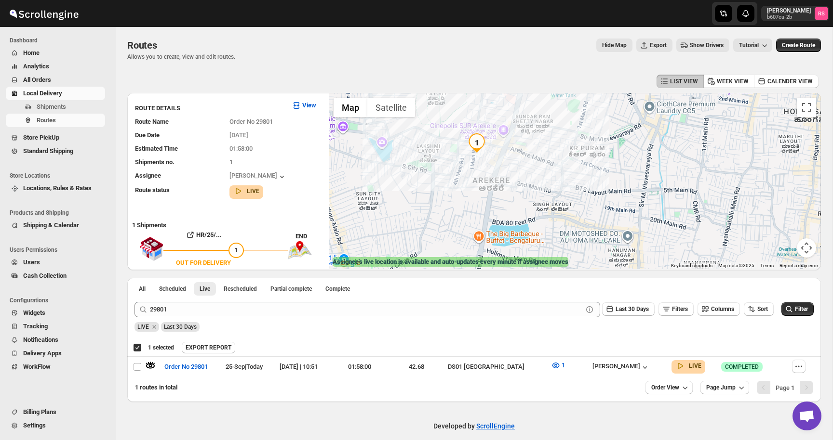
drag, startPoint x: 455, startPoint y: 191, endPoint x: 311, endPoint y: 128, distance: 156.8
click at [311, 128] on div "ROUTE DETAILS View Route Name Order No 29801 Due Date 25/09/2025 Estimated Time…" at bounding box center [473, 181] width 693 height 177
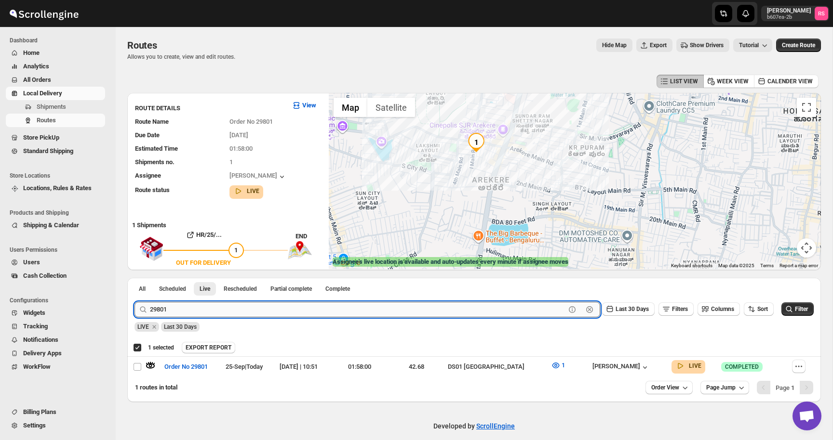
click at [212, 313] on input "29801" at bounding box center [357, 309] width 415 height 15
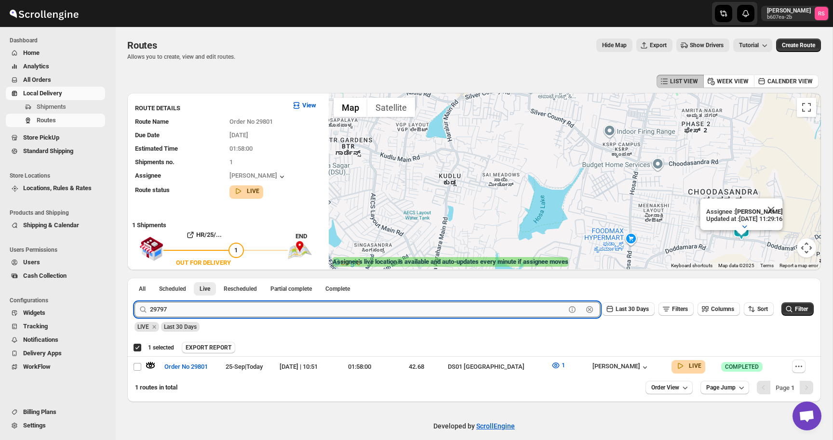
type input "29797"
click at [134, 278] on button "Submit" at bounding box center [147, 283] width 27 height 10
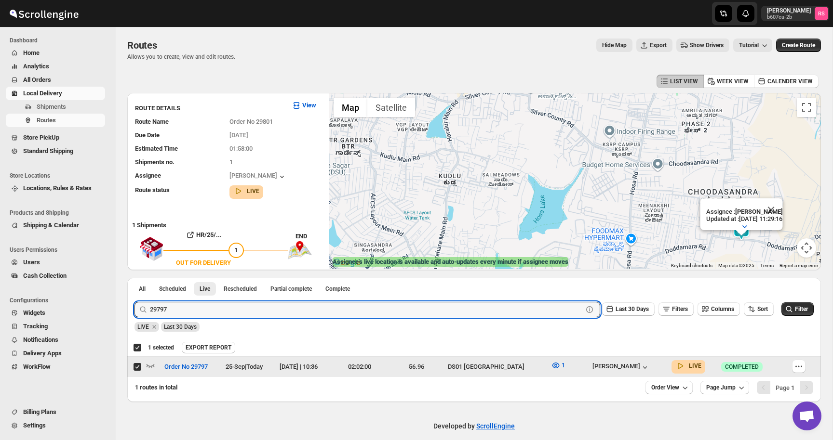
click at [145, 364] on td "Select route" at bounding box center [136, 367] width 18 height 21
checkbox input "false"
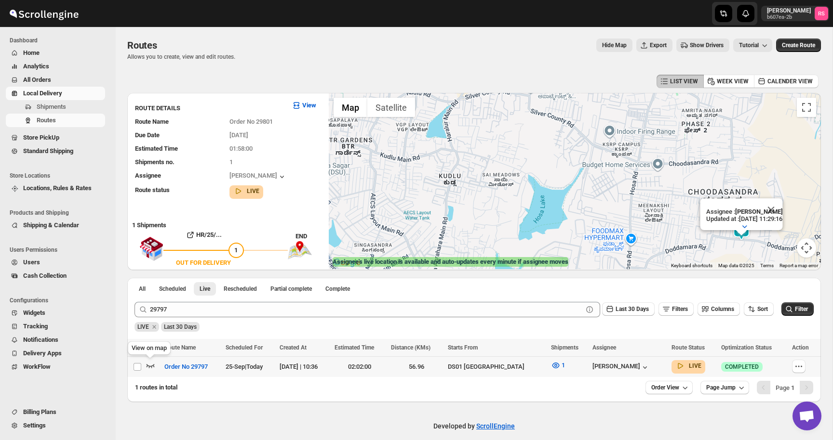
click at [147, 366] on icon "button" at bounding box center [150, 366] width 8 height 4
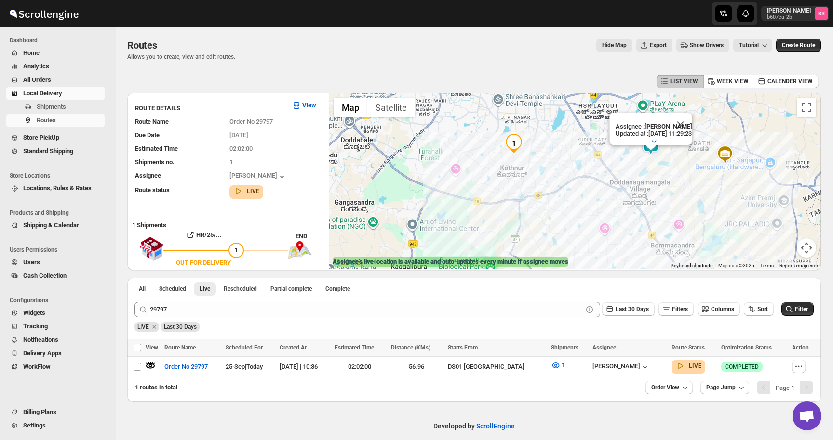
drag, startPoint x: 505, startPoint y: 138, endPoint x: 550, endPoint y: 171, distance: 55.5
click at [550, 171] on div "Assignee : Vikas Rathod Updated at : 25/09/2025, 11:29:23 Duty mode Enabled Bat…" at bounding box center [575, 181] width 492 height 176
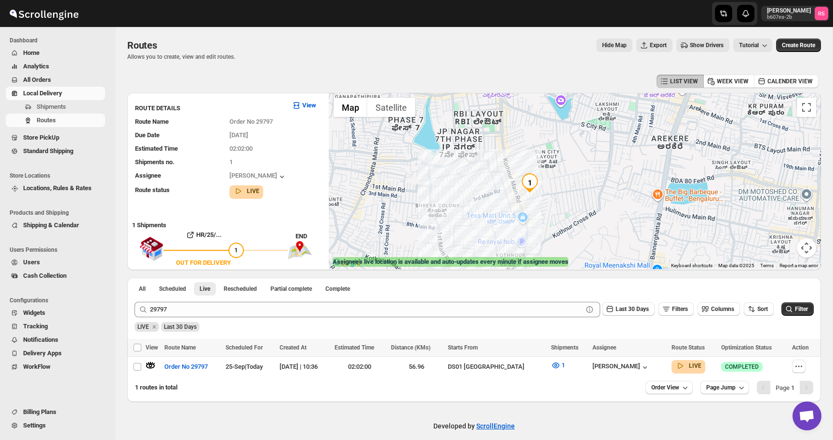
drag, startPoint x: 516, startPoint y: 154, endPoint x: 517, endPoint y: 170, distance: 16.4
click at [517, 170] on div "Assignee : Vikas Rathod Updated at : 25/09/2025, 11:29:23 Duty mode Enabled Bat…" at bounding box center [575, 181] width 492 height 176
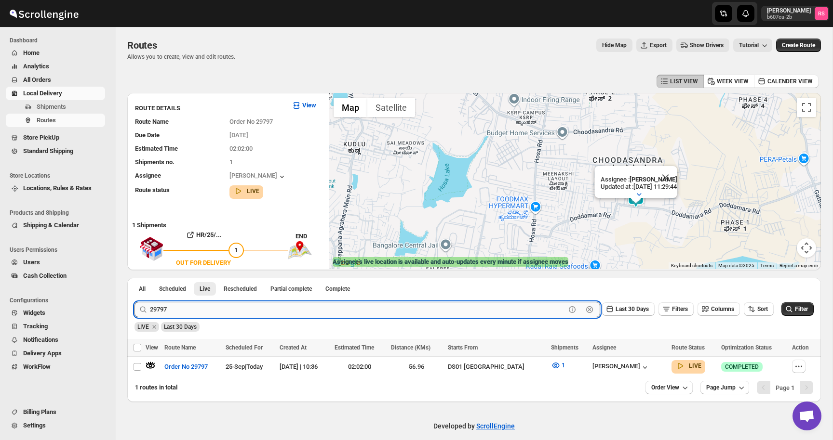
click at [198, 304] on input "29797" at bounding box center [357, 309] width 415 height 15
click at [134, 278] on button "Submit" at bounding box center [147, 283] width 27 height 10
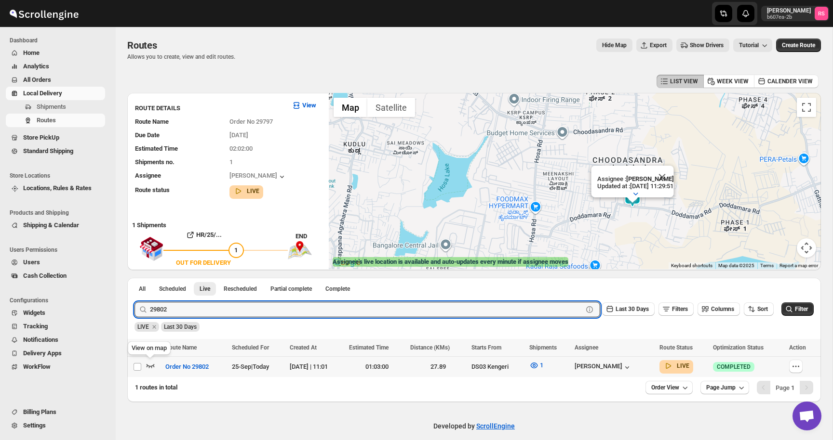
click at [150, 366] on icon "button" at bounding box center [150, 366] width 8 height 4
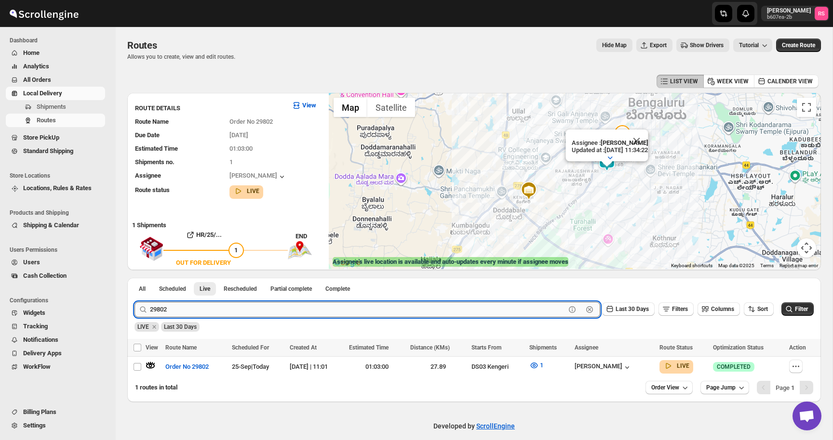
click at [262, 307] on input "29802" at bounding box center [357, 309] width 415 height 15
click at [134, 278] on button "Submit" at bounding box center [147, 283] width 27 height 10
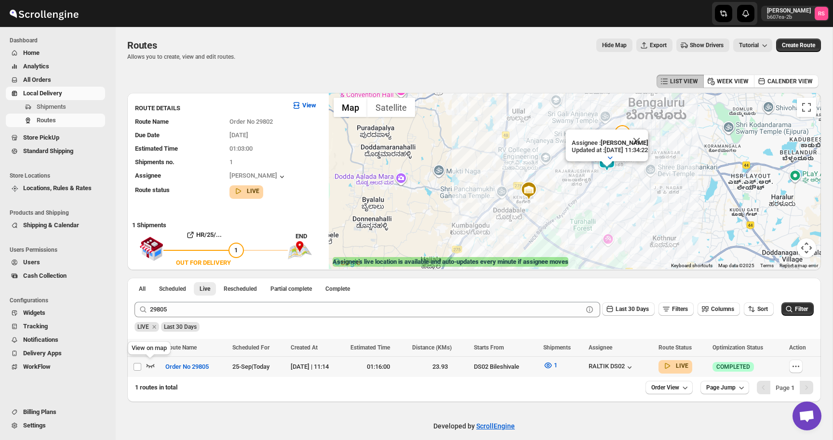
click at [153, 364] on icon "button" at bounding box center [151, 366] width 10 height 10
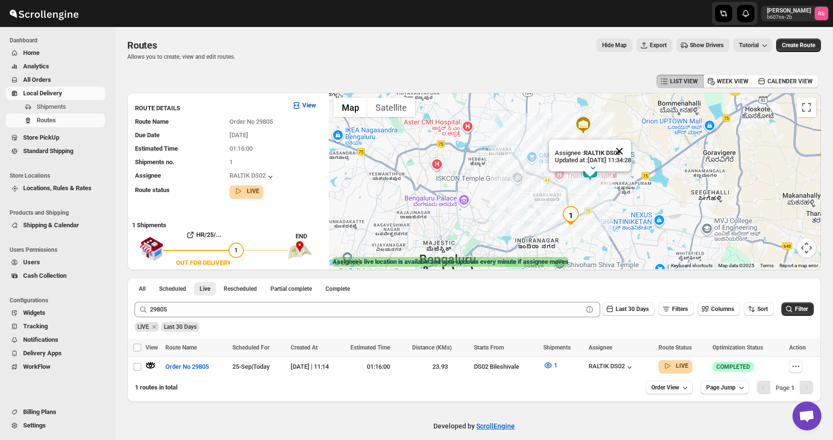
click at [627, 152] on button "Close" at bounding box center [619, 151] width 23 height 23
click at [593, 170] on img at bounding box center [589, 171] width 19 height 19
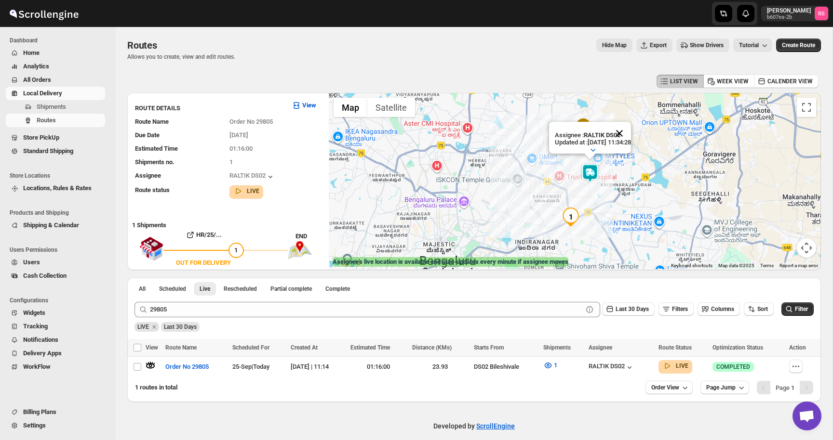
click at [631, 137] on button "Close" at bounding box center [619, 133] width 23 height 23
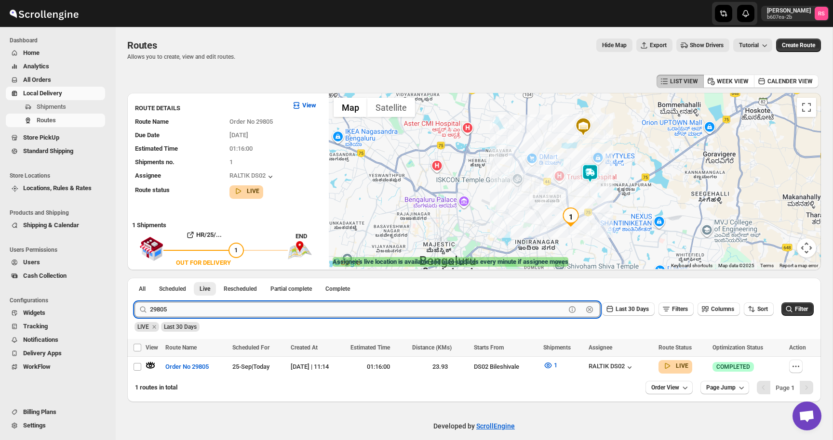
click at [314, 304] on input "29805" at bounding box center [357, 309] width 415 height 15
click at [317, 311] on input "29805" at bounding box center [357, 309] width 415 height 15
click at [134, 278] on button "Submit" at bounding box center [147, 283] width 27 height 10
click at [152, 367] on icon "button" at bounding box center [151, 366] width 10 height 10
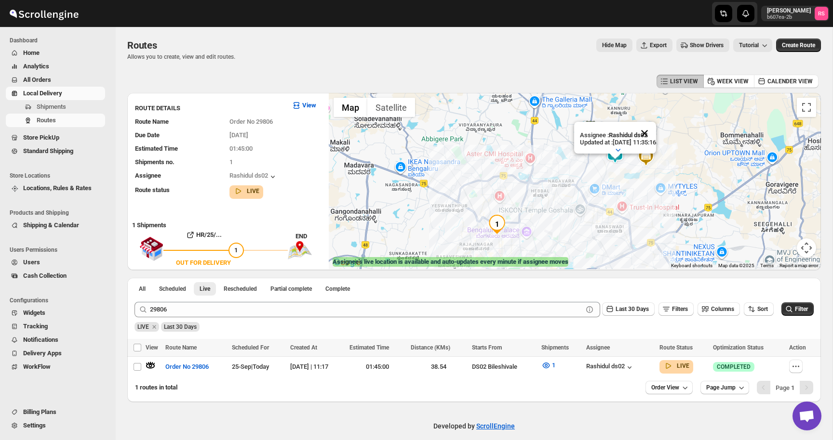
click at [652, 130] on button "Close" at bounding box center [644, 133] width 23 height 23
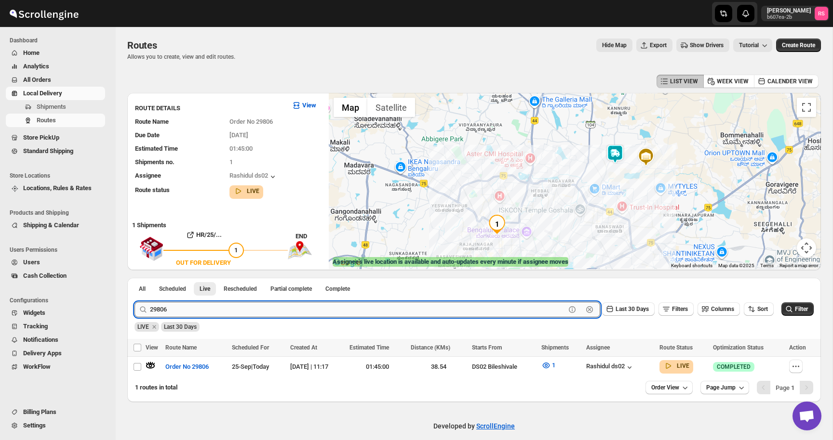
click at [183, 306] on input "29806" at bounding box center [357, 309] width 415 height 15
click at [212, 308] on input "29806" at bounding box center [357, 309] width 415 height 15
type input "29807"
click at [134, 278] on button "Submit" at bounding box center [147, 283] width 27 height 10
click at [152, 367] on icon "button" at bounding box center [151, 366] width 10 height 10
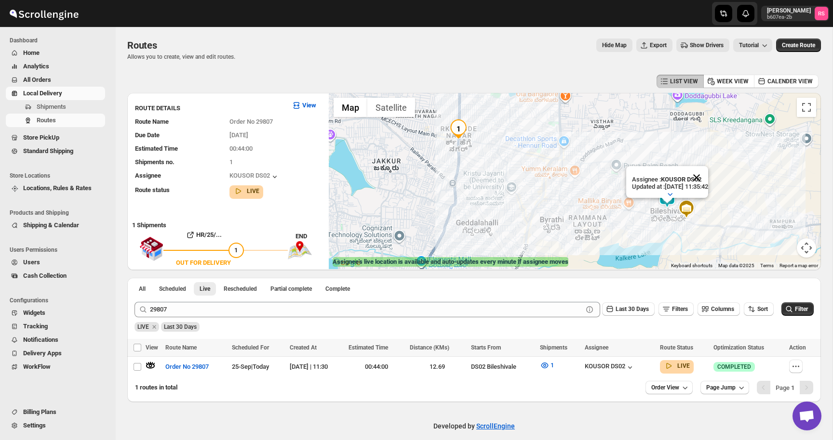
click at [703, 179] on button "Close" at bounding box center [696, 177] width 23 height 23
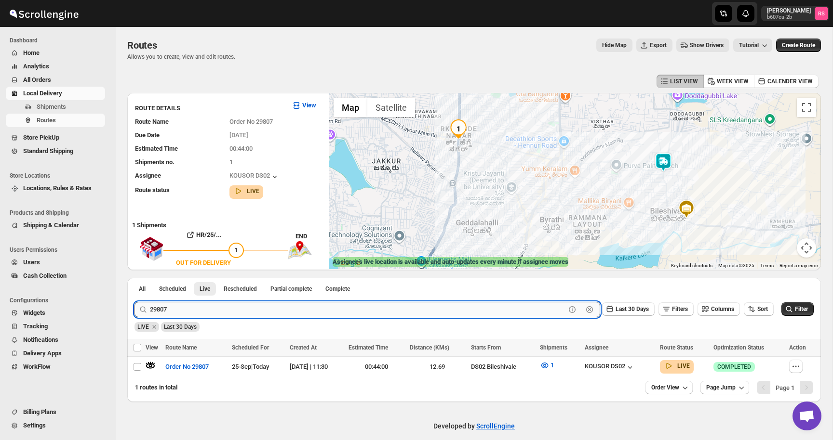
click at [194, 310] on input "29807" at bounding box center [357, 309] width 415 height 15
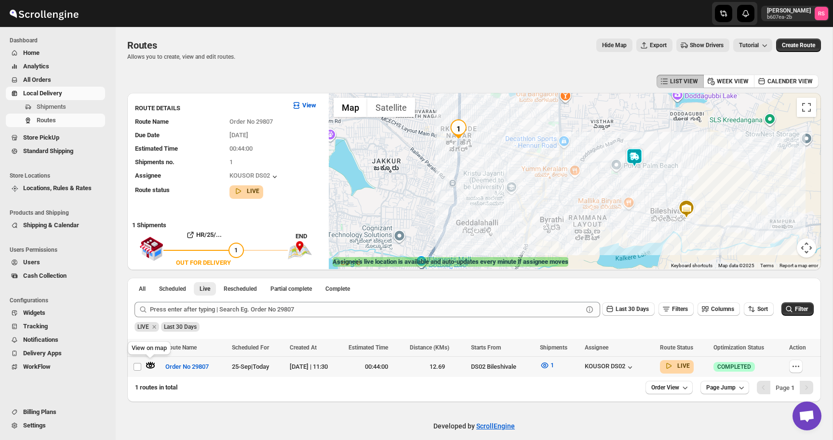
click at [151, 363] on icon "button" at bounding box center [151, 366] width 10 height 10
click at [671, 137] on button "Close" at bounding box center [661, 136] width 23 height 23
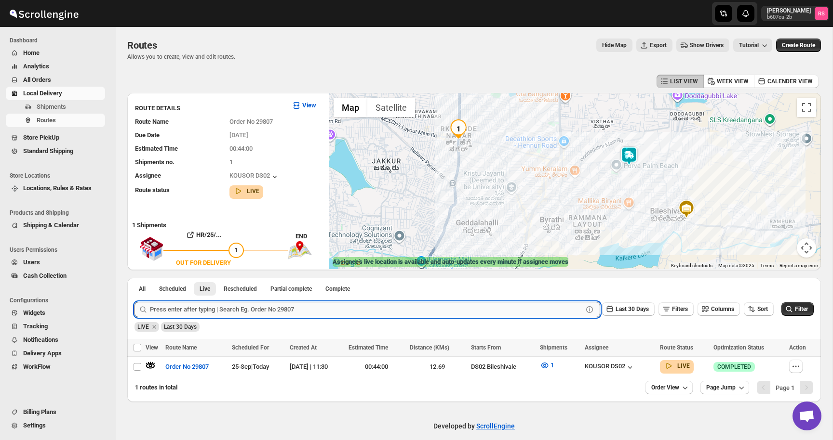
click at [221, 313] on input "text" at bounding box center [366, 309] width 433 height 15
click at [134, 278] on button "Submit" at bounding box center [147, 283] width 27 height 10
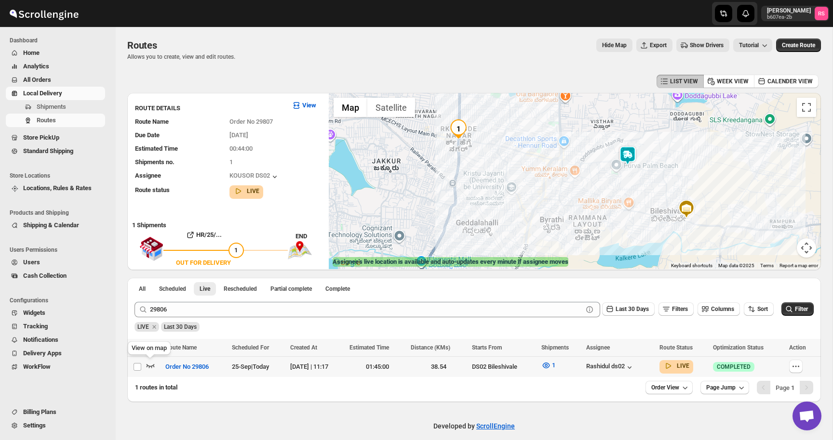
click at [149, 366] on icon "button" at bounding box center [150, 366] width 8 height 4
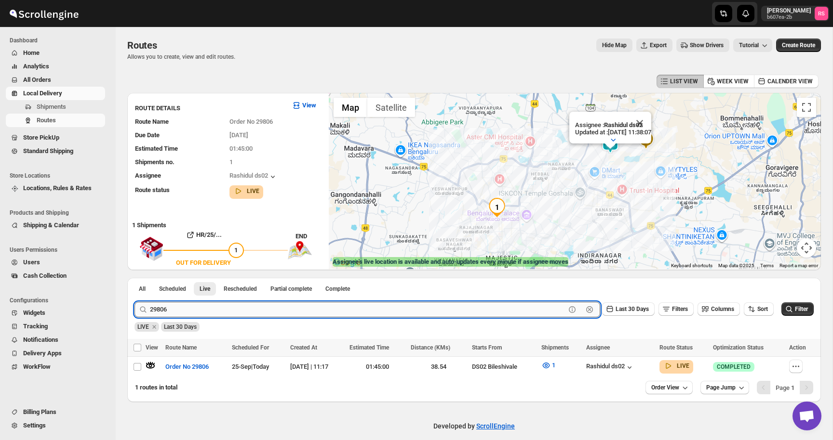
click at [212, 316] on input "29806" at bounding box center [357, 309] width 415 height 15
click at [232, 308] on input "29806" at bounding box center [357, 309] width 415 height 15
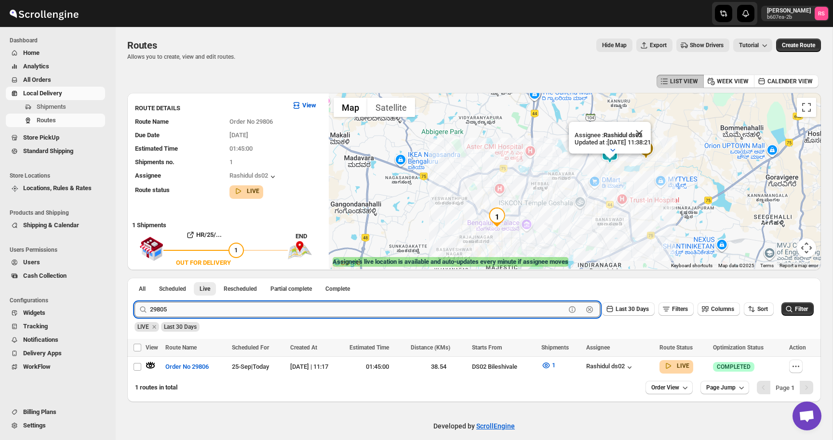
click at [134, 278] on button "Submit" at bounding box center [147, 283] width 27 height 10
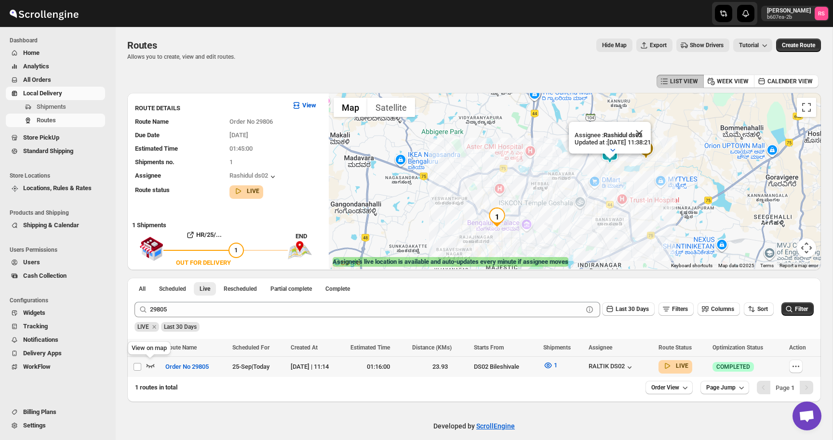
click at [152, 366] on icon "button" at bounding box center [150, 366] width 8 height 4
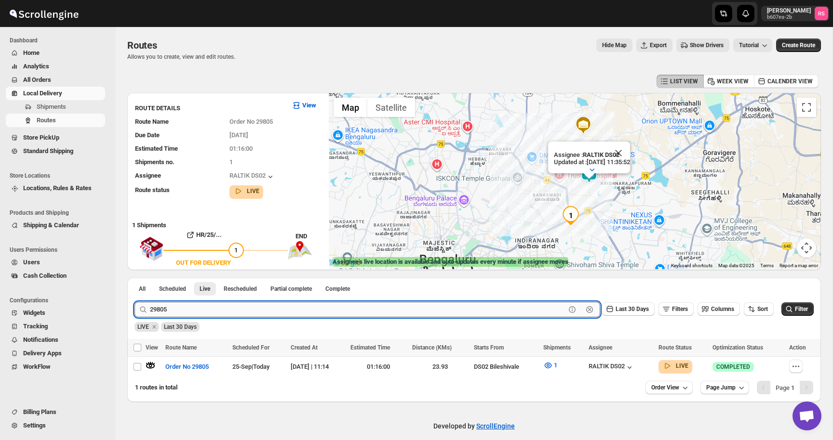
click at [204, 315] on input "29805" at bounding box center [357, 309] width 415 height 15
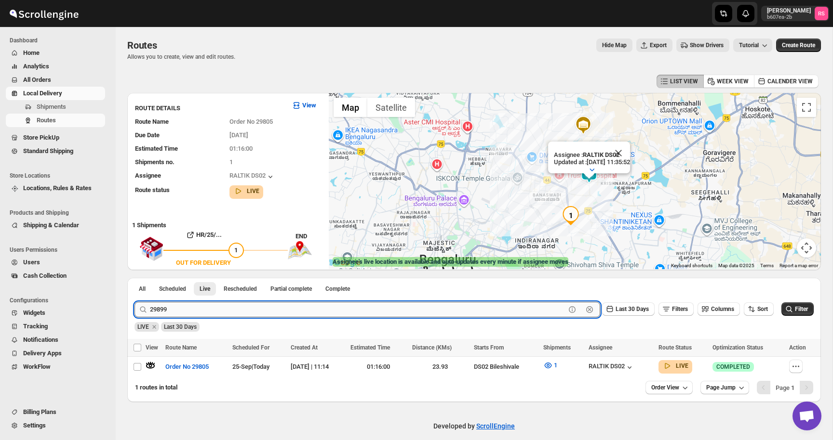
type input "29899"
click at [134, 278] on button "Submit" at bounding box center [147, 283] width 27 height 10
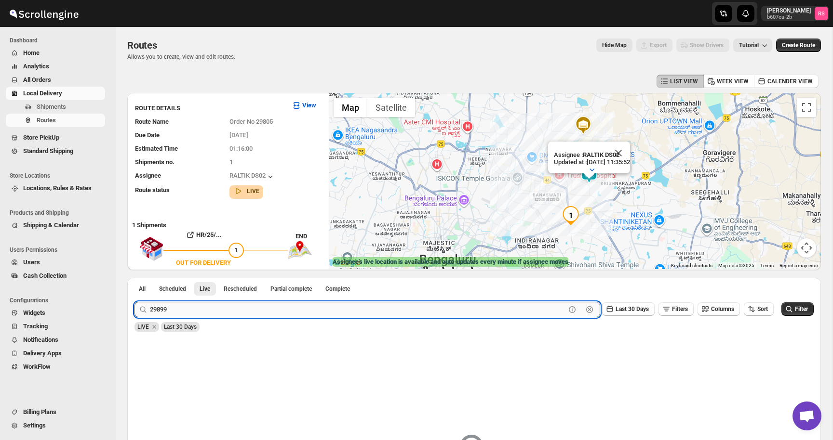
click at [202, 316] on input "29899" at bounding box center [357, 309] width 415 height 15
click at [196, 307] on input "text" at bounding box center [366, 309] width 433 height 15
type input "29787"
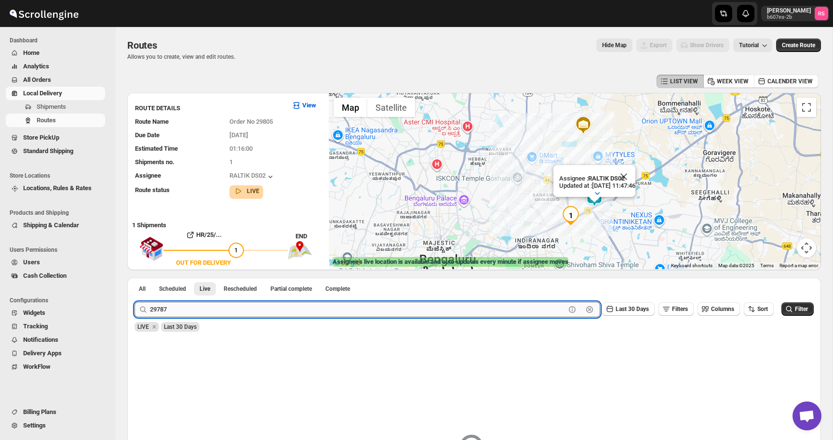
click at [134, 278] on button "Submit" at bounding box center [147, 283] width 27 height 10
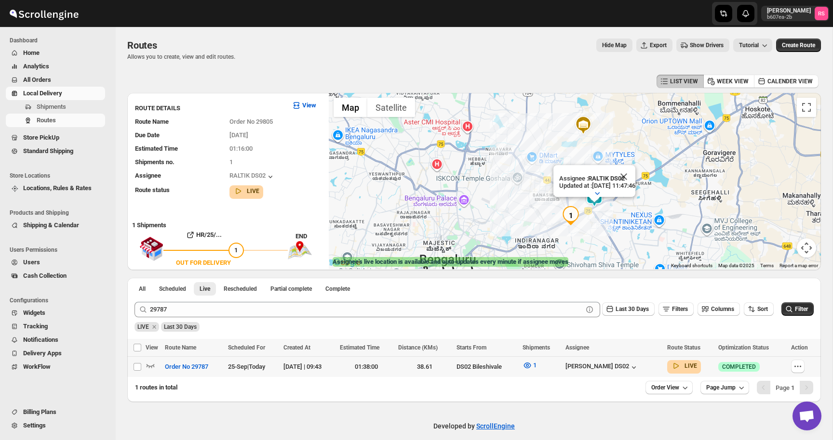
click at [142, 361] on td "Select route" at bounding box center [136, 367] width 18 height 21
checkbox input "true"
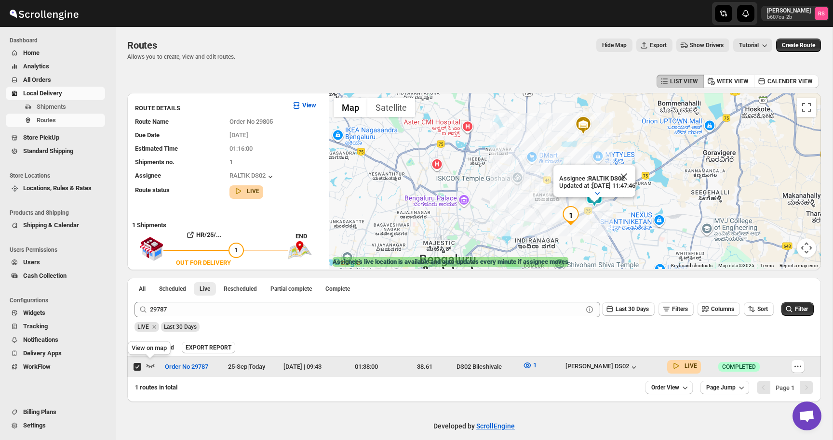
click at [149, 365] on icon "button" at bounding box center [151, 366] width 10 height 10
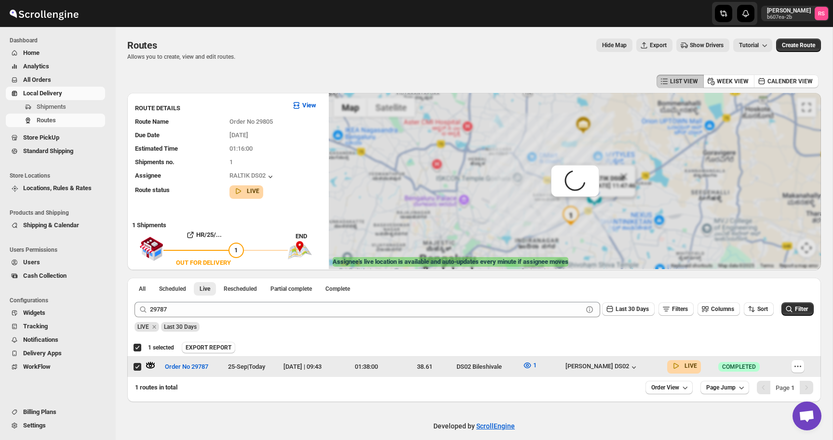
click at [138, 365] on input "Select route" at bounding box center [137, 367] width 8 height 8
checkbox input "false"
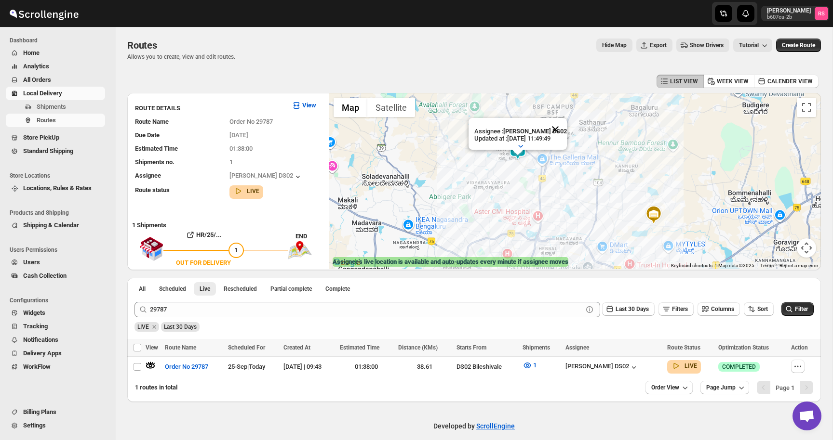
click at [560, 129] on button "Close" at bounding box center [554, 129] width 23 height 23
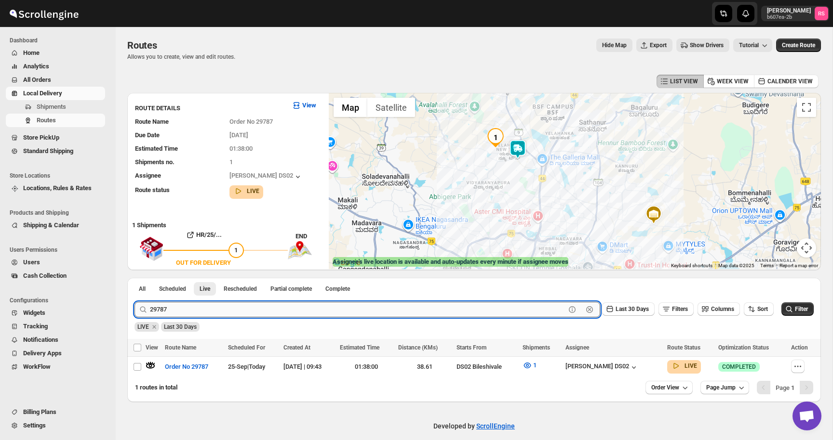
click at [191, 308] on input "29787" at bounding box center [357, 309] width 415 height 15
click at [134, 278] on button "Submit" at bounding box center [147, 283] width 27 height 10
click at [150, 369] on icon "button" at bounding box center [151, 366] width 10 height 10
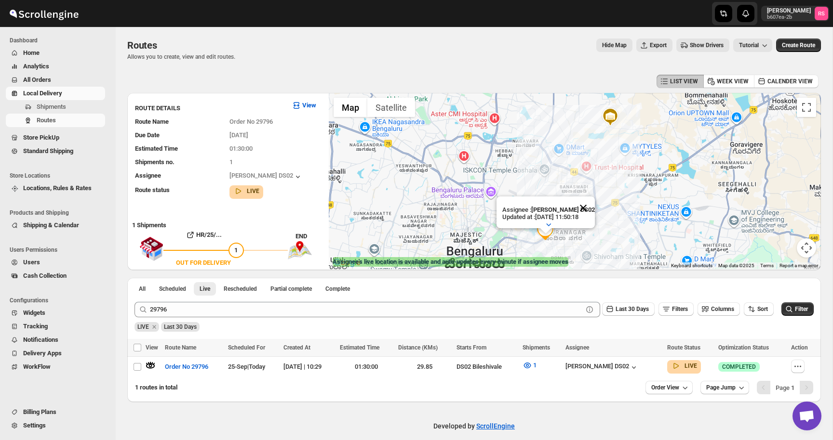
click at [583, 208] on button "Close" at bounding box center [582, 208] width 23 height 23
click at [679, 47] on icon "button" at bounding box center [684, 45] width 10 height 10
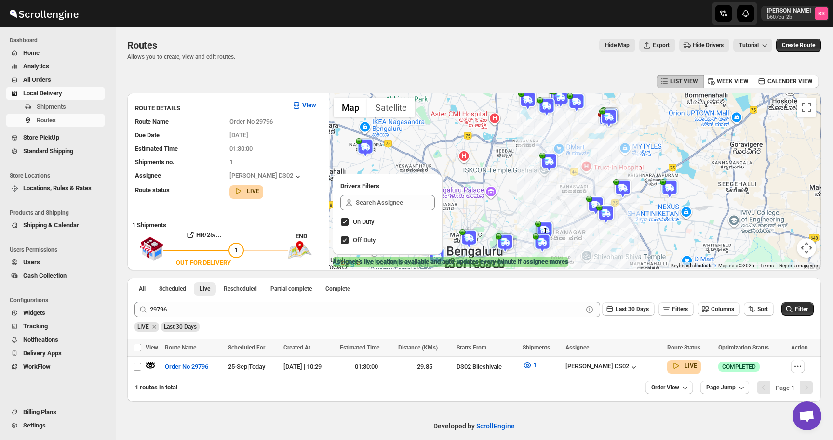
click at [539, 242] on img at bounding box center [541, 243] width 19 height 19
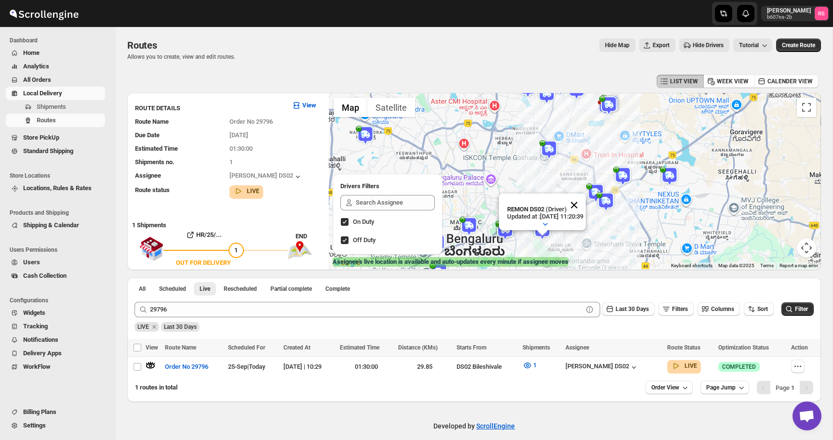
click at [585, 201] on button "Close" at bounding box center [573, 205] width 23 height 23
click at [501, 235] on img at bounding box center [504, 230] width 19 height 19
click at [546, 205] on button "Close" at bounding box center [536, 205] width 23 height 23
click at [467, 232] on img at bounding box center [468, 226] width 19 height 19
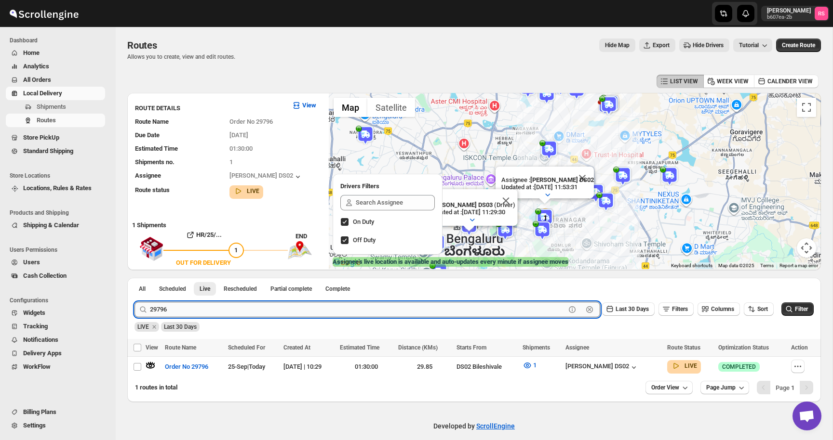
click at [210, 305] on input "29796" at bounding box center [357, 309] width 415 height 15
type input "29783"
click at [134, 278] on button "Submit" at bounding box center [147, 283] width 27 height 10
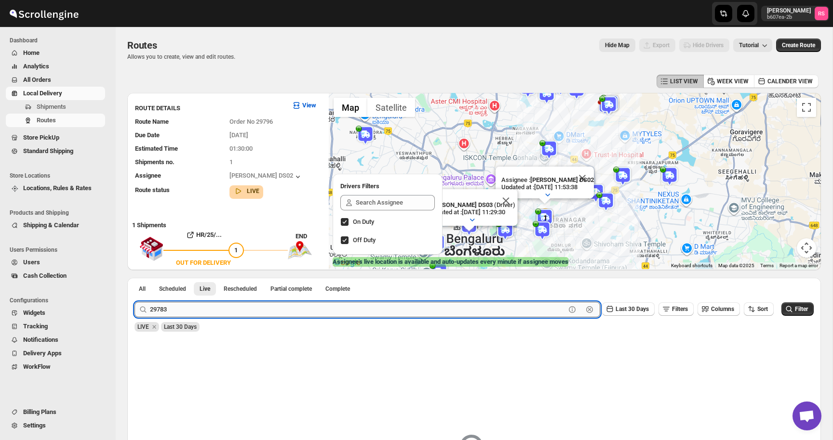
click at [360, 315] on input "29783" at bounding box center [357, 309] width 415 height 15
click at [182, 309] on input "29783" at bounding box center [357, 309] width 415 height 15
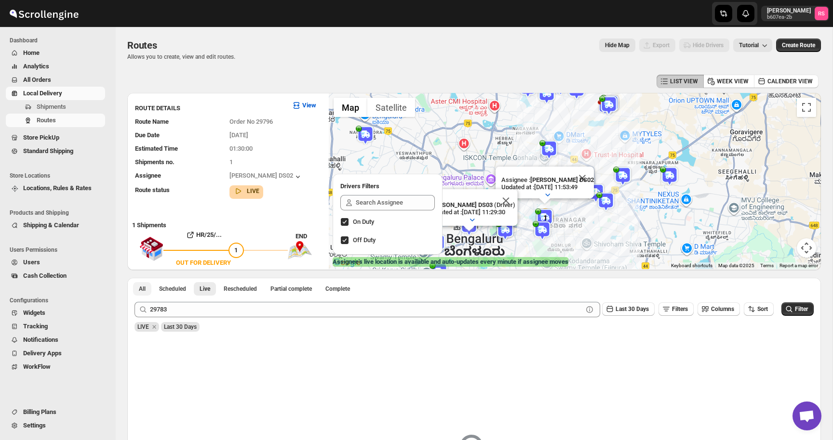
click at [141, 291] on span "All" at bounding box center [142, 289] width 7 height 8
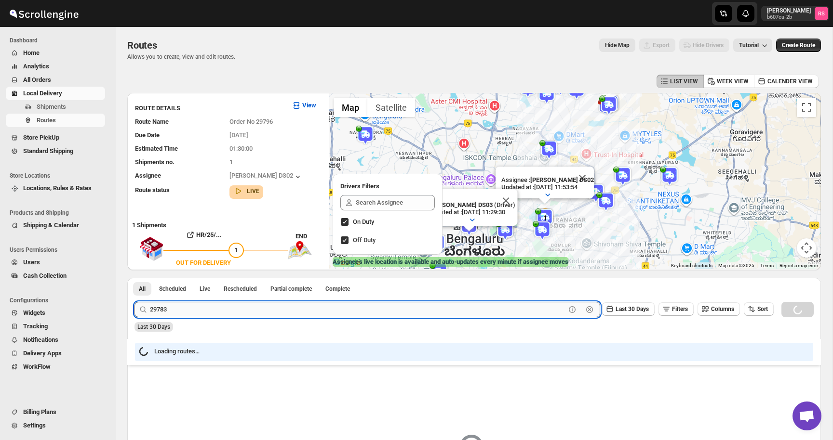
click at [190, 311] on input "29783" at bounding box center [357, 309] width 415 height 15
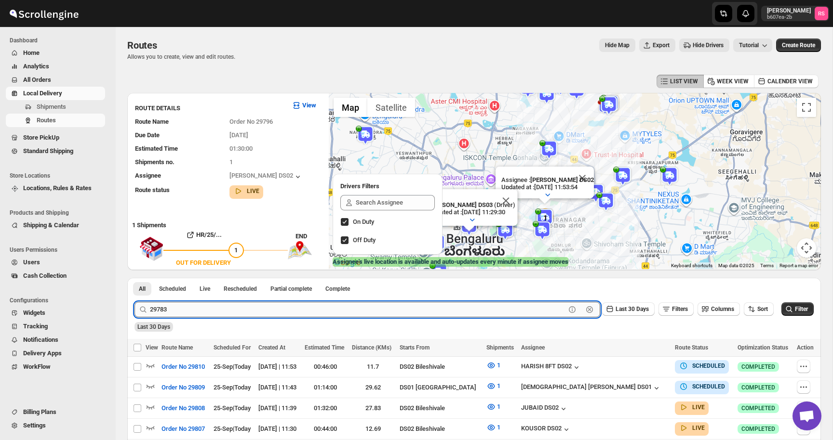
click at [190, 311] on input "29783" at bounding box center [357, 309] width 415 height 15
click at [134, 278] on button "Submit" at bounding box center [147, 283] width 27 height 10
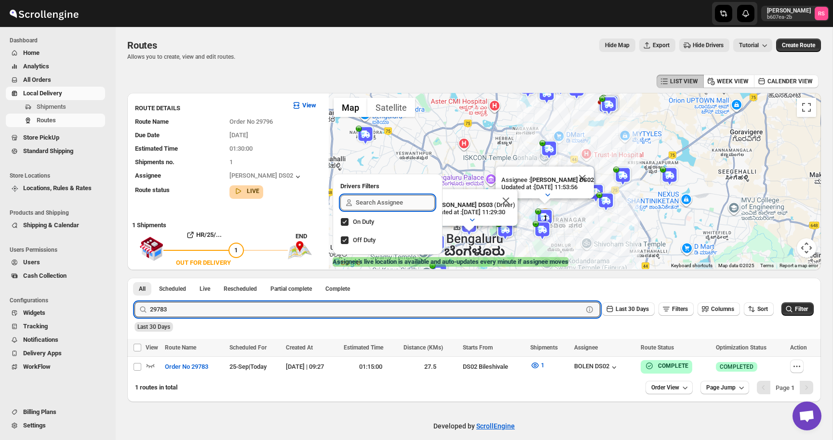
click at [397, 206] on input "text" at bounding box center [395, 202] width 79 height 15
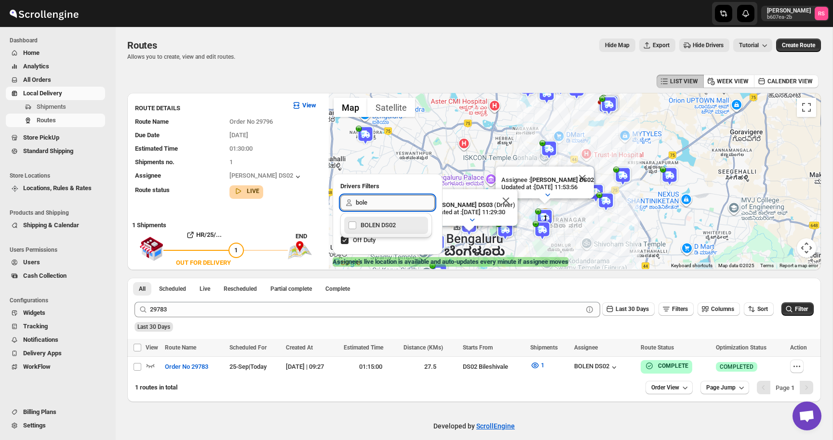
type input "bolen"
click at [397, 230] on div "BOLEN DS02" at bounding box center [386, 225] width 76 height 13
checkbox input "true"
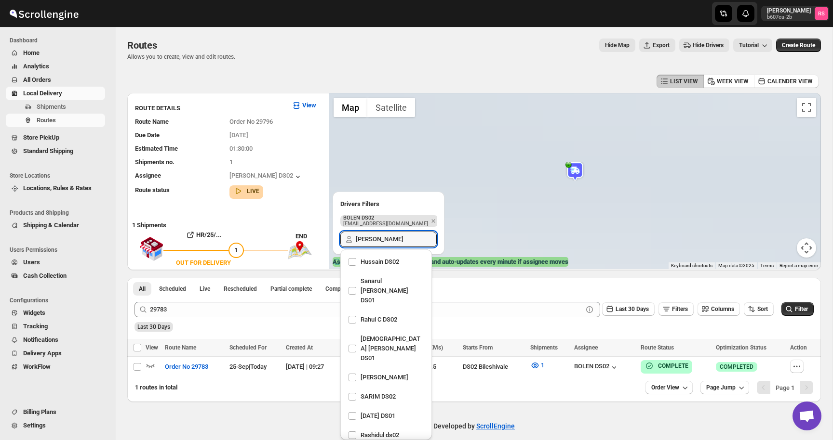
scroll to position [300, 0]
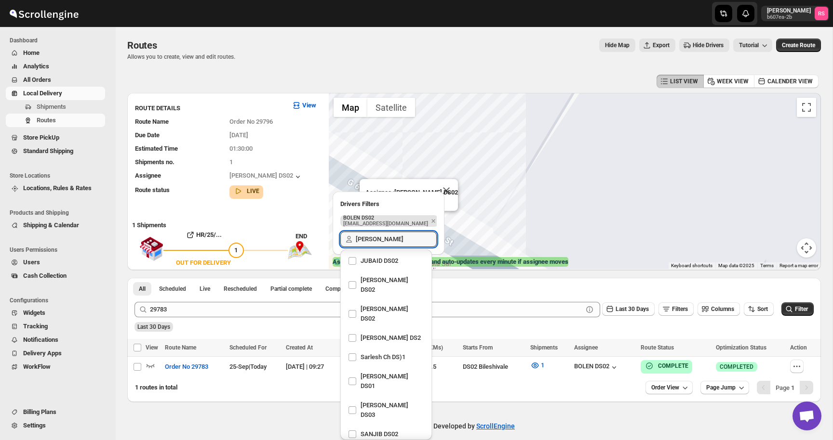
type input "bolen"
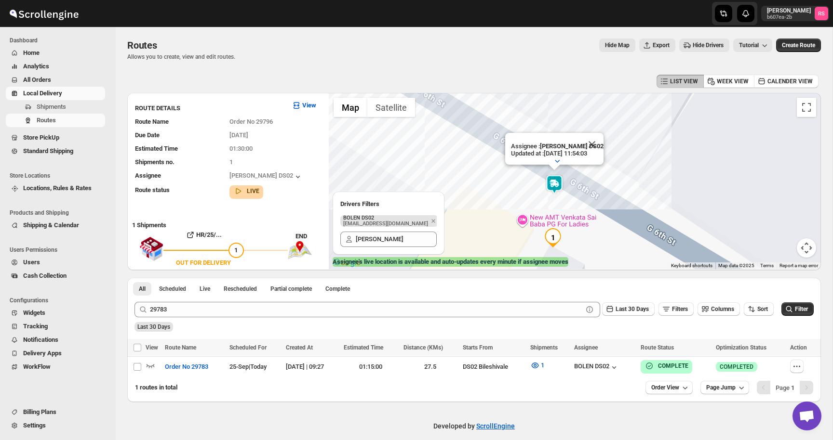
drag, startPoint x: 472, startPoint y: 179, endPoint x: 622, endPoint y: 133, distance: 156.7
click at [622, 133] on div "Assignee : ELION DAIMAIRI DS02 Updated at : 25/09/2025, 11:54:03 Duty mode Enab…" at bounding box center [575, 181] width 492 height 176
click at [594, 148] on button "Close" at bounding box center [591, 145] width 23 height 23
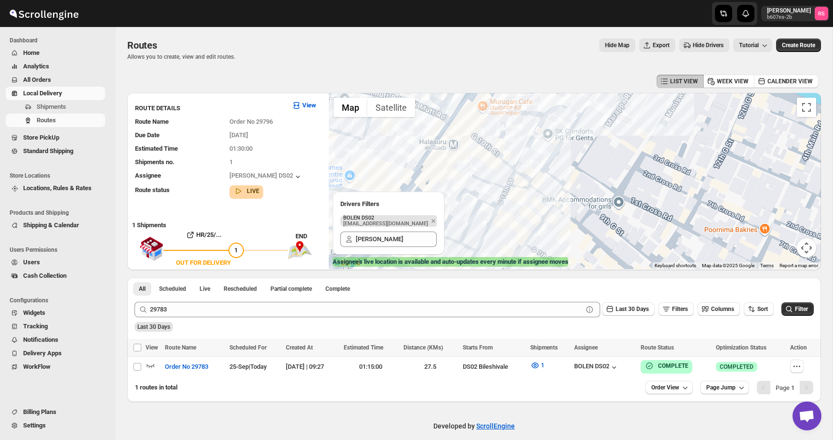
drag, startPoint x: 536, startPoint y: 143, endPoint x: 498, endPoint y: 287, distance: 148.9
click at [498, 287] on div "LIST VIEW WEEK VIEW CALENDER VIEW ROUTE DETAILS View Route Name Order No 29796 …" at bounding box center [473, 237] width 693 height 330
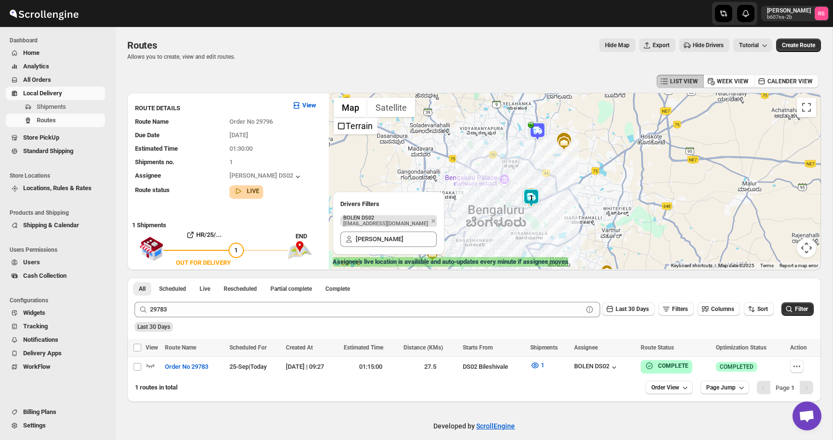
drag, startPoint x: 465, startPoint y: 151, endPoint x: 465, endPoint y: 184, distance: 32.8
click at [465, 184] on div at bounding box center [575, 181] width 492 height 176
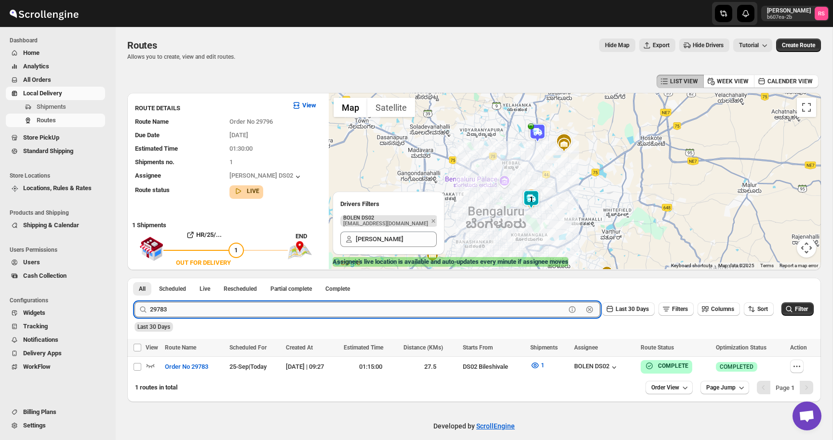
click at [210, 304] on input "29783" at bounding box center [357, 309] width 415 height 15
click at [134, 278] on button "Submit" at bounding box center [147, 283] width 27 height 10
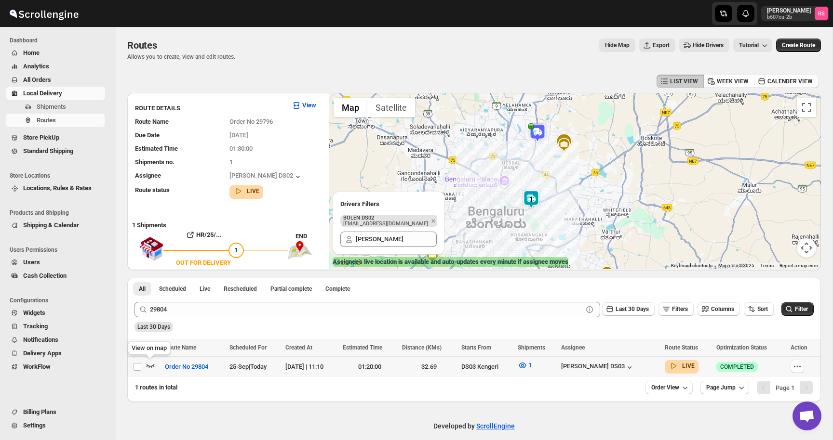
click at [150, 364] on icon "button" at bounding box center [151, 366] width 10 height 10
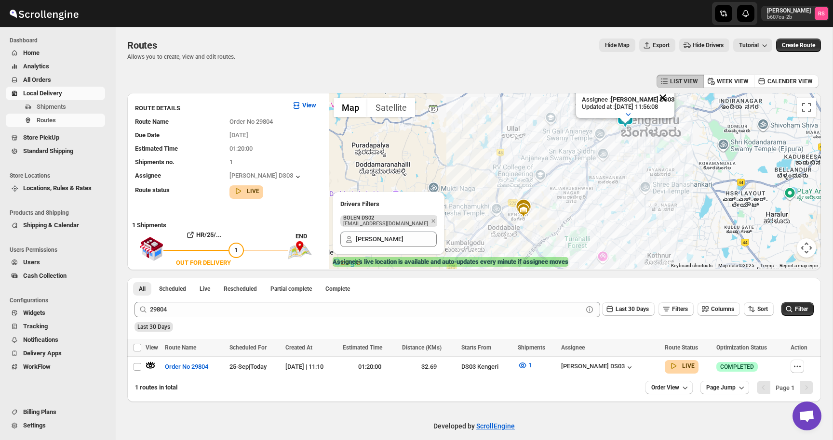
click at [666, 99] on button "Close" at bounding box center [662, 97] width 23 height 23
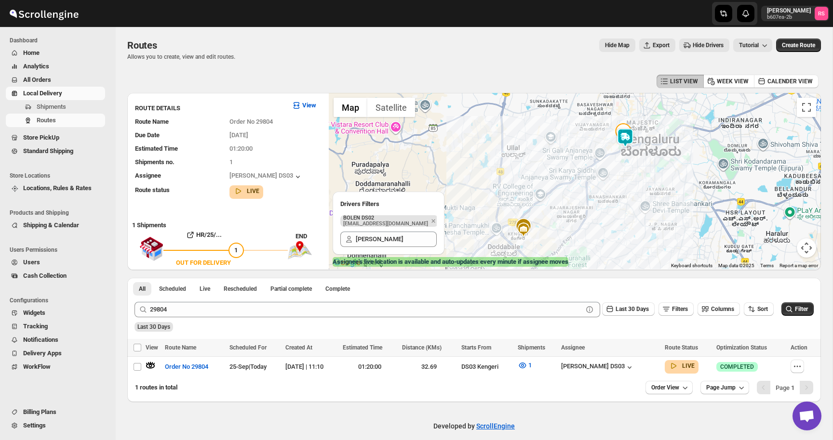
drag, startPoint x: 660, startPoint y: 113, endPoint x: 660, endPoint y: 133, distance: 19.8
click at [660, 133] on div at bounding box center [575, 181] width 492 height 176
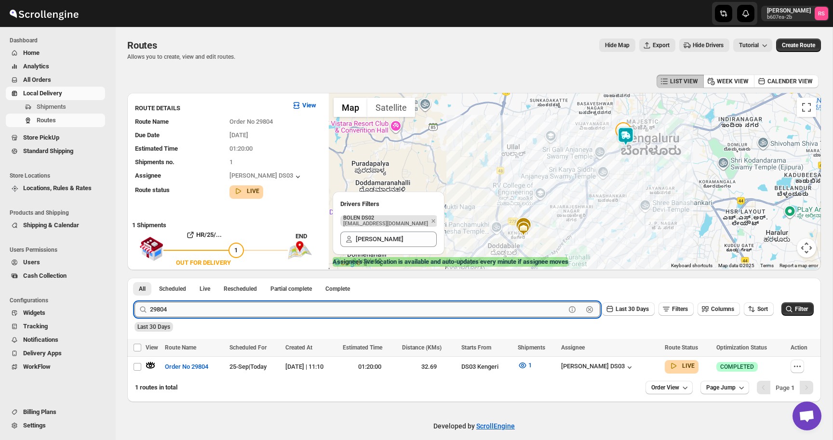
click at [188, 314] on input "29804" at bounding box center [357, 309] width 415 height 15
type input "29786"
click at [134, 278] on button "Submit" at bounding box center [147, 283] width 27 height 10
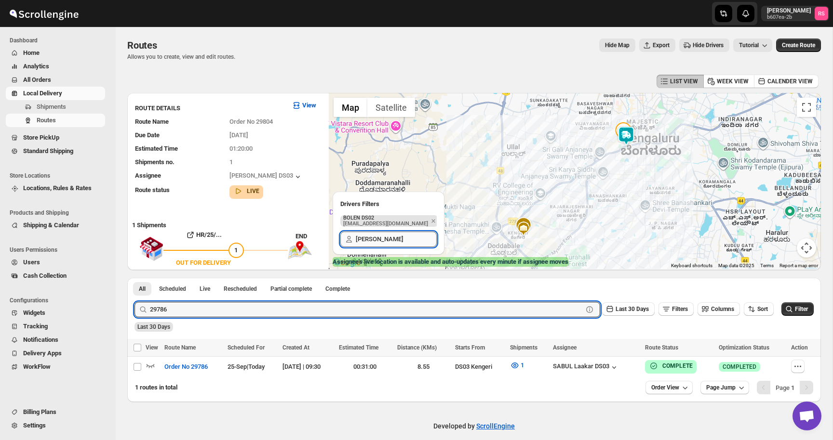
click at [390, 236] on input "bolen" at bounding box center [396, 239] width 81 height 15
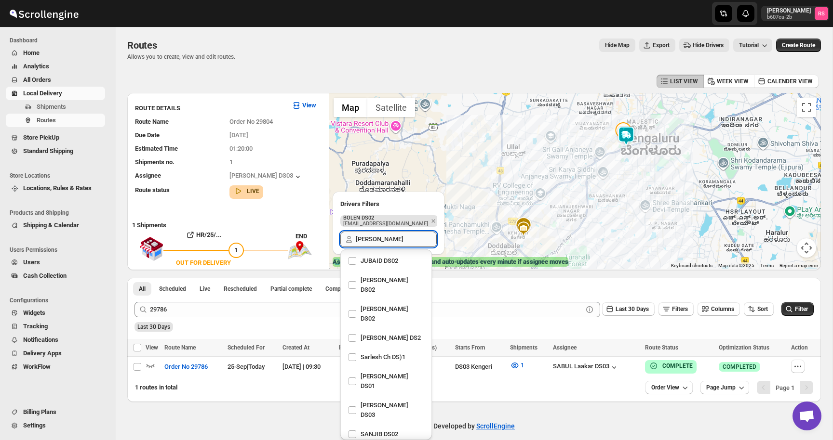
click at [390, 236] on input "bolen" at bounding box center [396, 239] width 81 height 15
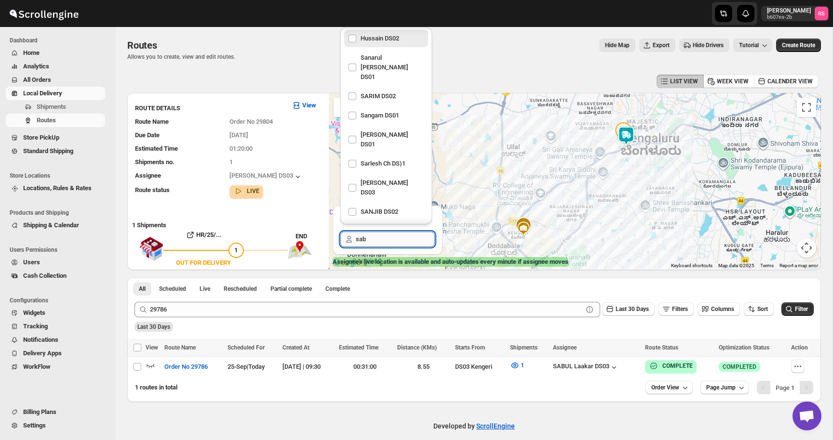
scroll to position [0, 0]
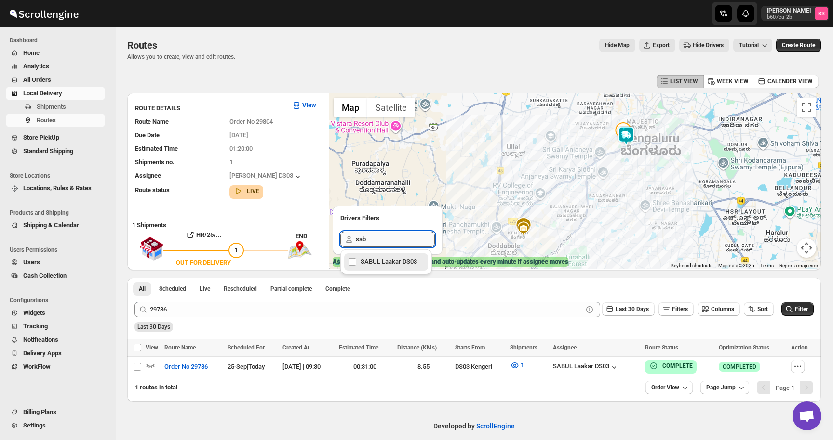
type input "sabu"
click at [381, 257] on div "SABUL Laakar DS03" at bounding box center [386, 261] width 76 height 13
checkbox input "true"
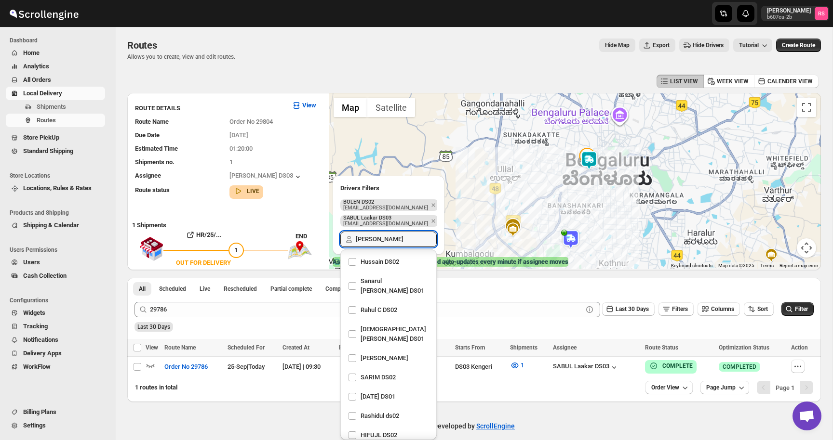
scroll to position [423, 0]
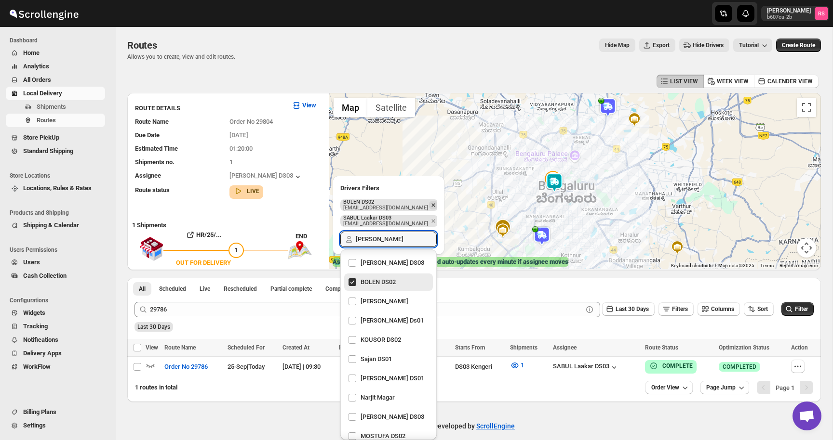
click at [432, 206] on icon "Remove" at bounding box center [433, 204] width 3 height 3
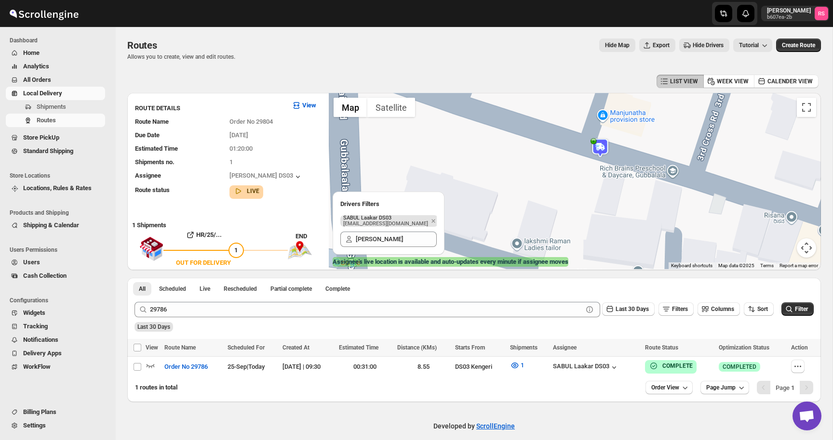
click at [597, 146] on img at bounding box center [599, 147] width 19 height 19
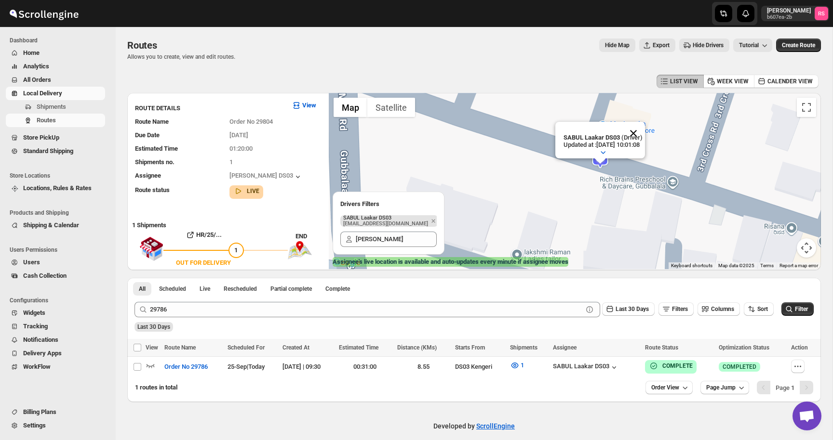
click at [640, 131] on button "Close" at bounding box center [633, 133] width 23 height 23
click at [603, 157] on img at bounding box center [599, 158] width 19 height 19
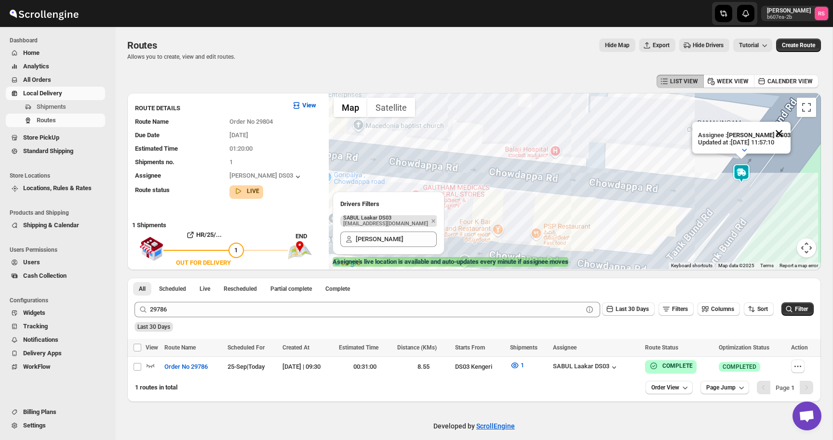
click at [781, 130] on button "Close" at bounding box center [778, 133] width 23 height 23
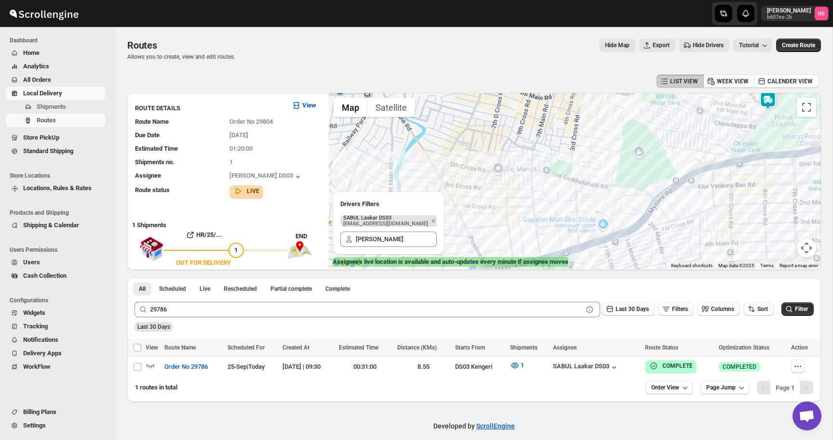
drag, startPoint x: 716, startPoint y: 182, endPoint x: 744, endPoint y: 78, distance: 107.6
click at [743, 78] on div "LIST VIEW WEEK VIEW CALENDER VIEW ROUTE DETAILS View Route Name Order No 29804 …" at bounding box center [473, 237] width 693 height 330
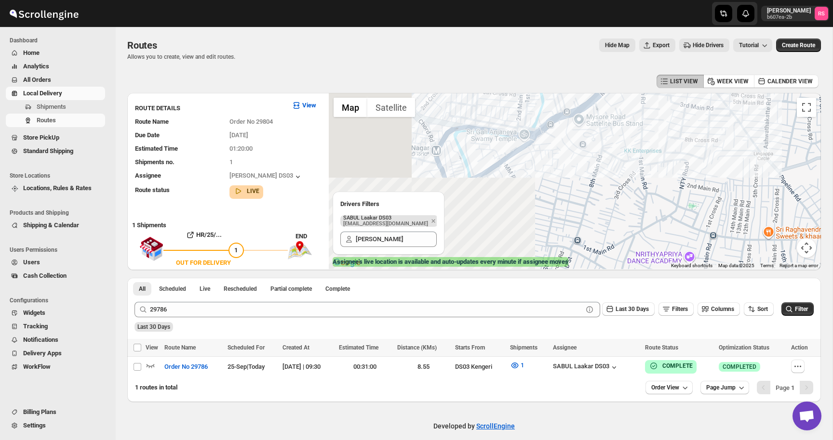
drag, startPoint x: 680, startPoint y: 152, endPoint x: 832, endPoint y: 32, distance: 194.1
click at [832, 32] on main "Routes. This page is ready Routes Allows you to create, view and edit routes. H…" at bounding box center [416, 225] width 833 height 450
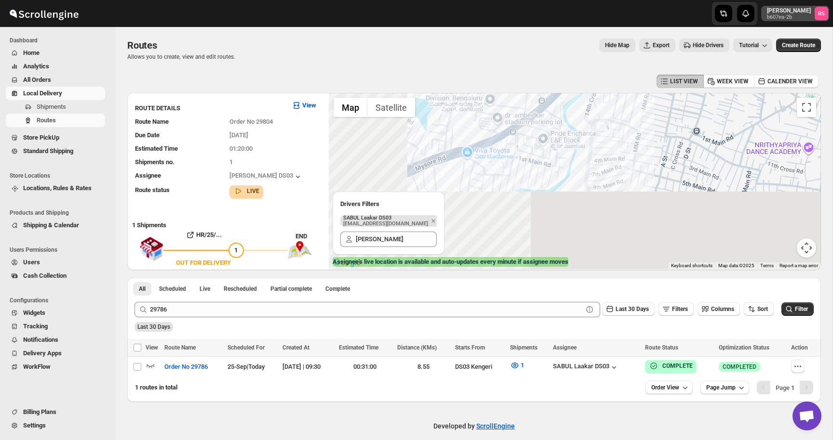
drag, startPoint x: 667, startPoint y: 146, endPoint x: 818, endPoint y: 18, distance: 197.6
click at [819, 16] on div "Skip to content Romil Seth b607ea-2b RS Dashboard Home Analytics All Orders Loc…" at bounding box center [416, 225] width 833 height 450
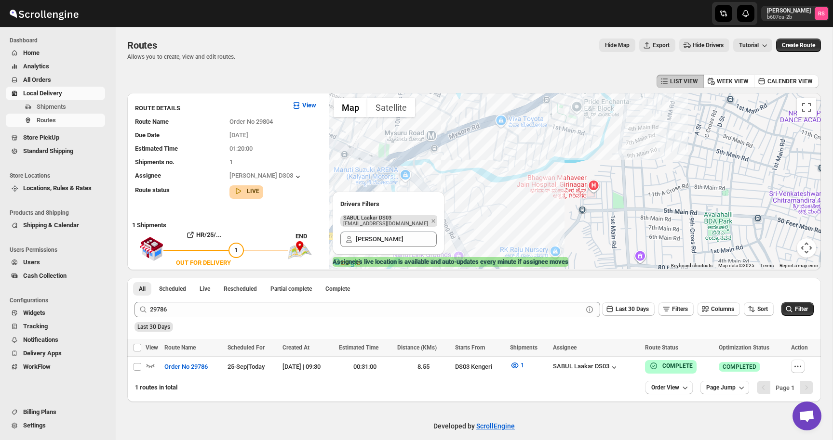
drag, startPoint x: 728, startPoint y: 113, endPoint x: 832, endPoint y: -60, distance: 202.3
click at [832, 0] on html "Skip to content Romil Seth b607ea-2b RS Dashboard Home Analytics All Orders Loc…" at bounding box center [416, 220] width 833 height 440
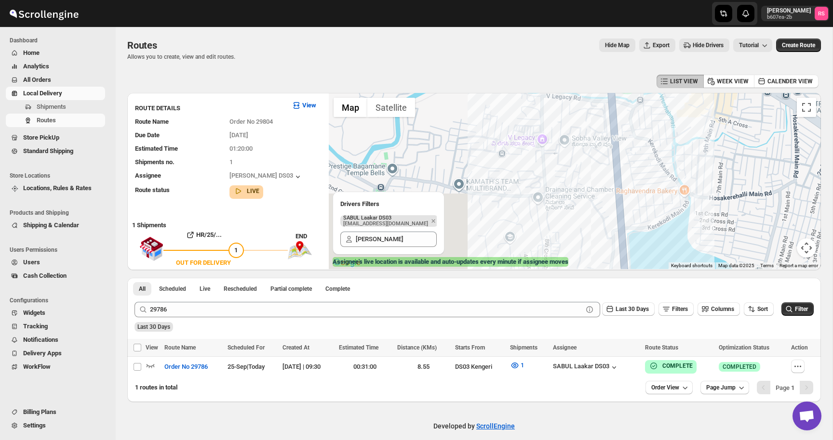
drag, startPoint x: 712, startPoint y: 108, endPoint x: 752, endPoint y: -60, distance: 172.8
click at [752, 0] on html "Skip to content Romil Seth b607ea-2b RS Dashboard Home Analytics All Orders Loc…" at bounding box center [416, 220] width 833 height 440
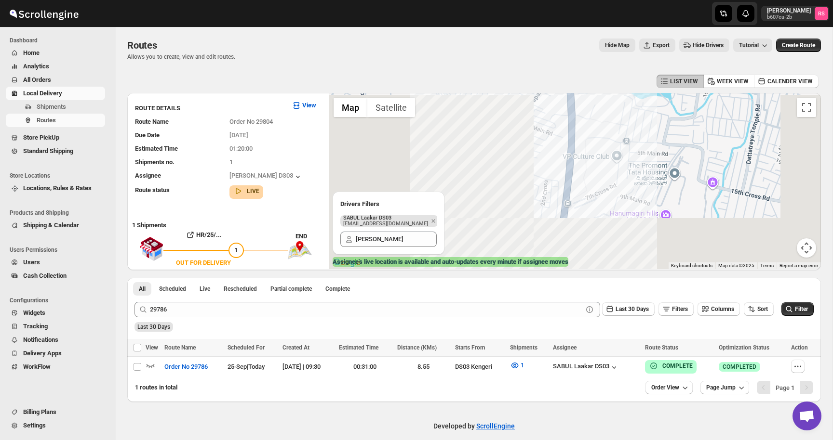
drag, startPoint x: 709, startPoint y: 164, endPoint x: 647, endPoint y: -60, distance: 232.5
click at [647, 0] on html "Skip to content Romil Seth b607ea-2b RS Dashboard Home Analytics All Orders Loc…" at bounding box center [416, 220] width 833 height 440
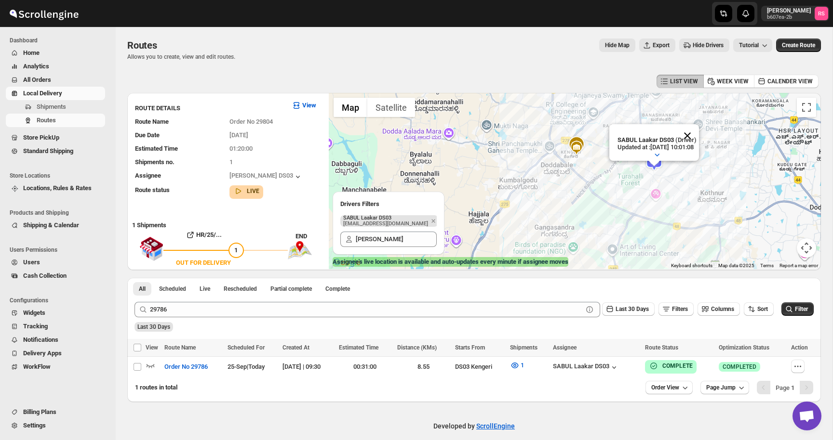
click at [691, 141] on button "Close" at bounding box center [686, 135] width 23 height 23
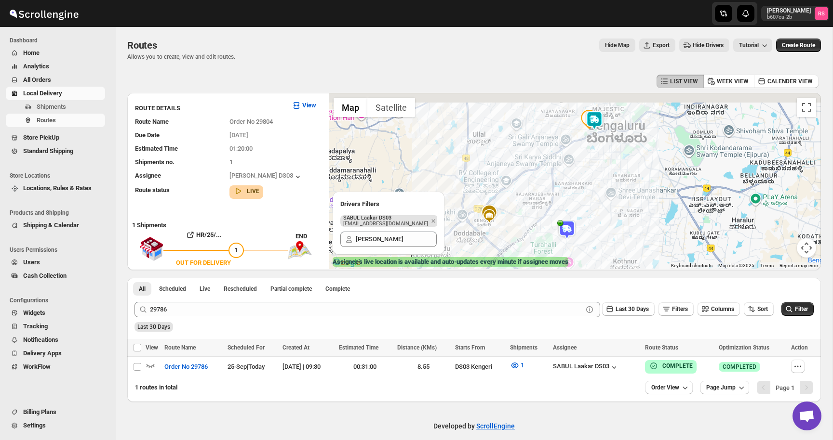
drag, startPoint x: 666, startPoint y: 210, endPoint x: 488, endPoint y: 361, distance: 233.1
click at [488, 361] on div "LIST VIEW WEEK VIEW CALENDER VIEW ROUTE DETAILS View Route Name Order No 29804 …" at bounding box center [473, 237] width 693 height 330
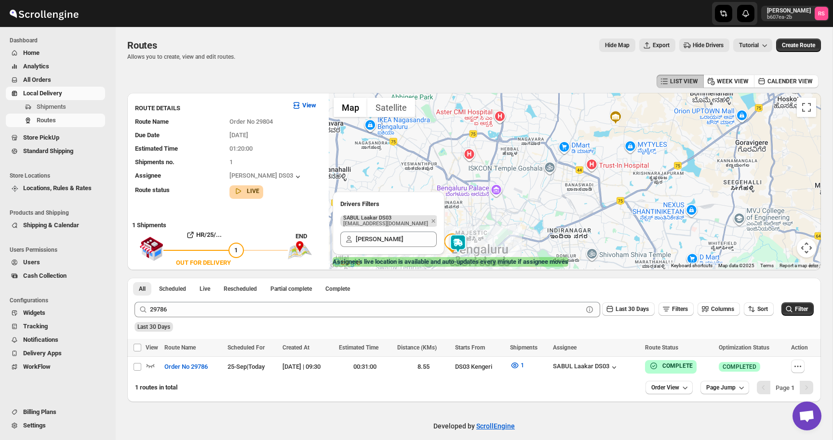
drag, startPoint x: 614, startPoint y: 136, endPoint x: 727, endPoint y: 55, distance: 139.1
click at [727, 55] on div "Routes. This page is ready Routes Allows you to create, view and edit routes. H…" at bounding box center [474, 214] width 716 height 375
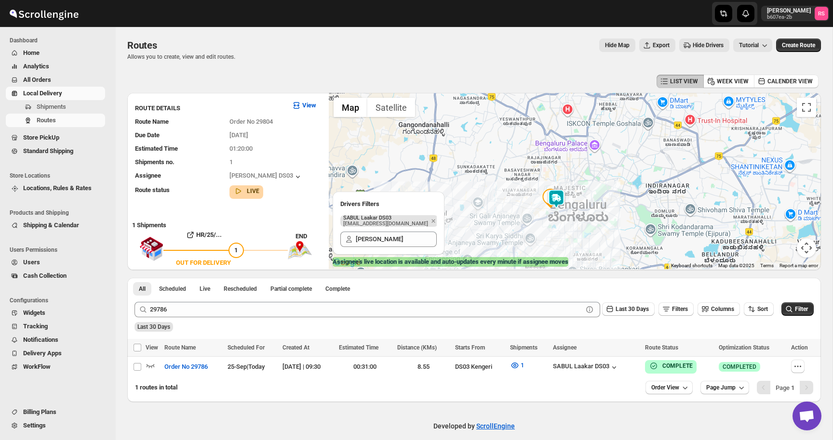
click at [562, 201] on img at bounding box center [555, 198] width 19 height 19
click at [599, 159] on button "Close" at bounding box center [593, 158] width 23 height 23
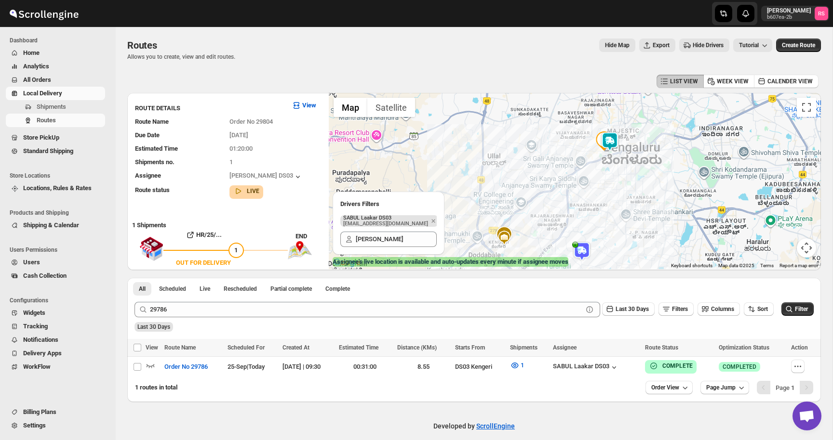
drag, startPoint x: 568, startPoint y: 207, endPoint x: 622, endPoint y: 149, distance: 79.4
click at [622, 149] on div at bounding box center [575, 181] width 492 height 176
click at [614, 144] on img at bounding box center [609, 140] width 19 height 19
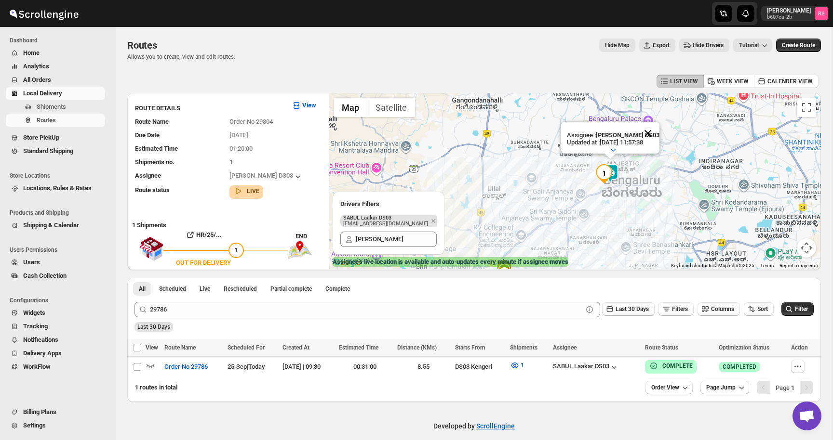
click at [646, 128] on button "Close" at bounding box center [647, 133] width 23 height 23
click at [597, 369] on div "SABUL Laakar DS03" at bounding box center [586, 368] width 66 height 10
click at [613, 169] on img at bounding box center [609, 171] width 19 height 19
click at [614, 169] on img at bounding box center [609, 171] width 19 height 19
click at [644, 134] on button "Close" at bounding box center [647, 133] width 23 height 23
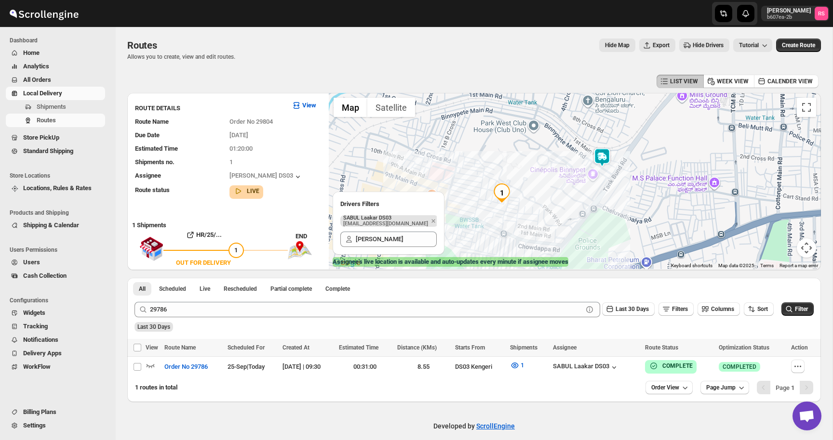
drag, startPoint x: 646, startPoint y: 215, endPoint x: 424, endPoint y: 93, distance: 253.2
click at [424, 93] on div at bounding box center [575, 181] width 492 height 176
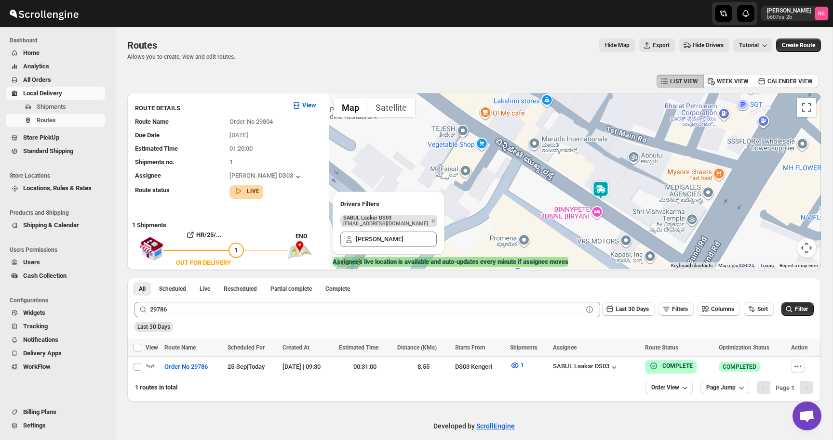
drag, startPoint x: 595, startPoint y: 179, endPoint x: 587, endPoint y: 112, distance: 67.8
click at [587, 112] on div at bounding box center [575, 181] width 492 height 176
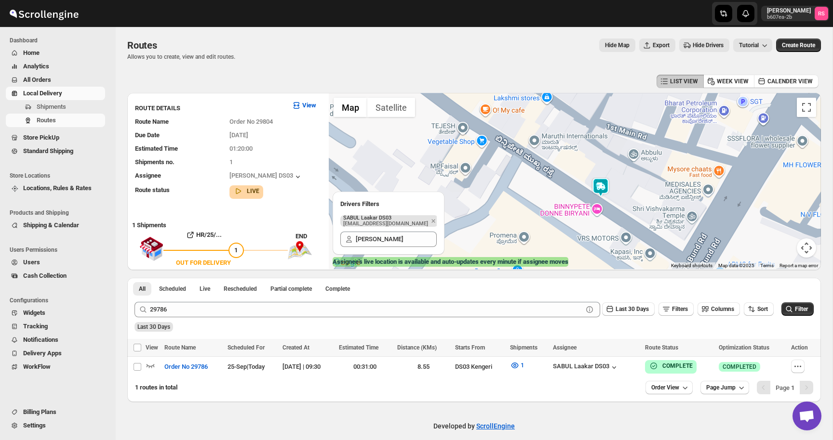
click at [602, 193] on img at bounding box center [600, 187] width 19 height 19
click at [600, 186] on img at bounding box center [600, 187] width 19 height 19
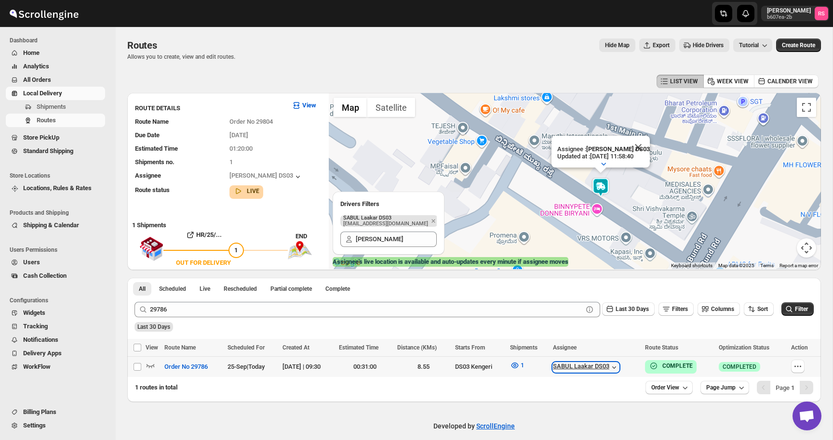
click at [612, 367] on div "SABUL Laakar DS03" at bounding box center [586, 368] width 66 height 10
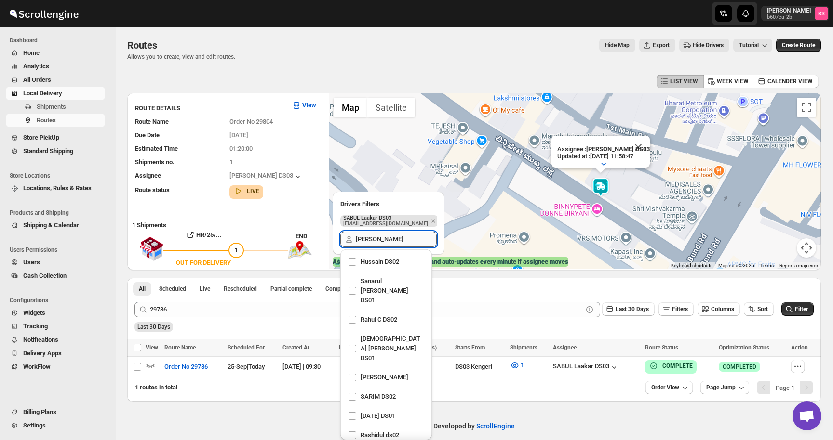
click at [374, 243] on input "sabu" at bounding box center [396, 239] width 81 height 15
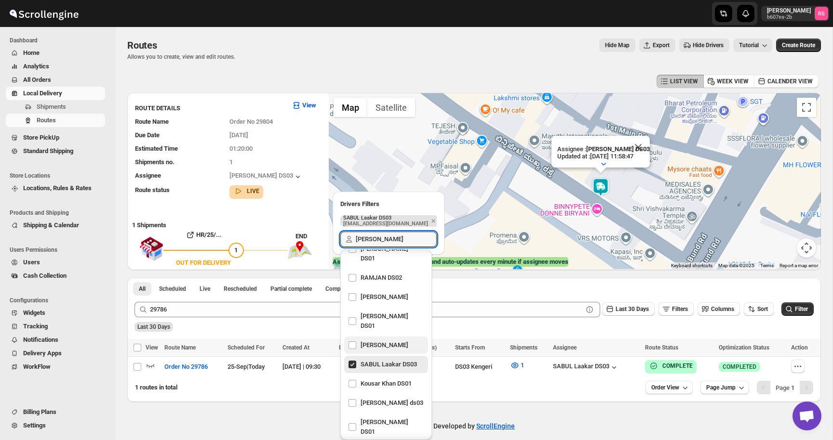
scroll to position [742, 0]
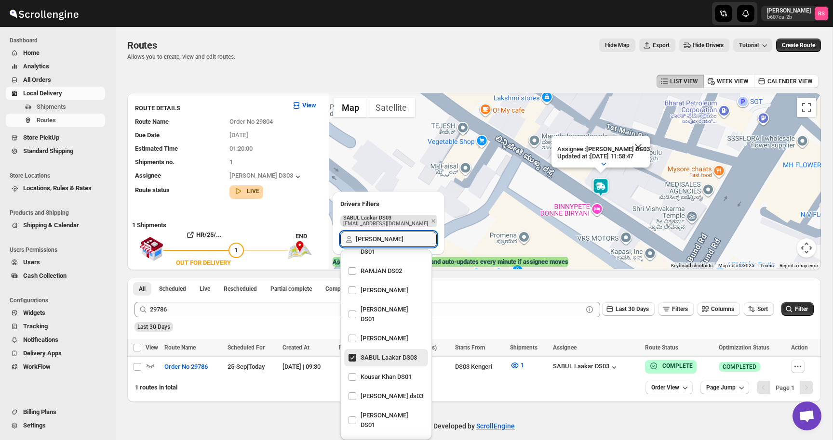
type input "sabul"
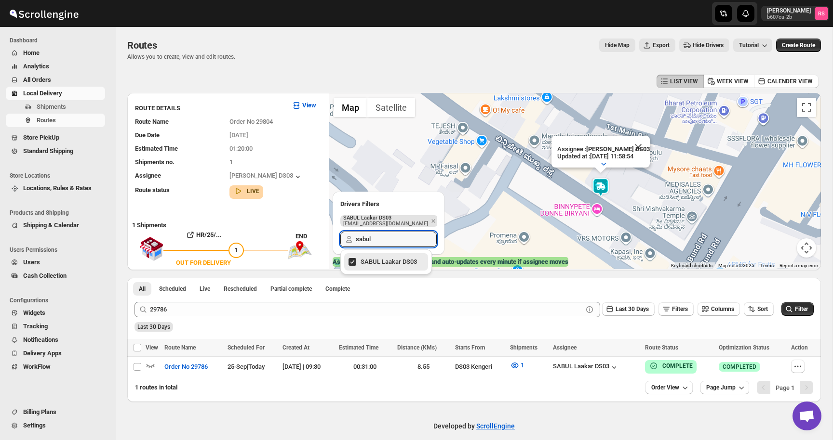
click at [389, 257] on div "SABUL Laakar DS03" at bounding box center [386, 261] width 76 height 13
checkbox input "false"
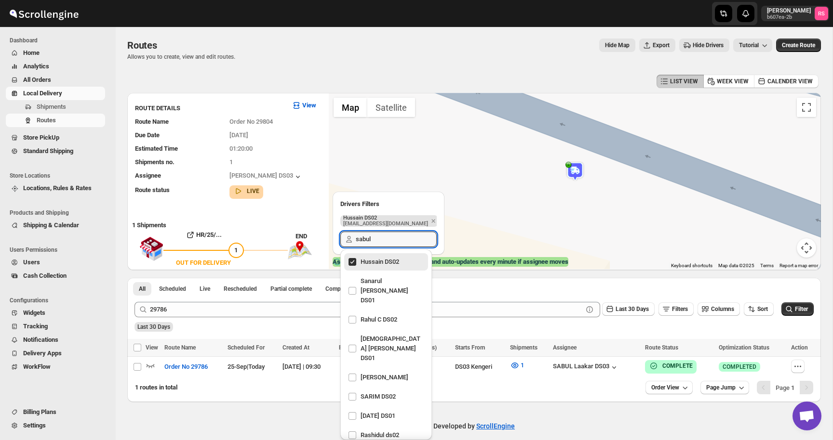
click at [352, 259] on div "Hussain DS02" at bounding box center [386, 261] width 76 height 13
checkbox input "false"
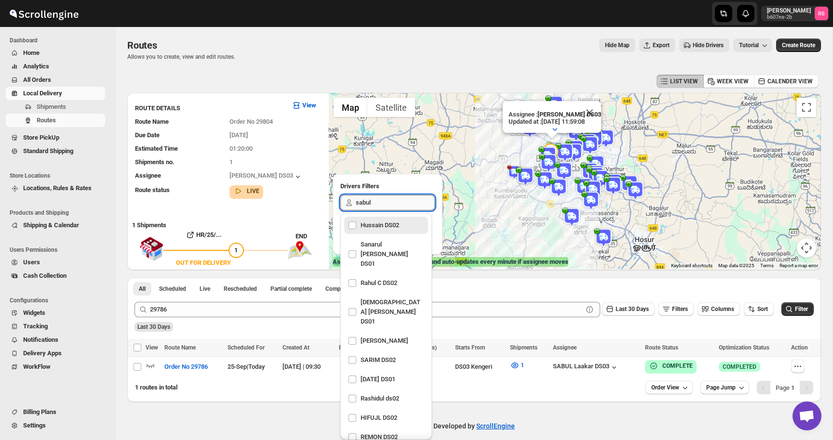
click at [397, 208] on input "sabul" at bounding box center [395, 202] width 79 height 15
type input "sabu"
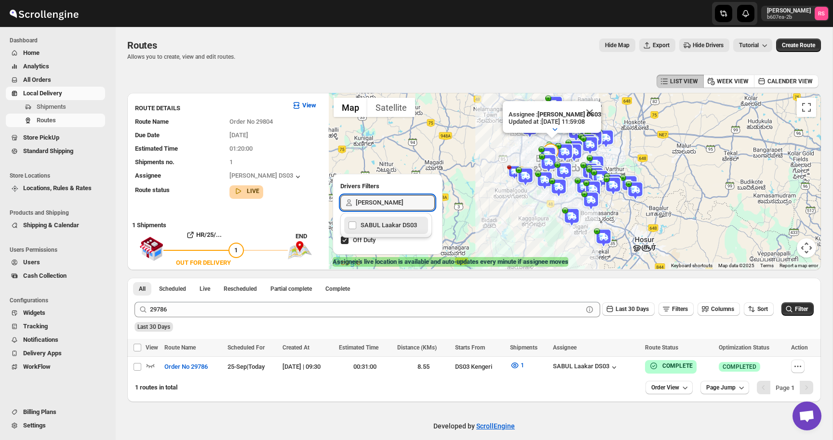
click at [393, 223] on div "SABUL Laakar DS03" at bounding box center [386, 225] width 76 height 13
checkbox input "true"
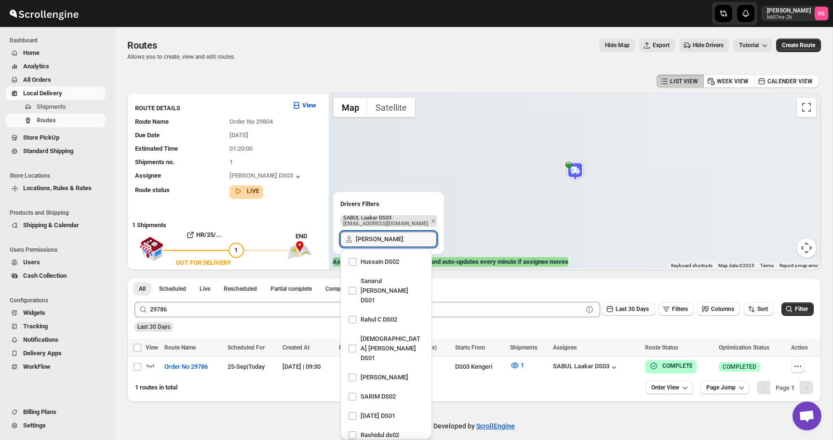
scroll to position [579, 0]
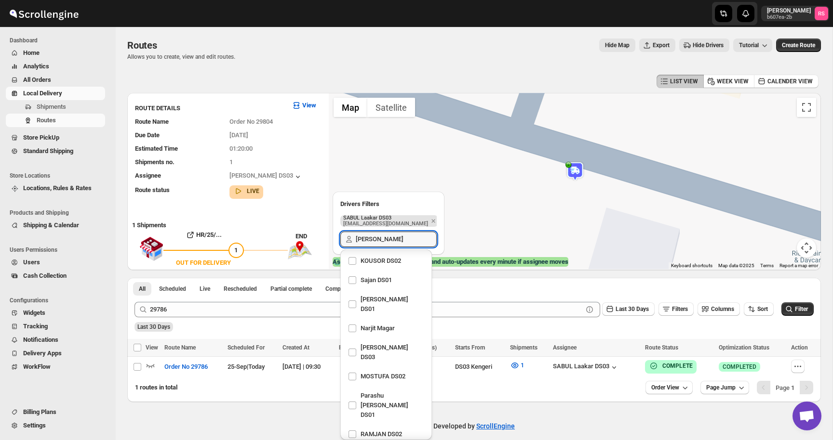
click at [424, 203] on h2 "Drivers Filters" at bounding box center [388, 204] width 96 height 10
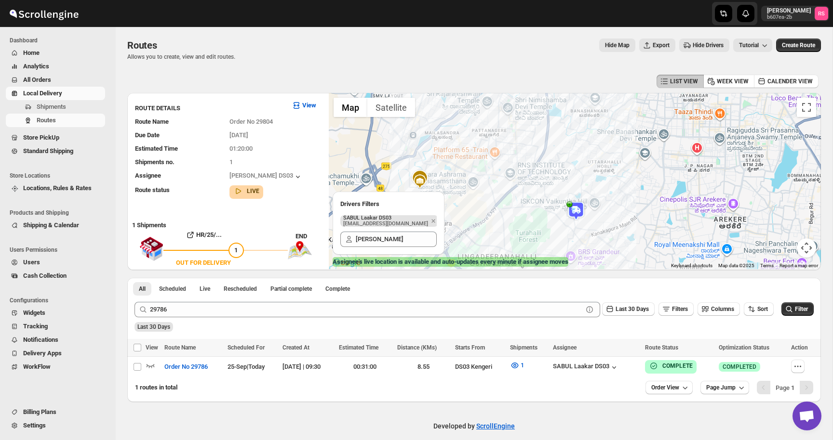
drag, startPoint x: 588, startPoint y: 167, endPoint x: 542, endPoint y: 253, distance: 97.6
click at [542, 253] on div "Assignee : Saibur Rahman DS03 Updated at : 25/09/2025, 11:59:22 Duty mode Enabl…" at bounding box center [575, 181] width 492 height 176
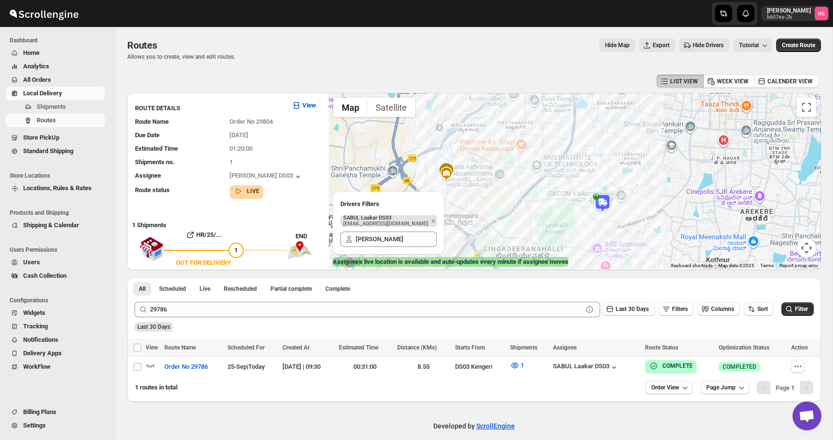
drag, startPoint x: 564, startPoint y: 186, endPoint x: 591, endPoint y: 183, distance: 27.7
click at [591, 183] on div "Assignee : Saibur Rahman DS03 Updated at : 25/09/2025, 11:59:22 Duty mode Enabl…" at bounding box center [575, 181] width 492 height 176
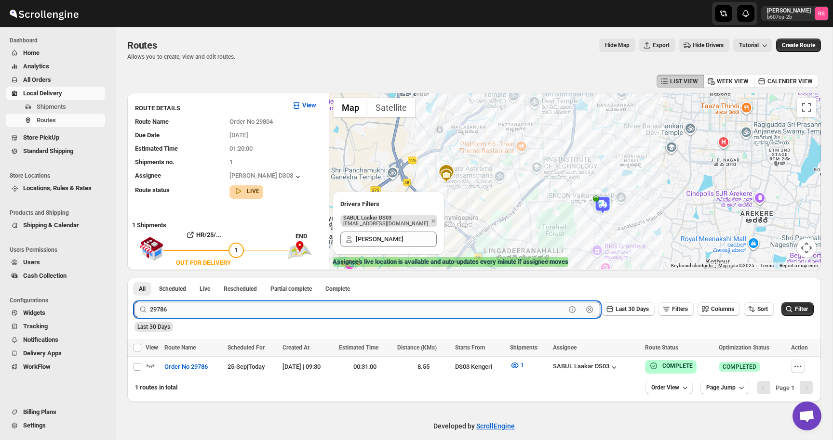
click at [238, 309] on input "29786" at bounding box center [357, 309] width 415 height 15
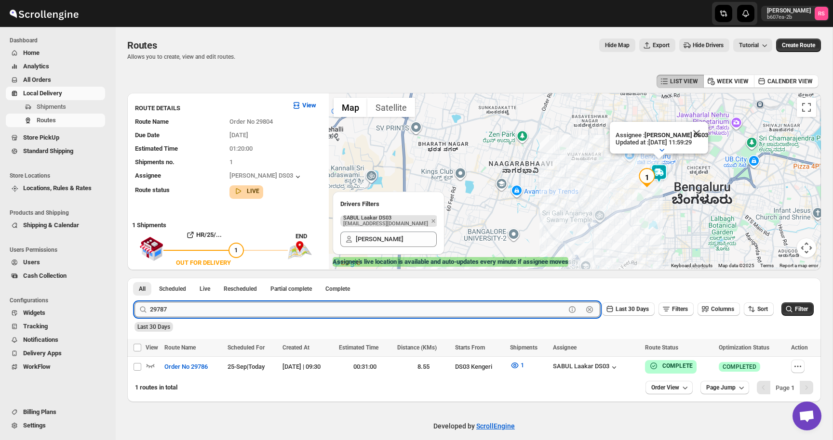
type input "29787"
click at [134, 278] on button "Submit" at bounding box center [147, 283] width 27 height 10
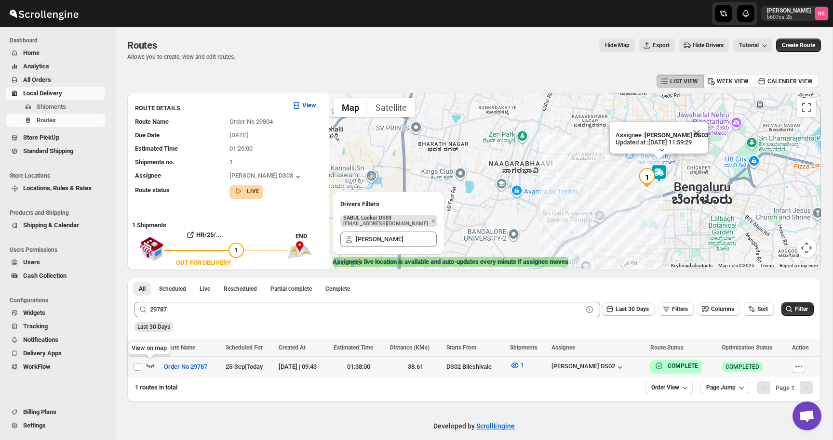
click at [152, 368] on icon "button" at bounding box center [151, 366] width 10 height 10
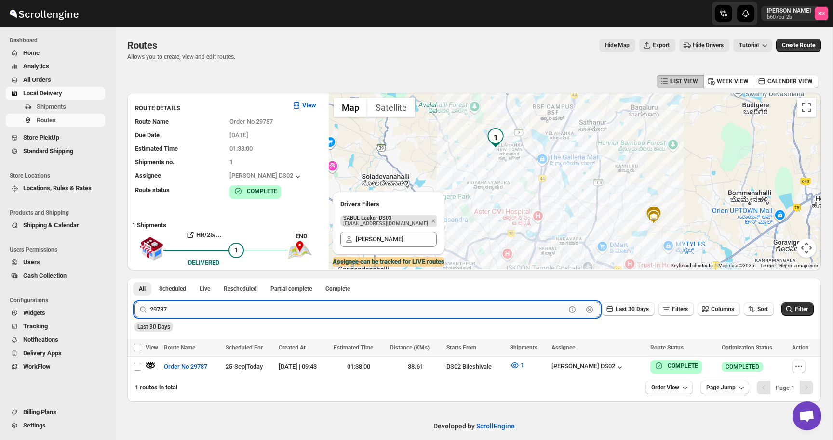
click at [344, 310] on input "29787" at bounding box center [357, 309] width 415 height 15
type input "2"
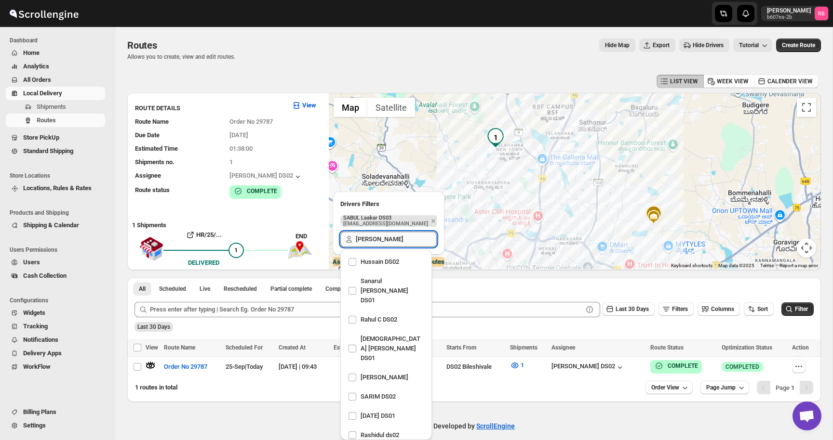
click at [390, 237] on input "sabu" at bounding box center [396, 239] width 81 height 15
click at [393, 221] on p "pokogin390@dextrago.com" at bounding box center [385, 224] width 85 height 6
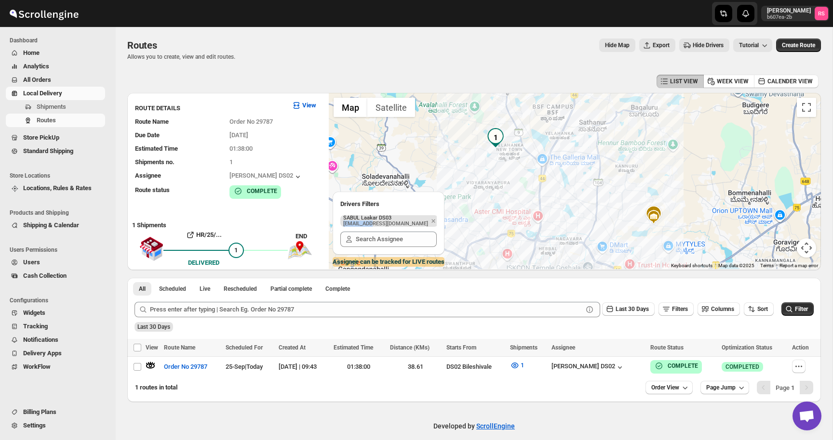
click at [393, 221] on p "pokogin390@dextrago.com" at bounding box center [385, 224] width 85 height 6
click at [576, 166] on div at bounding box center [575, 181] width 492 height 176
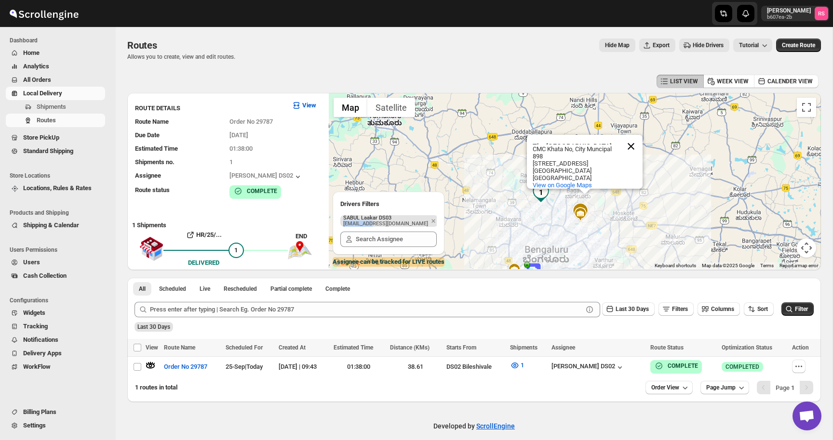
click at [633, 135] on button "Close" at bounding box center [630, 146] width 23 height 23
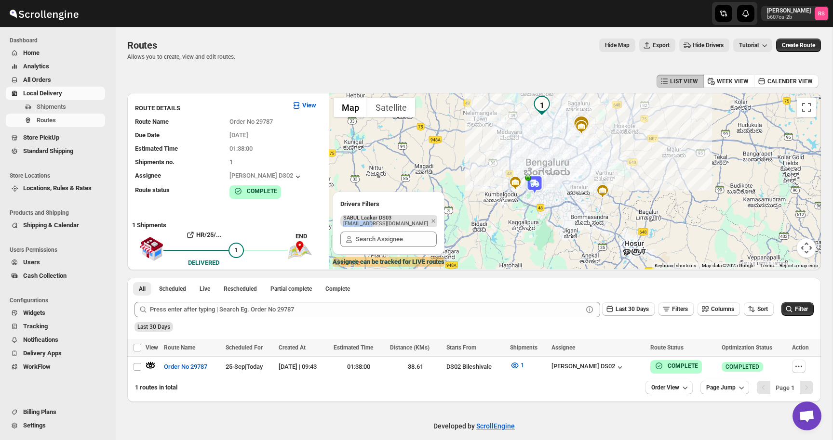
drag, startPoint x: 609, startPoint y: 190, endPoint x: 620, endPoint y: 85, distance: 105.6
click at [620, 85] on div "LIST VIEW WEEK VIEW CALENDER VIEW ROUTE DETAILS View Route Name Order No 29787 …" at bounding box center [473, 237] width 693 height 330
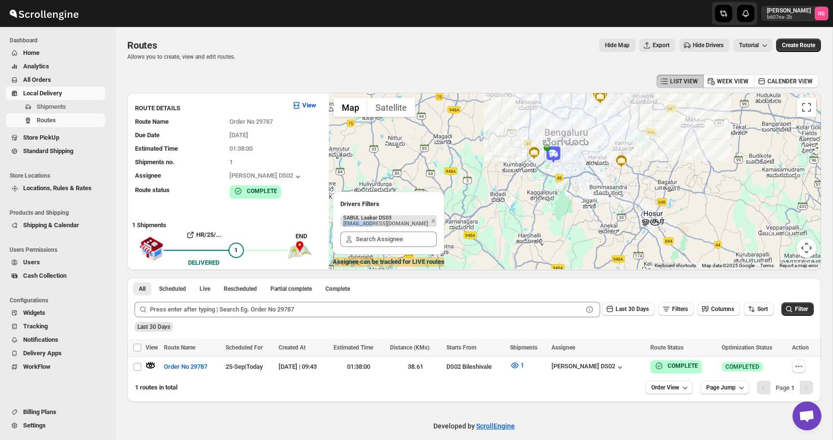
click at [552, 157] on img at bounding box center [552, 154] width 19 height 19
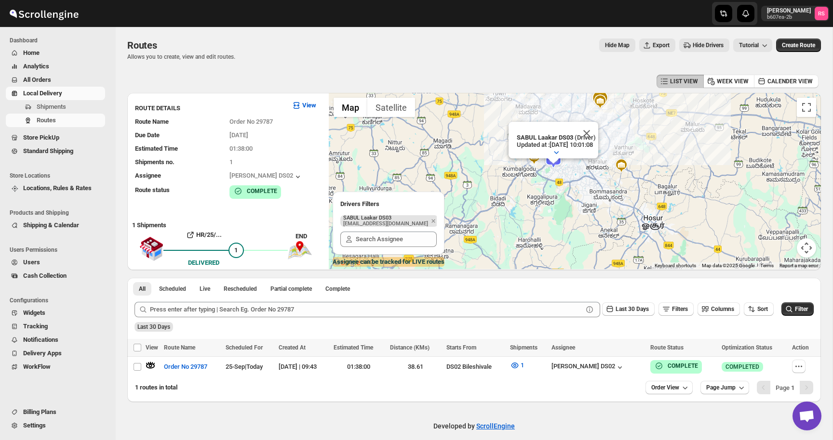
click at [553, 163] on div at bounding box center [553, 162] width 12 height 6
click at [597, 128] on button "Close" at bounding box center [586, 133] width 23 height 23
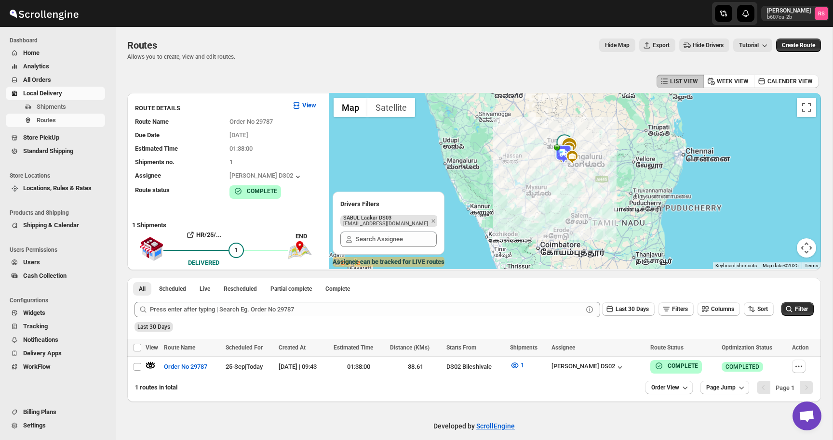
drag, startPoint x: 565, startPoint y: 165, endPoint x: 587, endPoint y: 166, distance: 22.2
click at [579, 164] on img at bounding box center [572, 157] width 14 height 14
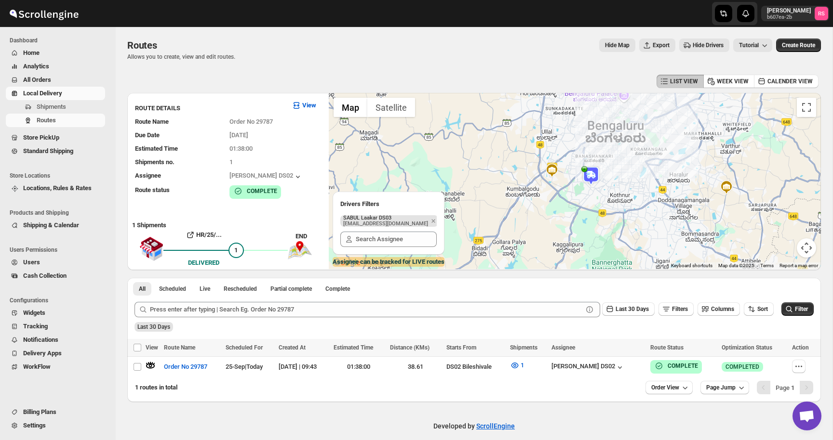
drag, startPoint x: 588, startPoint y: 172, endPoint x: 561, endPoint y: 150, distance: 34.3
click at [561, 150] on div at bounding box center [575, 181] width 492 height 176
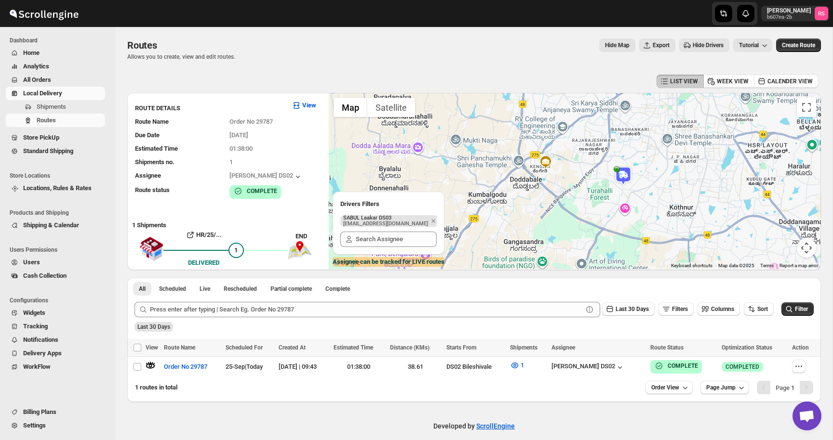
drag, startPoint x: 609, startPoint y: 182, endPoint x: 671, endPoint y: 184, distance: 61.2
click at [671, 184] on div at bounding box center [575, 181] width 492 height 176
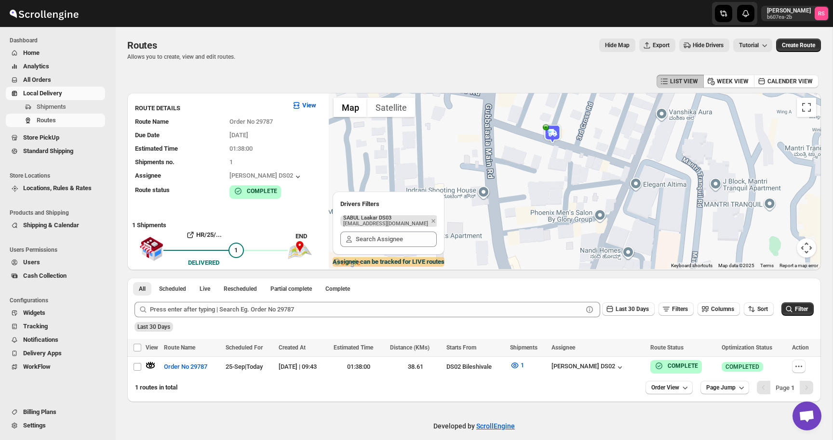
drag, startPoint x: 559, startPoint y: 148, endPoint x: 597, endPoint y: 175, distance: 46.3
click at [597, 175] on div at bounding box center [575, 181] width 492 height 176
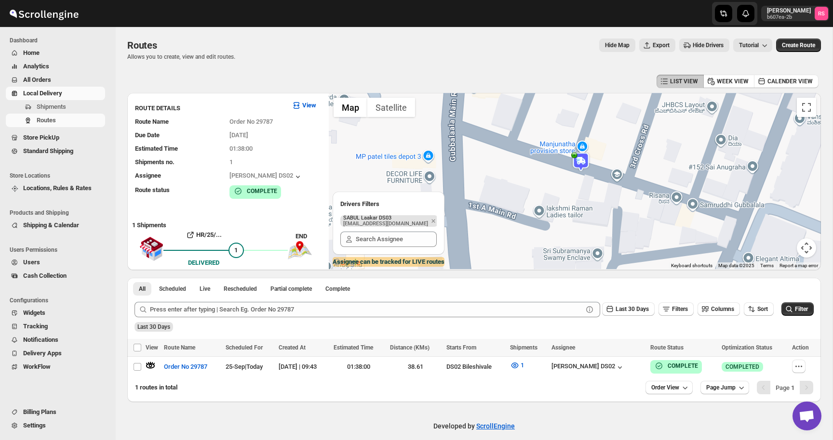
drag, startPoint x: 576, startPoint y: 163, endPoint x: 576, endPoint y: 172, distance: 9.2
click at [576, 172] on img at bounding box center [580, 161] width 19 height 19
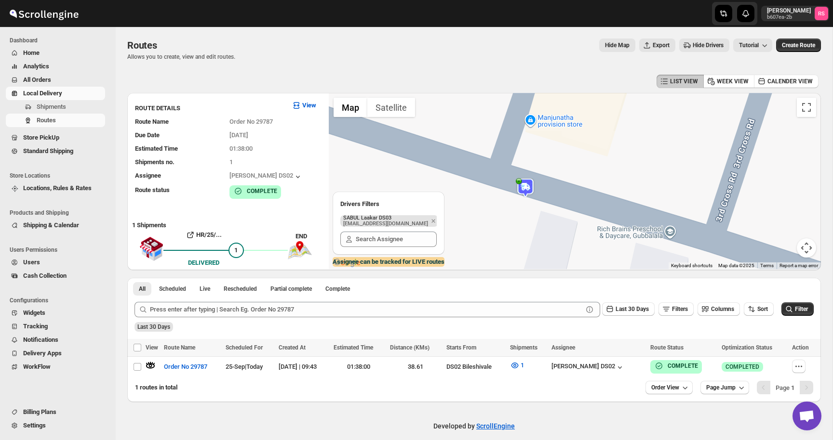
drag, startPoint x: 576, startPoint y: 172, endPoint x: 509, endPoint y: 198, distance: 71.8
click at [507, 198] on div at bounding box center [575, 181] width 492 height 176
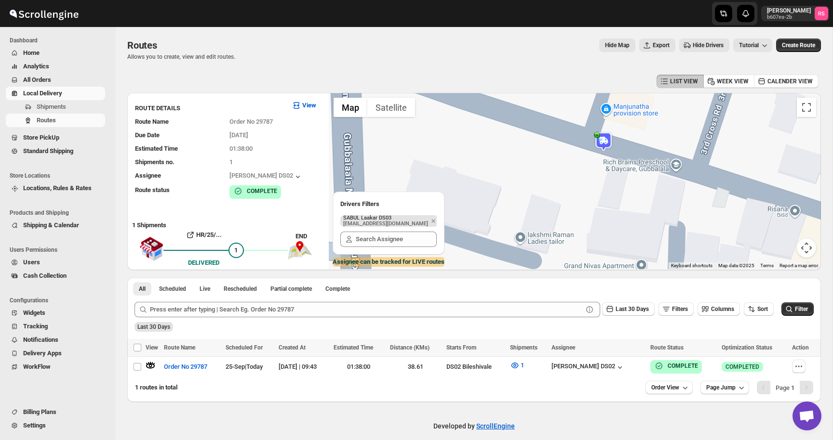
drag, startPoint x: 512, startPoint y: 197, endPoint x: 605, endPoint y: 147, distance: 105.2
click at [605, 147] on img at bounding box center [603, 141] width 19 height 19
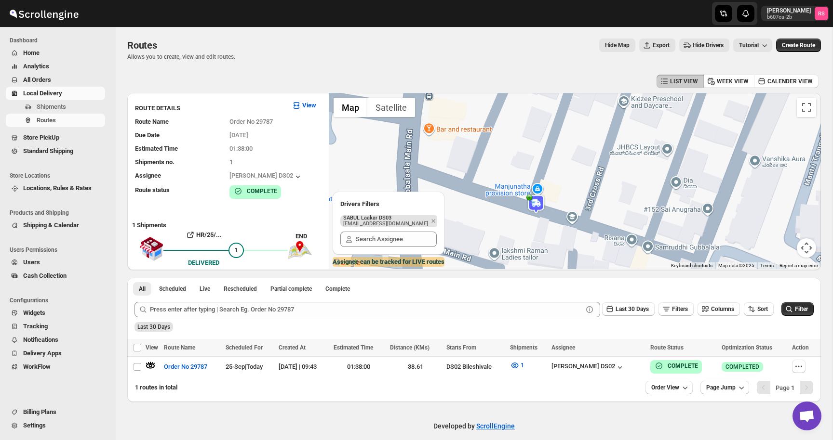
drag, startPoint x: 605, startPoint y: 147, endPoint x: 558, endPoint y: 191, distance: 64.1
click at [558, 191] on div "To navigate, press the arrow keys." at bounding box center [575, 181] width 492 height 176
